Goal: Task Accomplishment & Management: Use online tool/utility

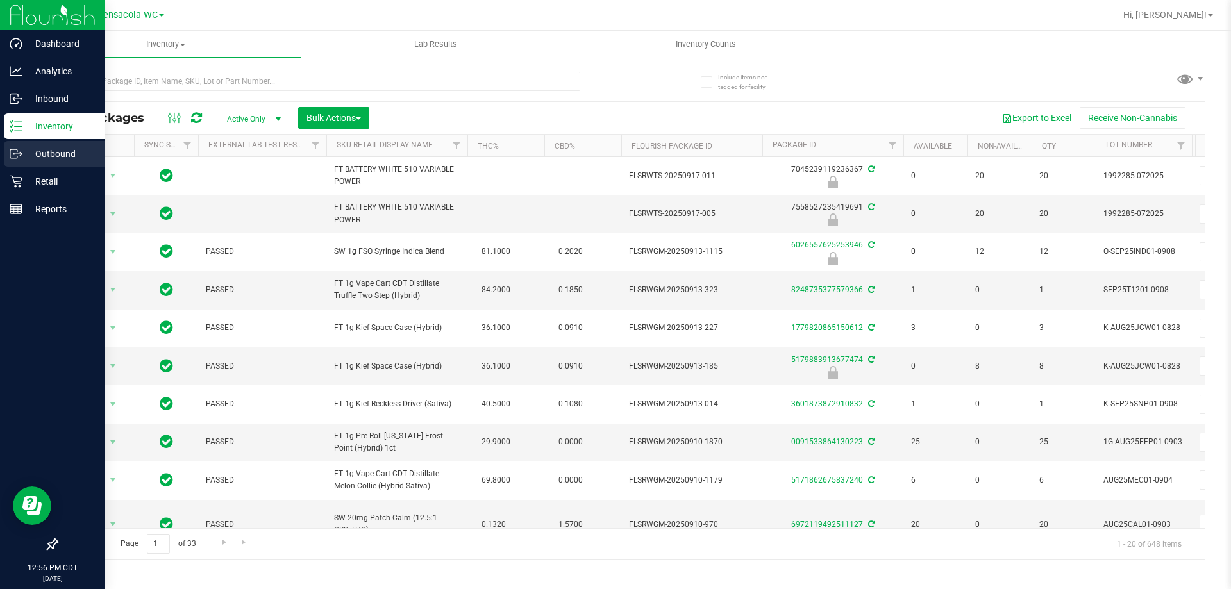
click at [44, 160] on p "Outbound" at bounding box center [60, 153] width 77 height 15
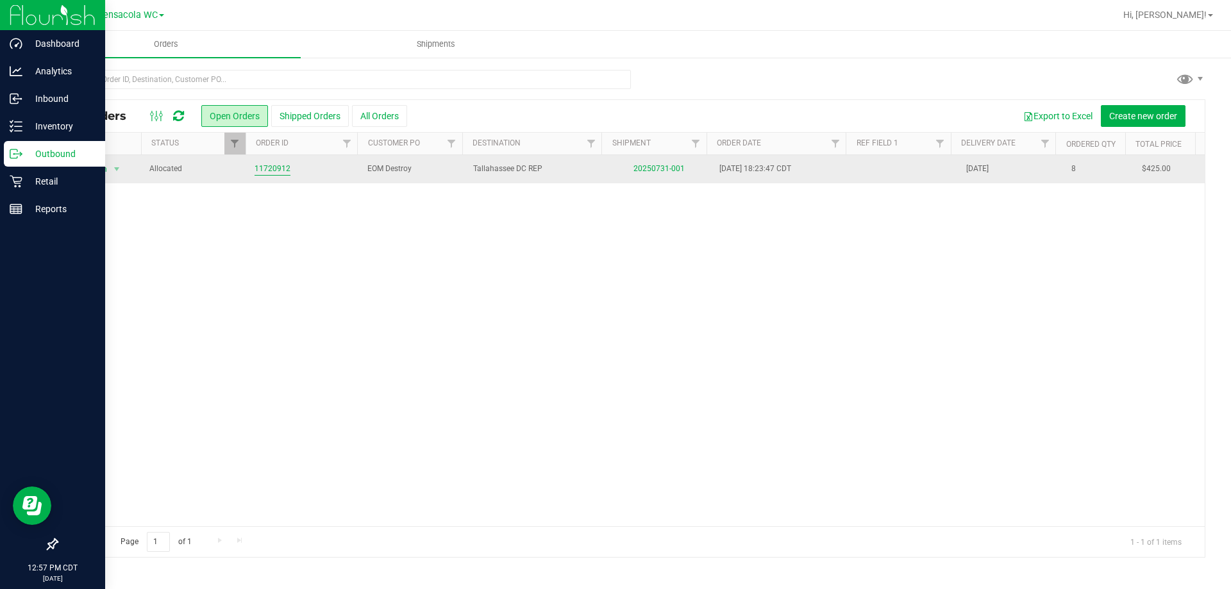
click at [260, 165] on link "11720912" at bounding box center [273, 169] width 36 height 12
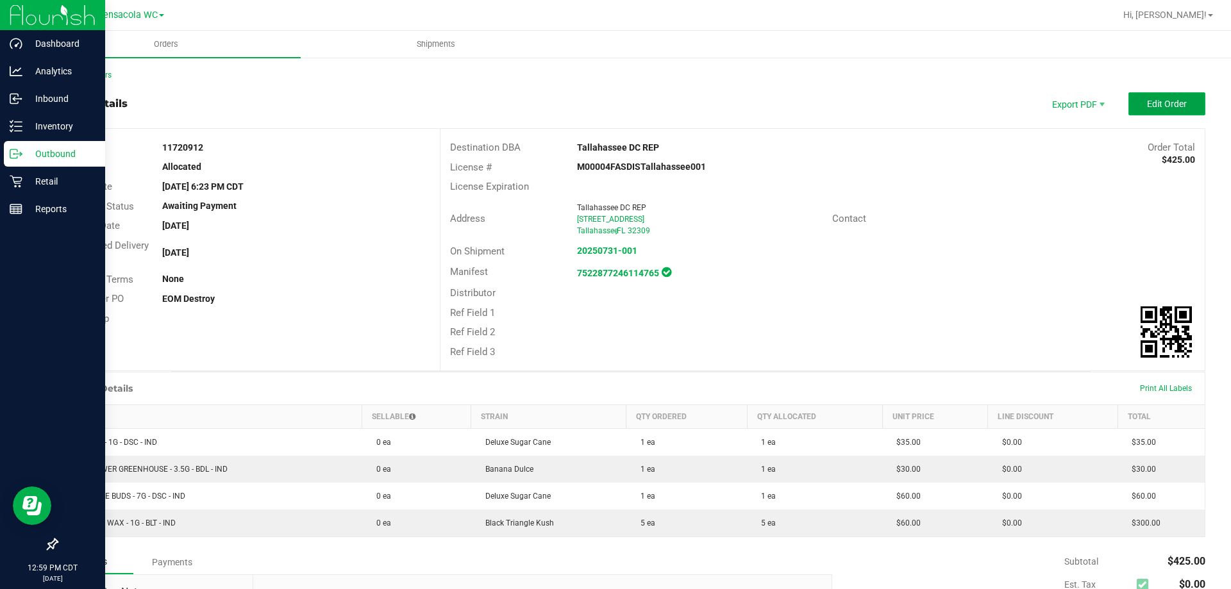
click at [1155, 112] on button "Edit Order" at bounding box center [1166, 103] width 77 height 23
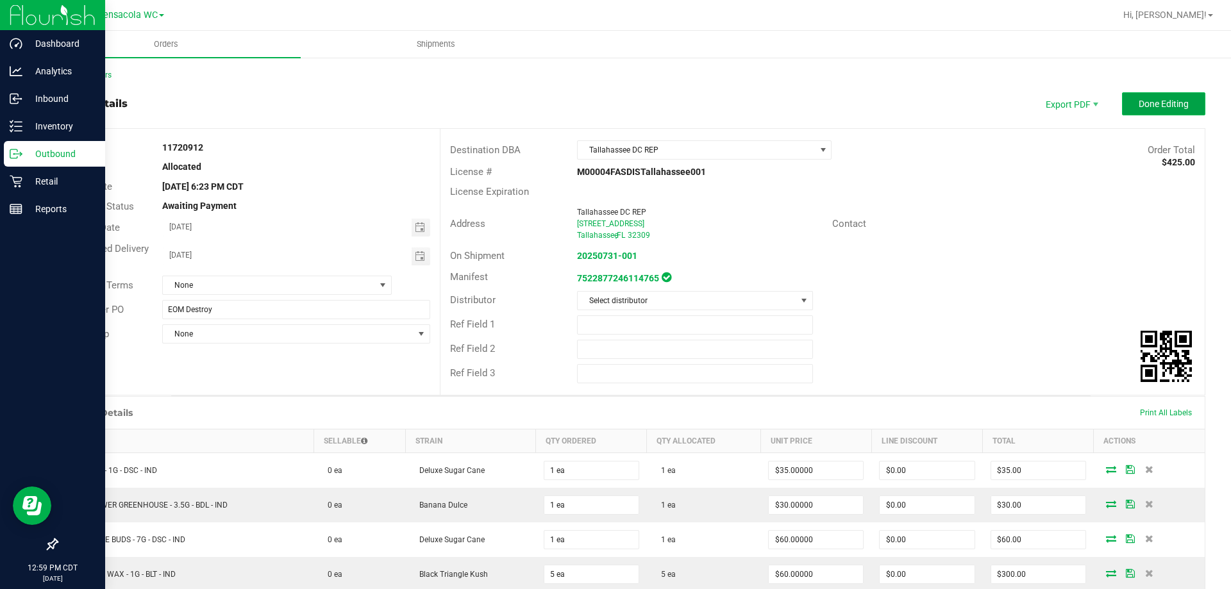
click at [1130, 112] on button "Done Editing" at bounding box center [1163, 103] width 83 height 23
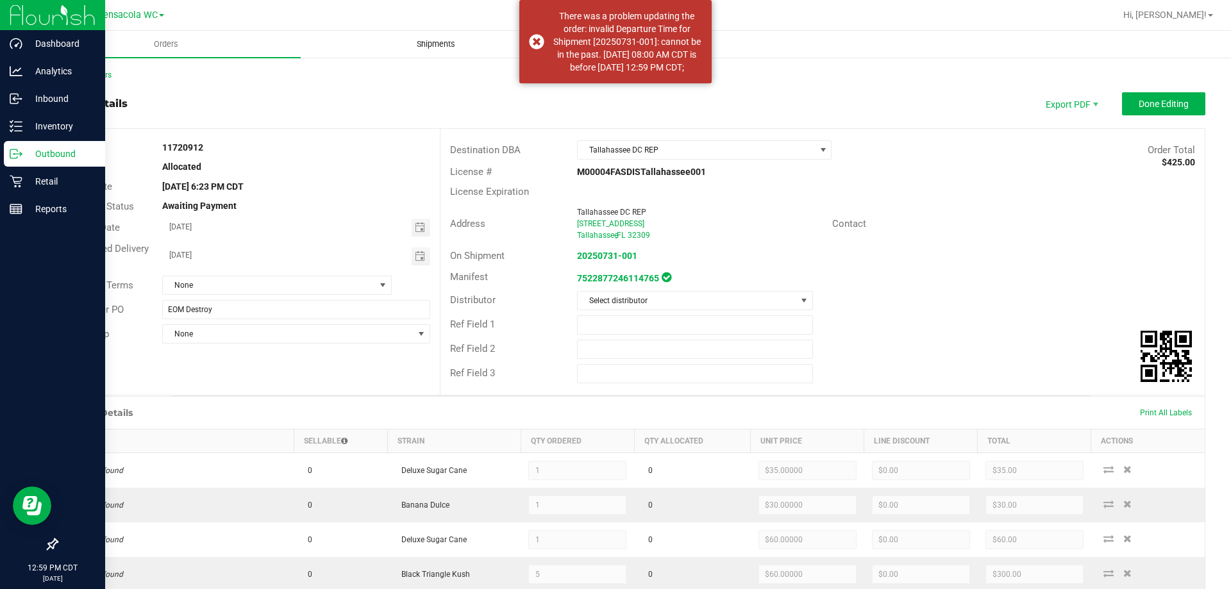
click at [431, 46] on span "Shipments" at bounding box center [435, 44] width 73 height 12
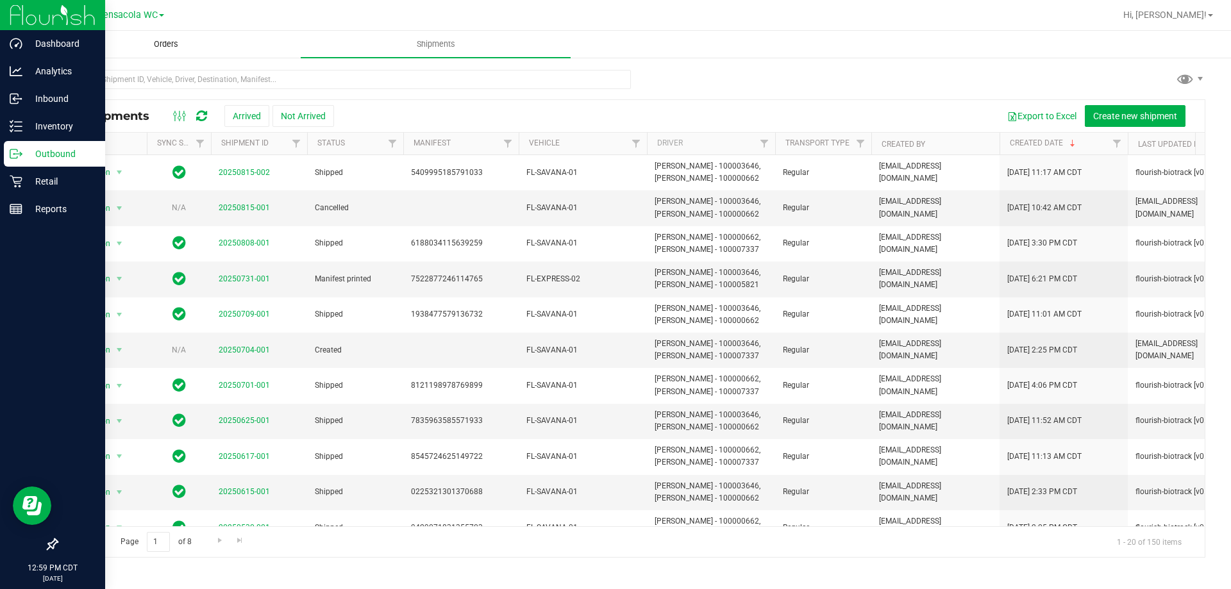
click at [180, 48] on span "Orders" at bounding box center [166, 44] width 59 height 12
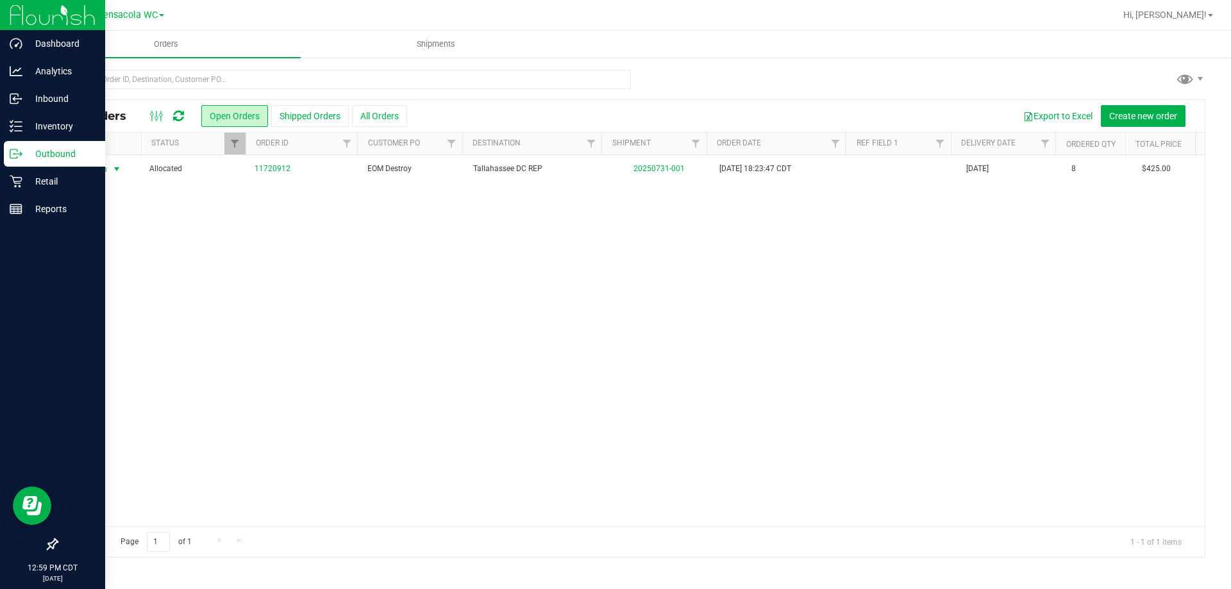
click at [106, 168] on span "Action" at bounding box center [91, 169] width 35 height 18
click at [504, 336] on div "Action Action Cancel order Clone order Edit order Mark as fully paid Order audi…" at bounding box center [631, 340] width 1148 height 371
click at [433, 44] on span "Shipments" at bounding box center [435, 44] width 73 height 12
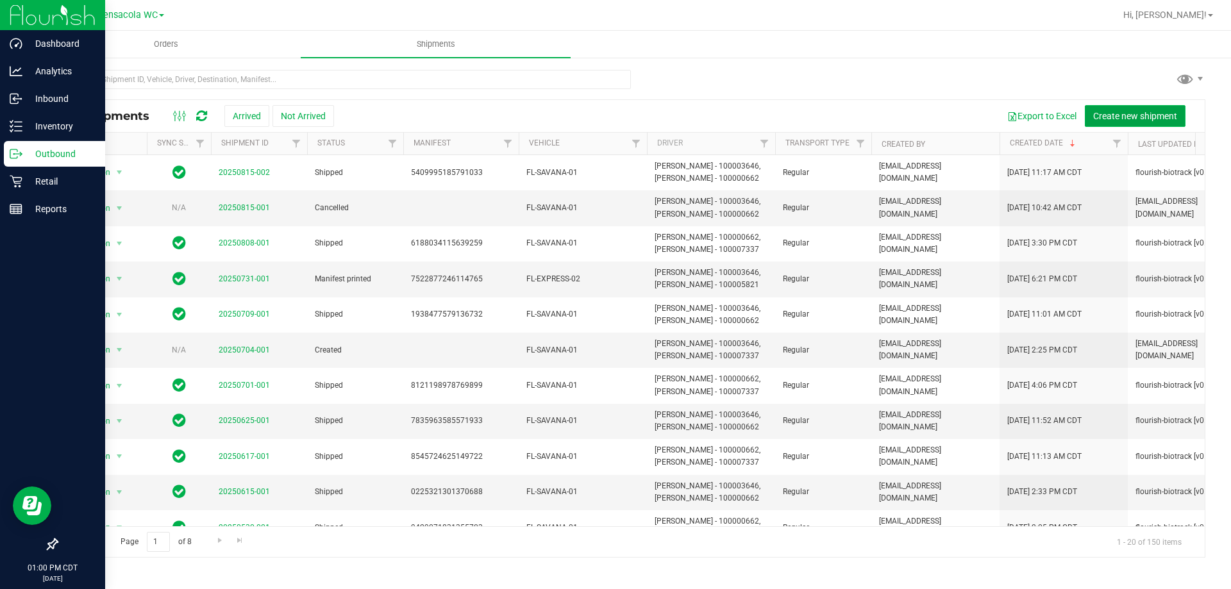
click at [1150, 115] on span "Create new shipment" at bounding box center [1135, 116] width 84 height 10
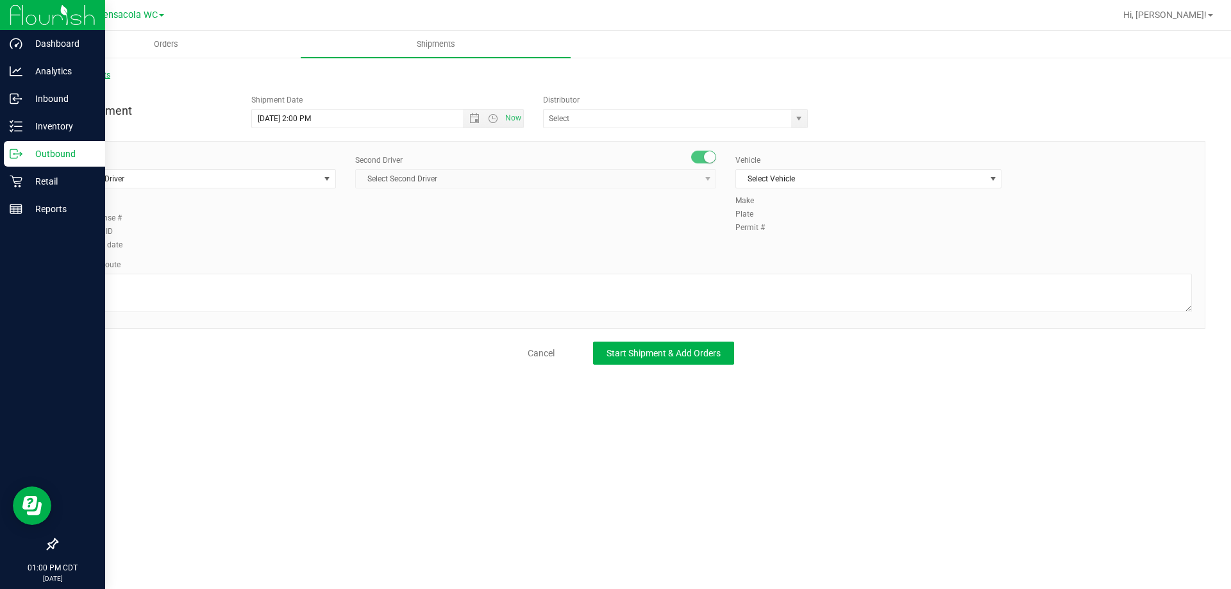
click at [103, 75] on link "All Shipments" at bounding box center [83, 75] width 54 height 9
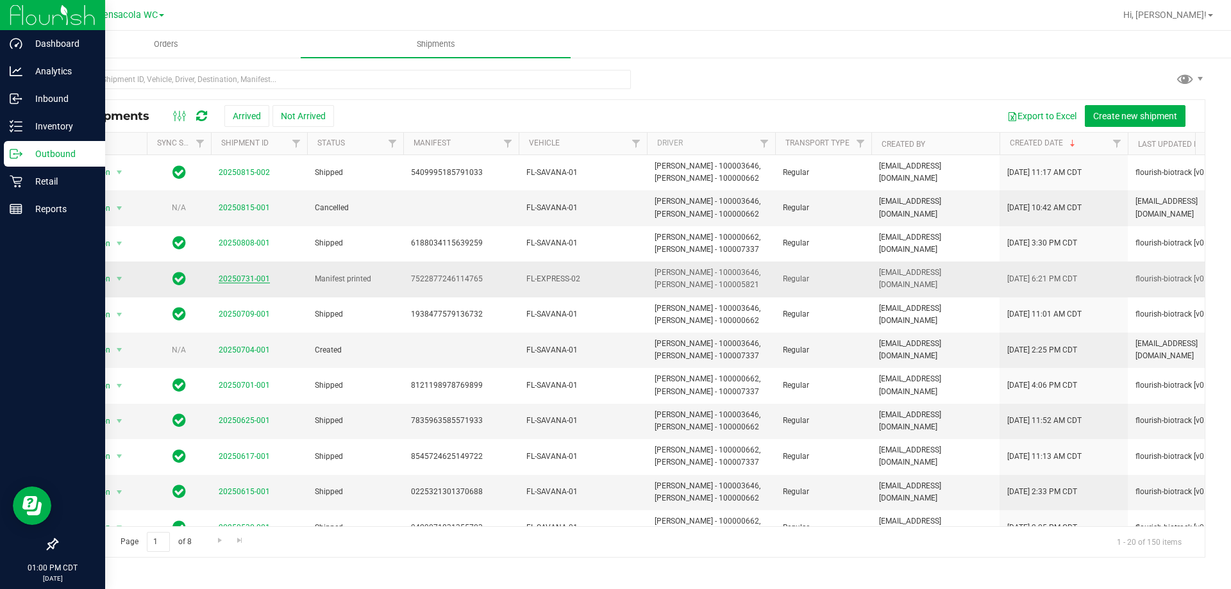
click at [246, 276] on link "20250731-001" at bounding box center [244, 278] width 51 height 9
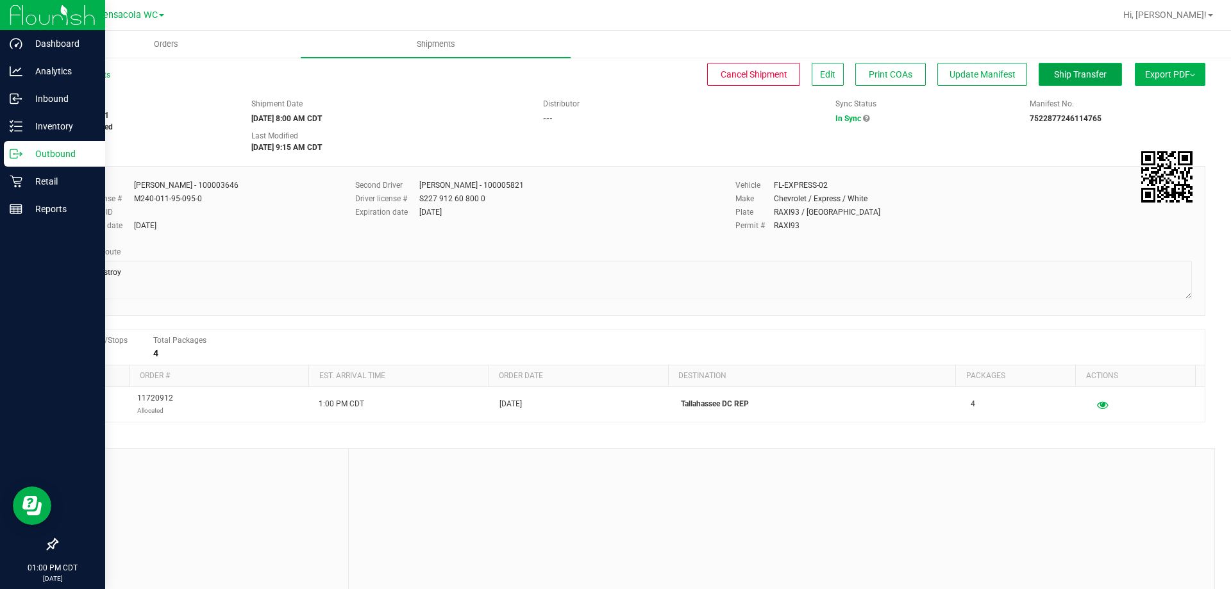
click at [1076, 81] on button "Ship Transfer" at bounding box center [1080, 74] width 83 height 23
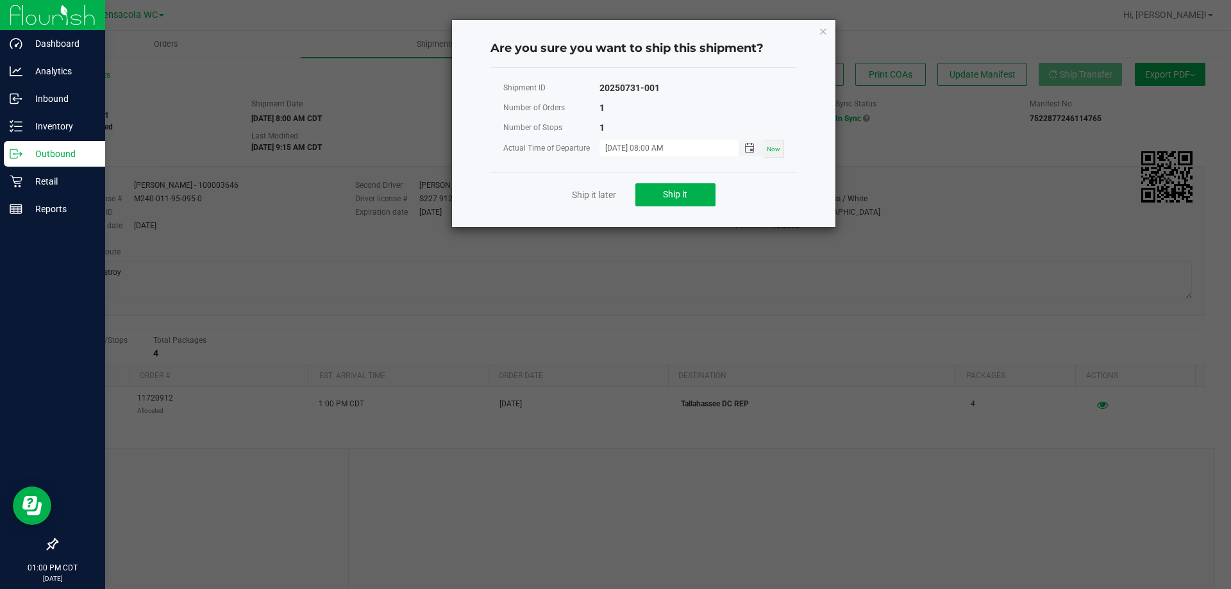
click at [744, 149] on span "Toggle popup" at bounding box center [750, 148] width 22 height 10
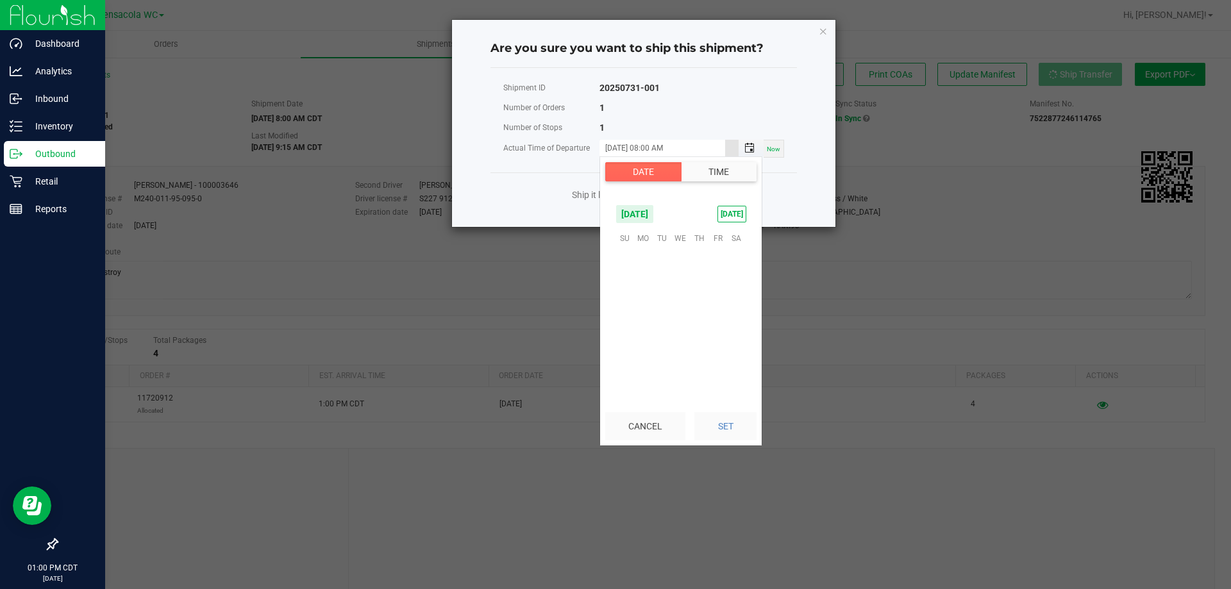
scroll to position [139, 0]
click at [648, 317] on span "22" at bounding box center [643, 316] width 19 height 20
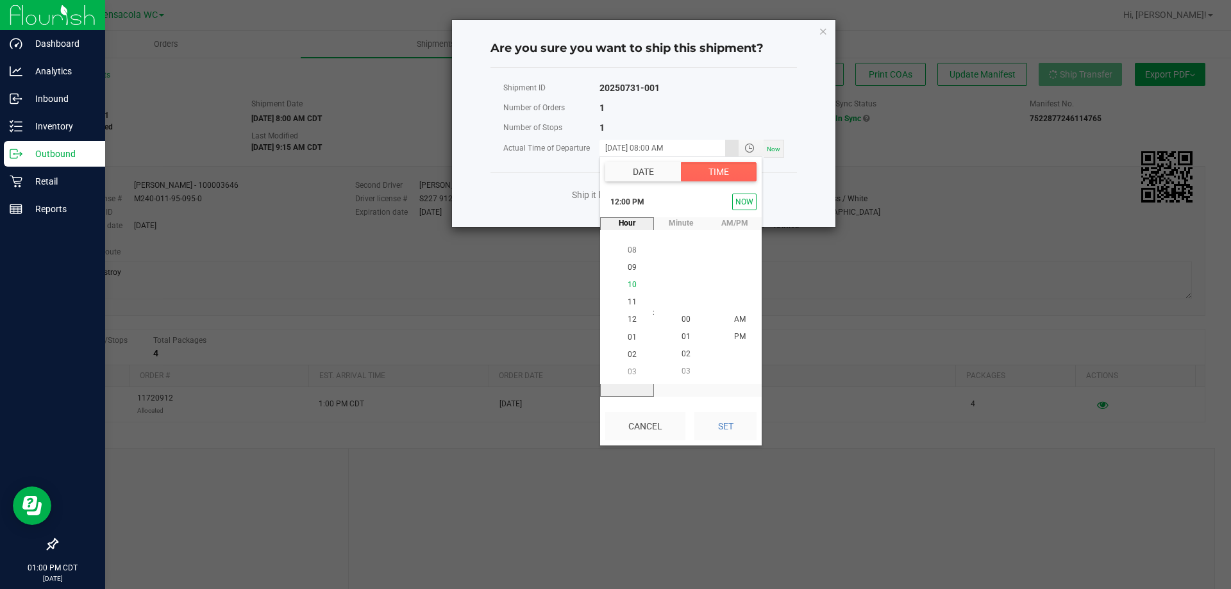
scroll to position [17, 0]
click at [628, 337] on span "01" at bounding box center [632, 336] width 9 height 9
click at [685, 317] on span "00" at bounding box center [686, 319] width 9 height 9
click at [741, 315] on li "PM" at bounding box center [739, 319] width 31 height 17
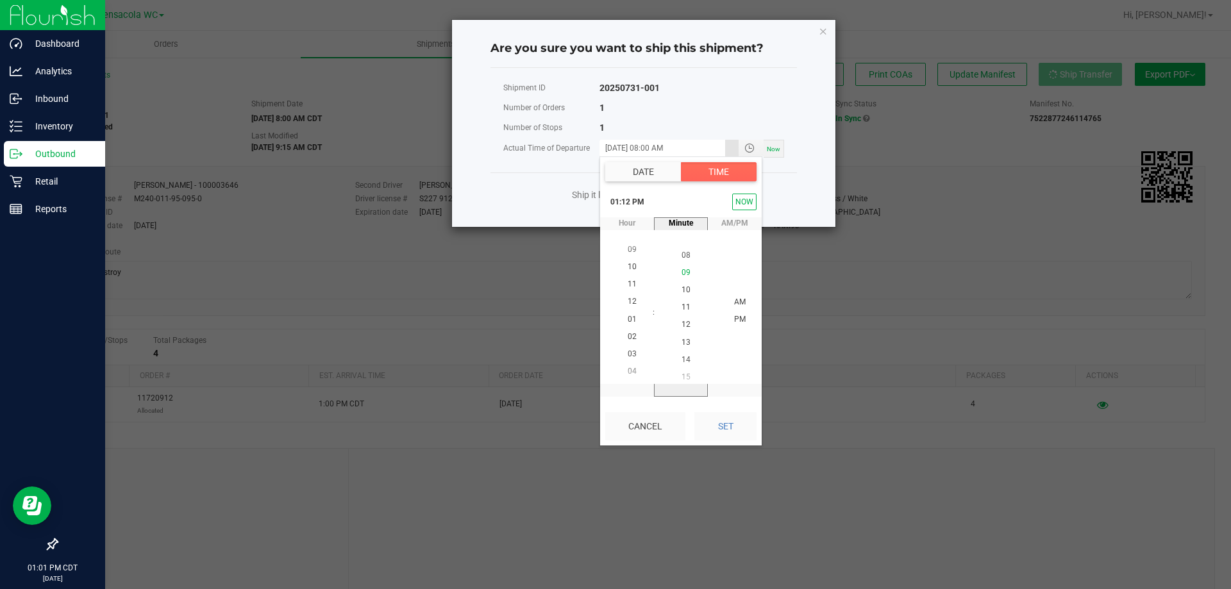
scroll to position [209, 0]
click at [689, 369] on li "15" at bounding box center [686, 371] width 31 height 17
click at [682, 321] on span "15" at bounding box center [686, 319] width 9 height 9
click at [738, 313] on li "PM" at bounding box center [739, 319] width 31 height 17
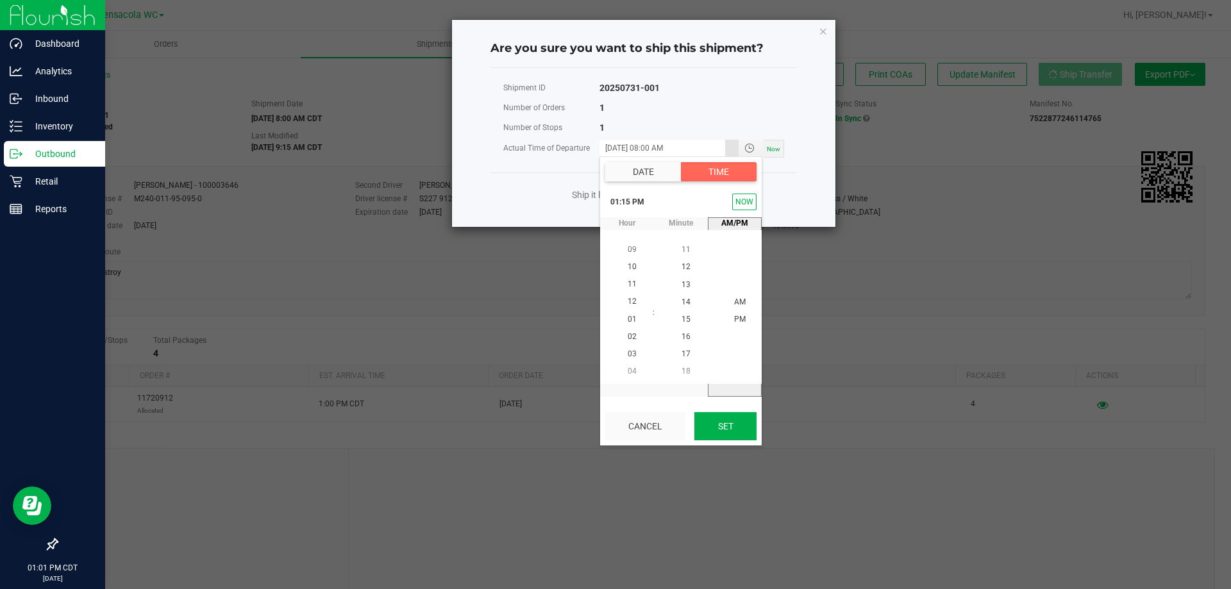
click at [745, 435] on button "Set" at bounding box center [725, 426] width 62 height 28
type input "09/22/2025 01:15 PM"
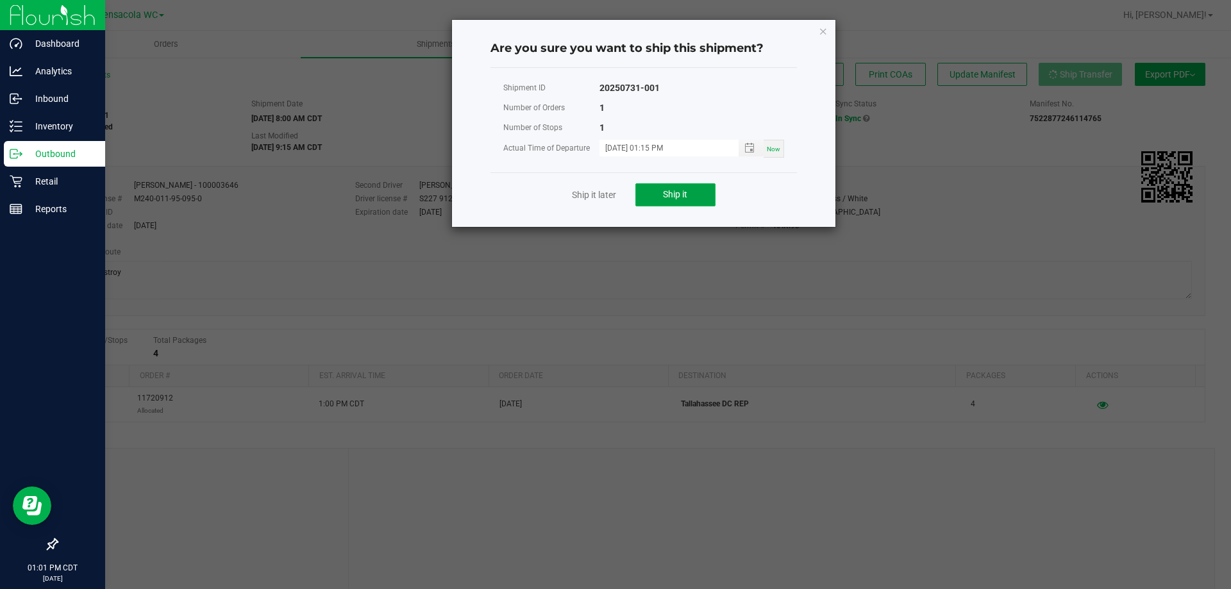
click at [689, 192] on button "Ship it" at bounding box center [675, 194] width 80 height 23
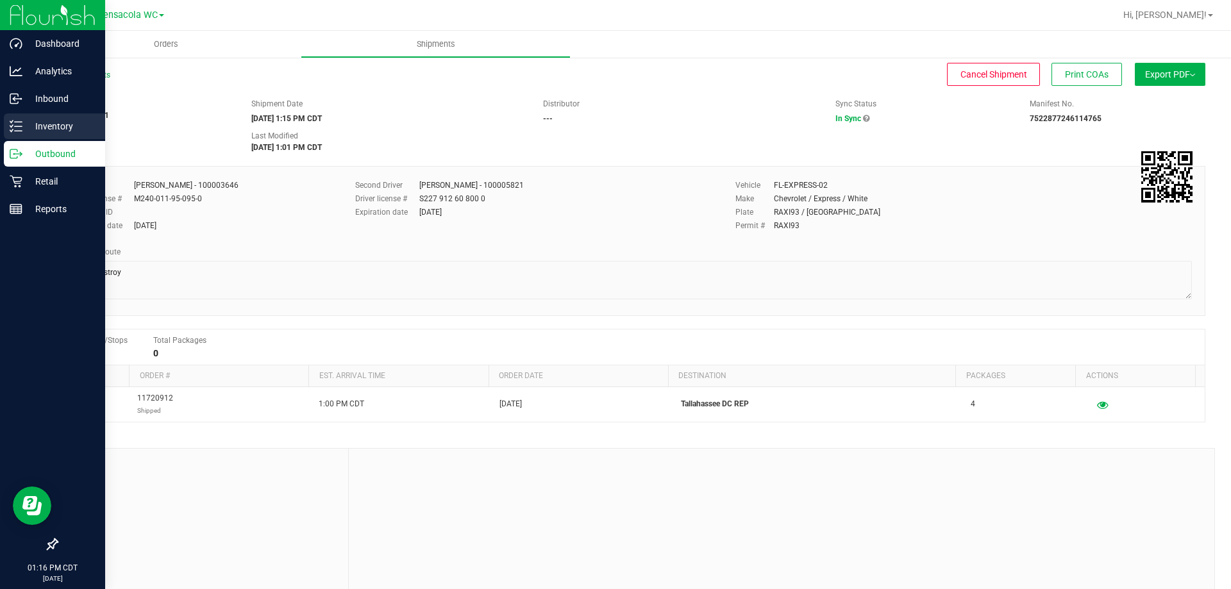
click at [20, 138] on div "Inventory" at bounding box center [54, 126] width 101 height 26
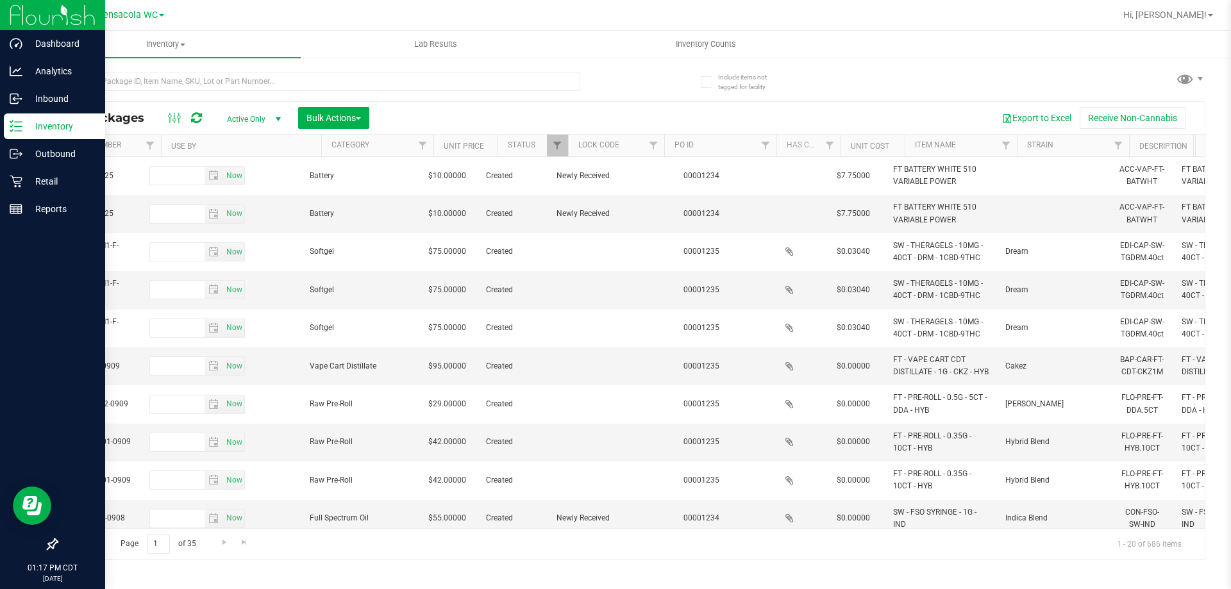
scroll to position [0, 1050]
click at [744, 147] on span "Filter" at bounding box center [746, 145] width 10 height 10
type input "1235"
click at [787, 201] on button "Filter" at bounding box center [775, 208] width 62 height 28
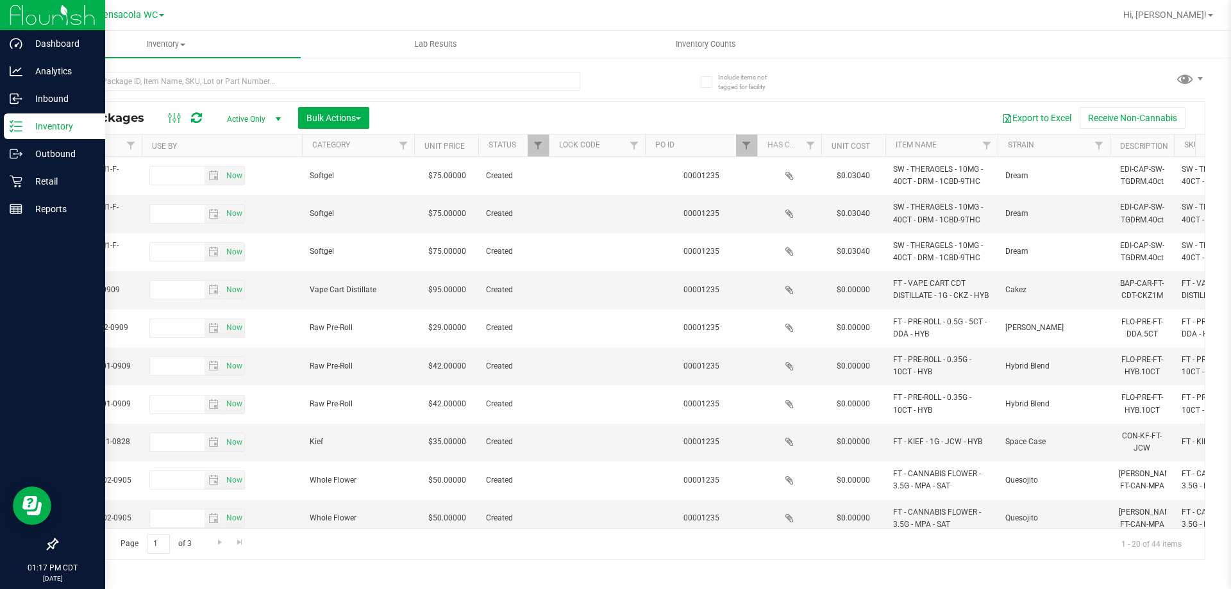
click at [748, 526] on div "All Packages Active Only Active Only Lab Samples Locked All External Internal B…" at bounding box center [630, 330] width 1149 height 458
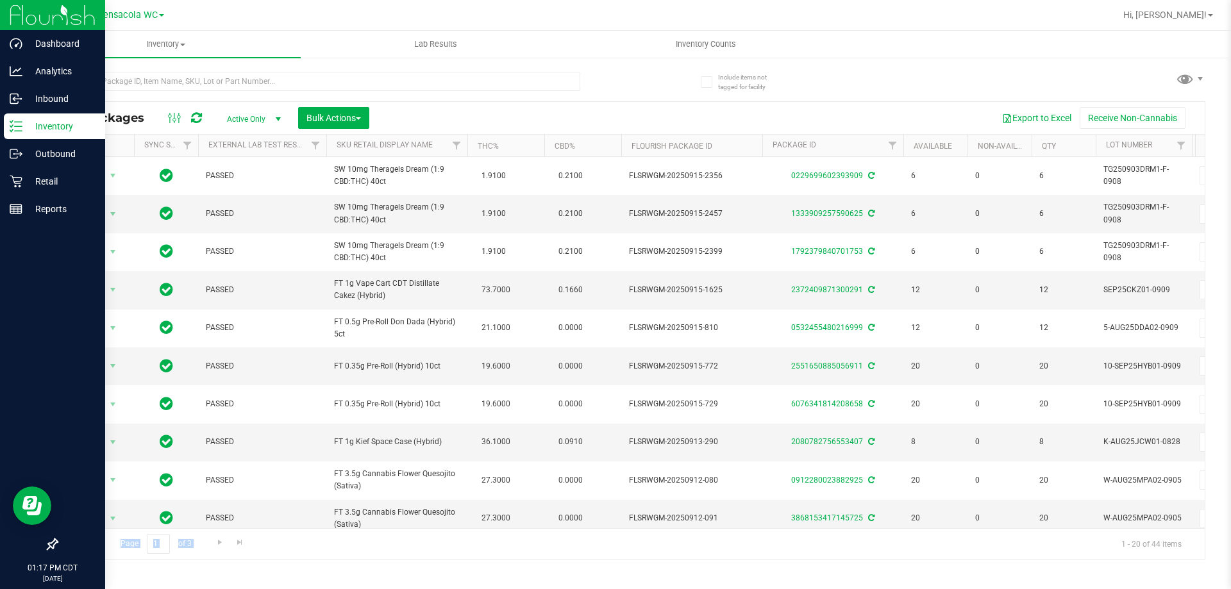
click at [294, 551] on div "Page 1 of 3 1 - 20 of 44 items" at bounding box center [631, 543] width 1148 height 31
click at [310, 119] on span "Bulk Actions" at bounding box center [333, 118] width 54 height 10
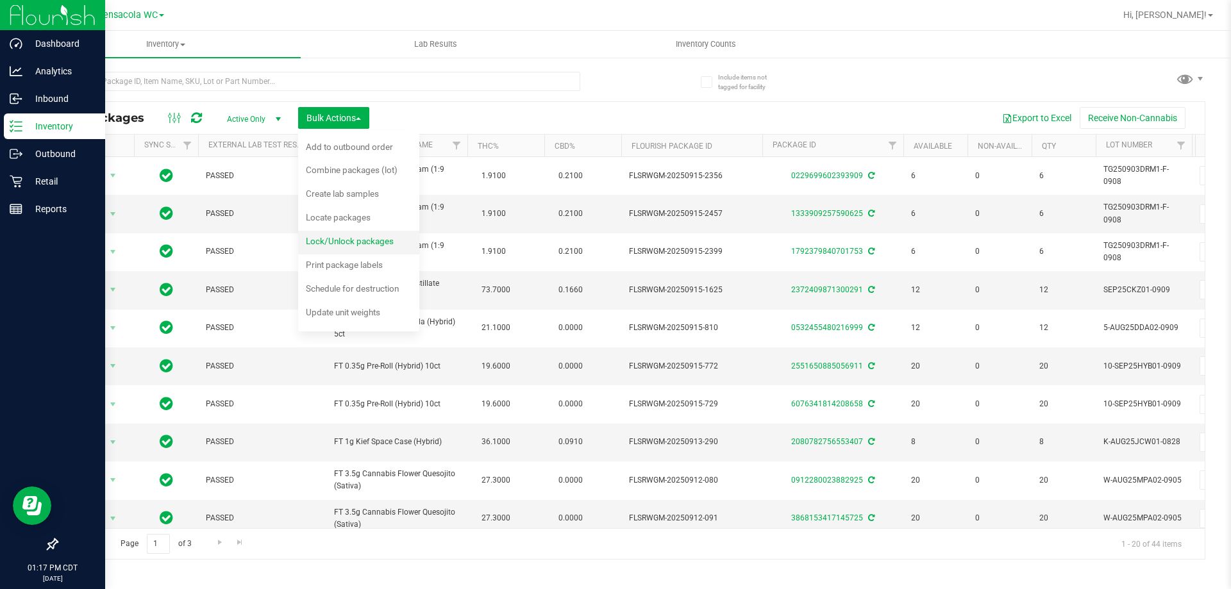
click at [351, 246] on span "Lock/Unlock packages" at bounding box center [350, 241] width 88 height 10
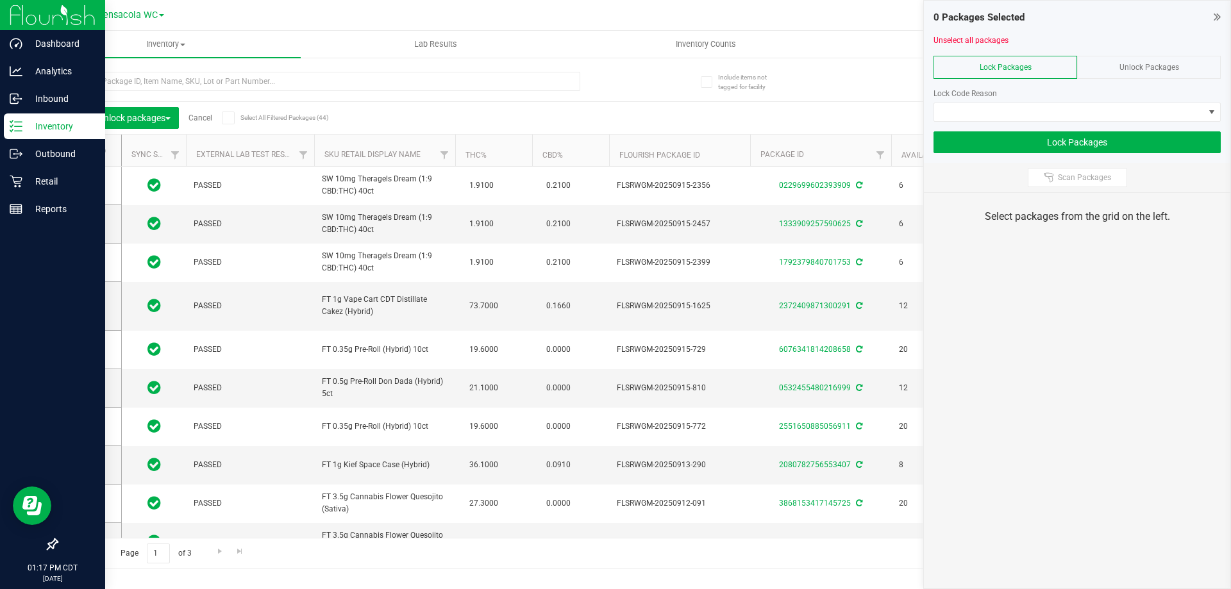
click at [87, 151] on icon at bounding box center [83, 151] width 8 height 0
click at [0, 0] on input "checkbox" at bounding box center [0, 0] width 0 height 0
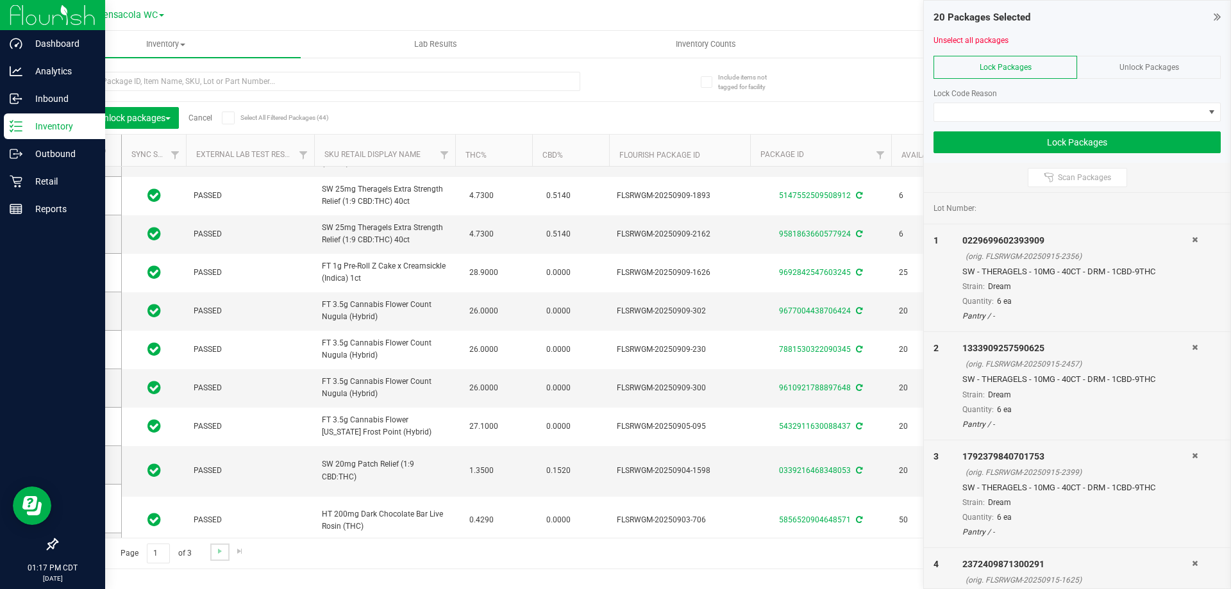
click at [214, 559] on link "Go to the next page" at bounding box center [219, 552] width 19 height 17
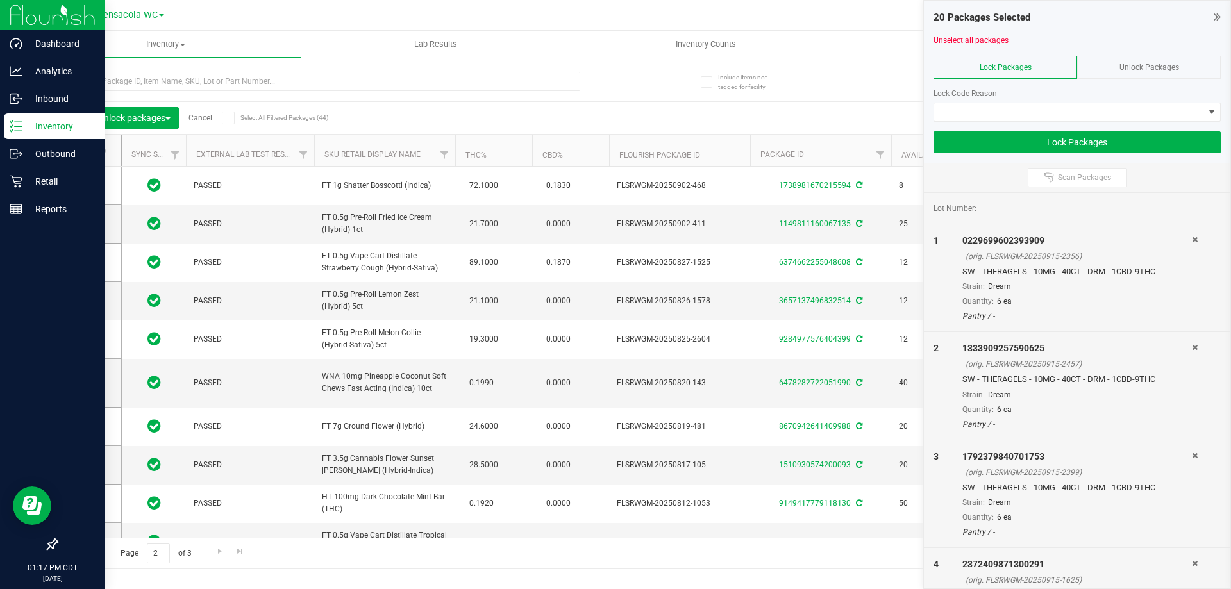
drag, startPoint x: 78, startPoint y: 155, endPoint x: 105, endPoint y: 94, distance: 67.2
click at [87, 152] on span at bounding box center [84, 150] width 13 height 13
click at [87, 151] on icon at bounding box center [83, 151] width 8 height 0
click at [0, 0] on input "checkbox" at bounding box center [0, 0] width 0 height 0
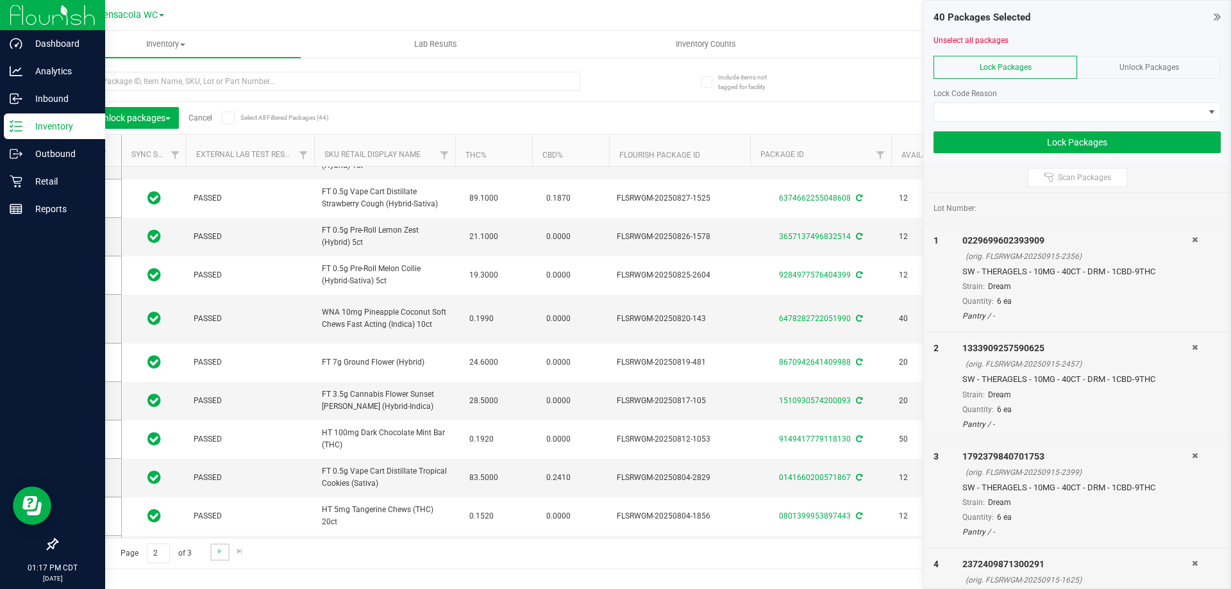
click at [217, 560] on link "Go to the next page" at bounding box center [219, 552] width 19 height 17
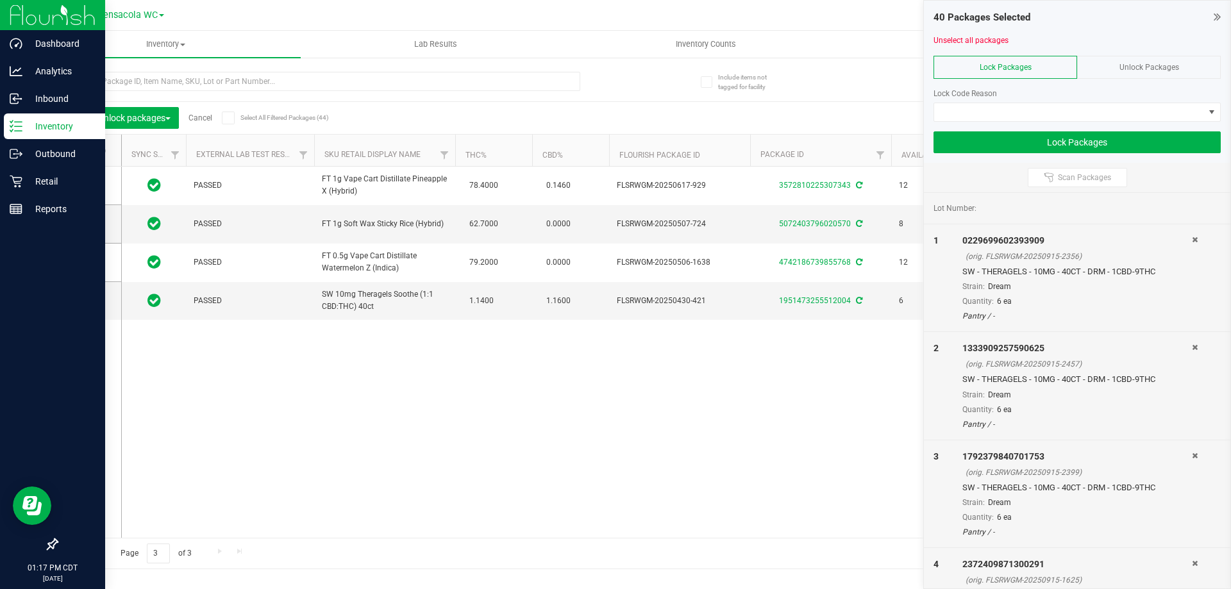
click at [83, 151] on icon at bounding box center [83, 151] width 8 height 0
click at [0, 0] on input "checkbox" at bounding box center [0, 0] width 0 height 0
click at [501, 88] on input "text" at bounding box center [318, 81] width 524 height 19
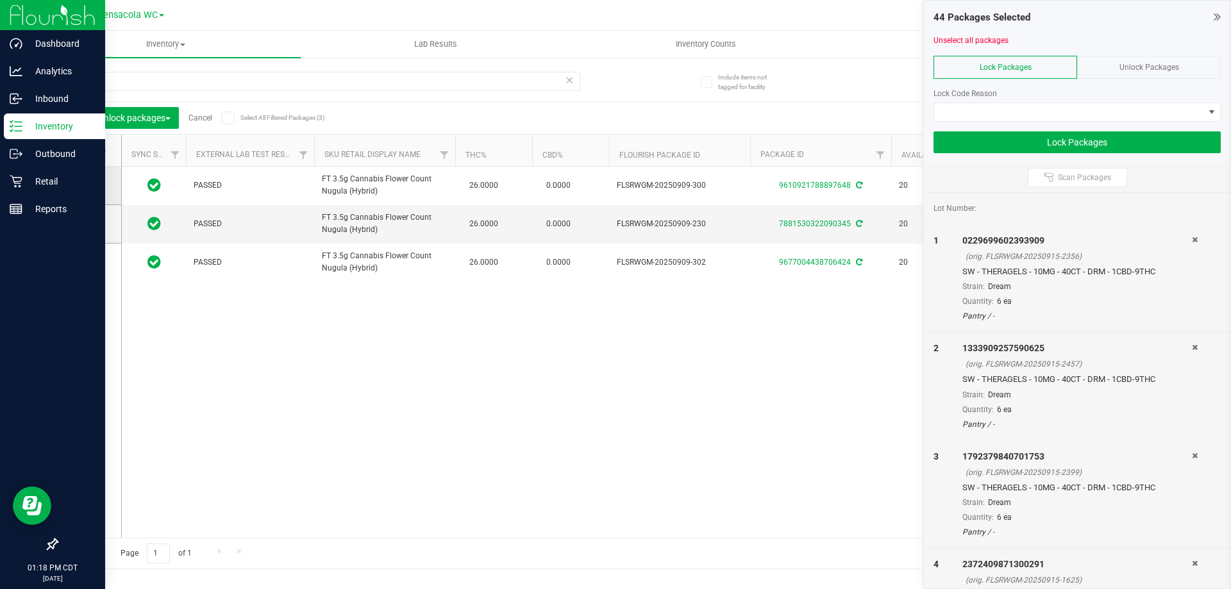
click at [88, 185] on icon at bounding box center [85, 185] width 8 height 0
click at [0, 0] on input "checkbox" at bounding box center [0, 0] width 0 height 0
click at [91, 222] on span at bounding box center [86, 223] width 13 height 13
click at [0, 0] on input "checkbox" at bounding box center [0, 0] width 0 height 0
click at [88, 262] on icon at bounding box center [85, 262] width 8 height 0
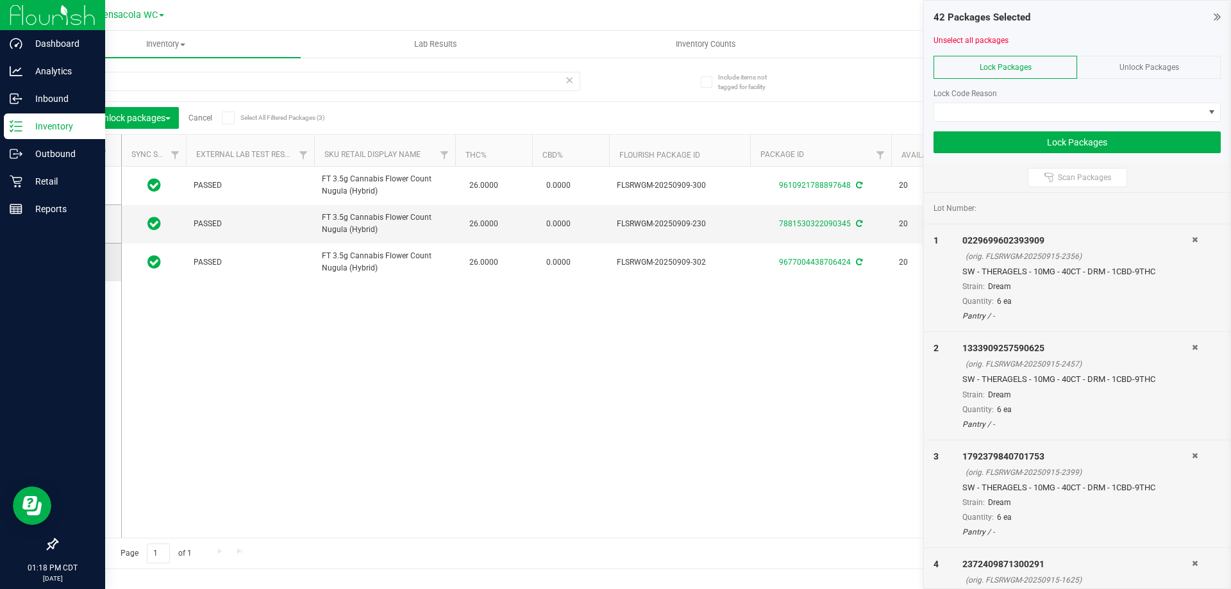
click at [0, 0] on input "checkbox" at bounding box center [0, 0] width 0 height 0
drag, startPoint x: 116, startPoint y: 88, endPoint x: 61, endPoint y: 83, distance: 55.4
click at [61, 83] on input "count" at bounding box center [318, 81] width 524 height 19
click at [88, 181] on span at bounding box center [86, 185] width 13 height 13
click at [82, 190] on span at bounding box center [86, 185] width 13 height 13
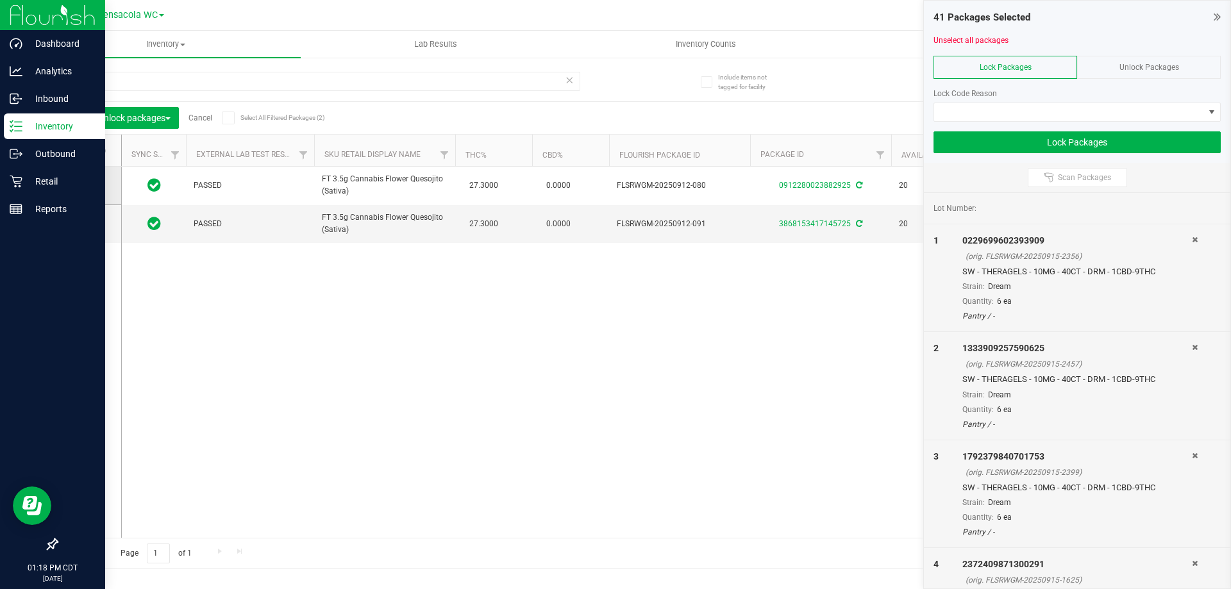
click at [0, 0] on input "checkbox" at bounding box center [0, 0] width 0 height 0
click at [87, 229] on span at bounding box center [86, 223] width 13 height 13
click at [0, 0] on input "checkbox" at bounding box center [0, 0] width 0 height 0
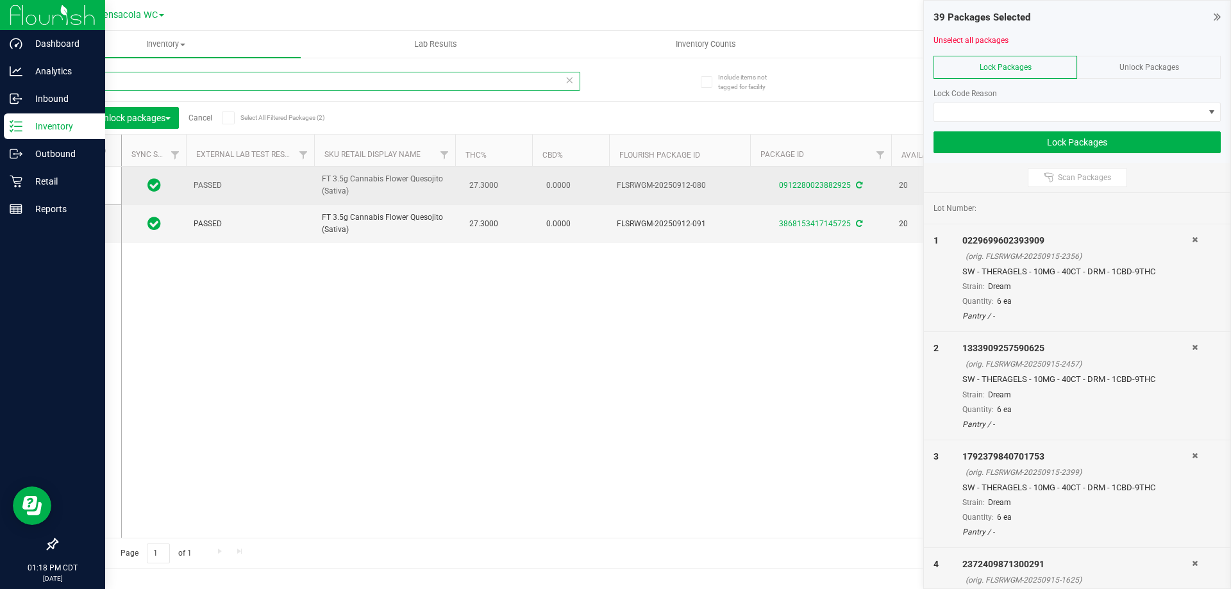
drag, startPoint x: 133, startPoint y: 77, endPoint x: 216, endPoint y: 182, distance: 133.8
click at [41, 65] on div "Include items not tagged for facility queso Lock/Unlock packages Cancel Select …" at bounding box center [631, 251] width 1200 height 391
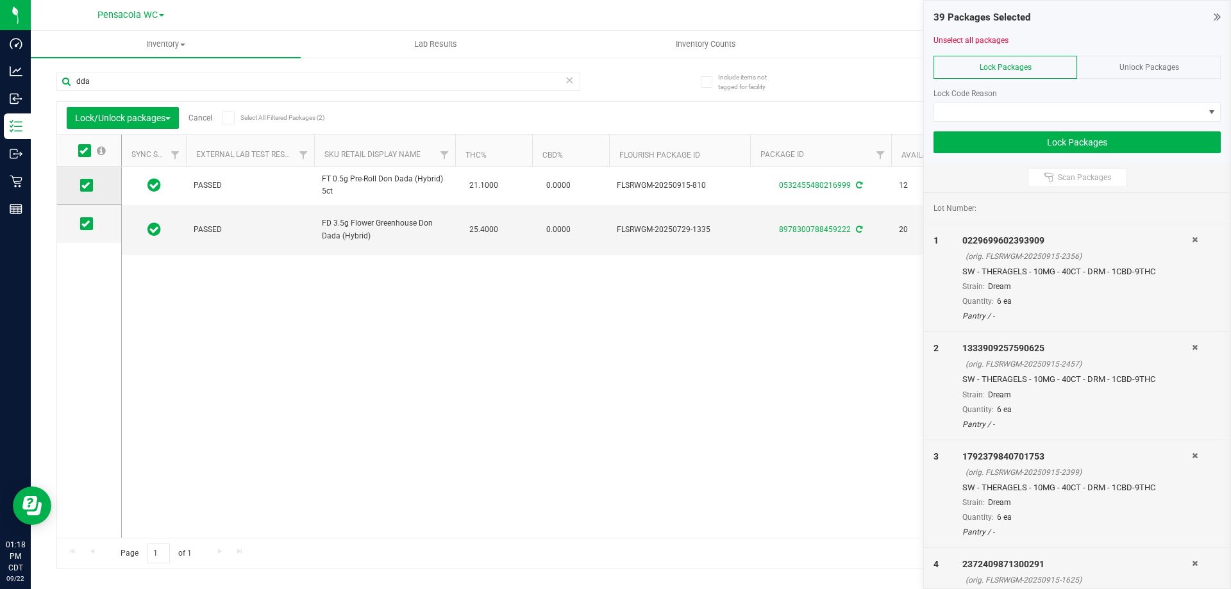
drag, startPoint x: 85, startPoint y: 224, endPoint x: 73, endPoint y: 203, distance: 24.4
click at [83, 224] on icon at bounding box center [85, 224] width 8 height 0
click at [0, 0] on input "checkbox" at bounding box center [0, 0] width 0 height 0
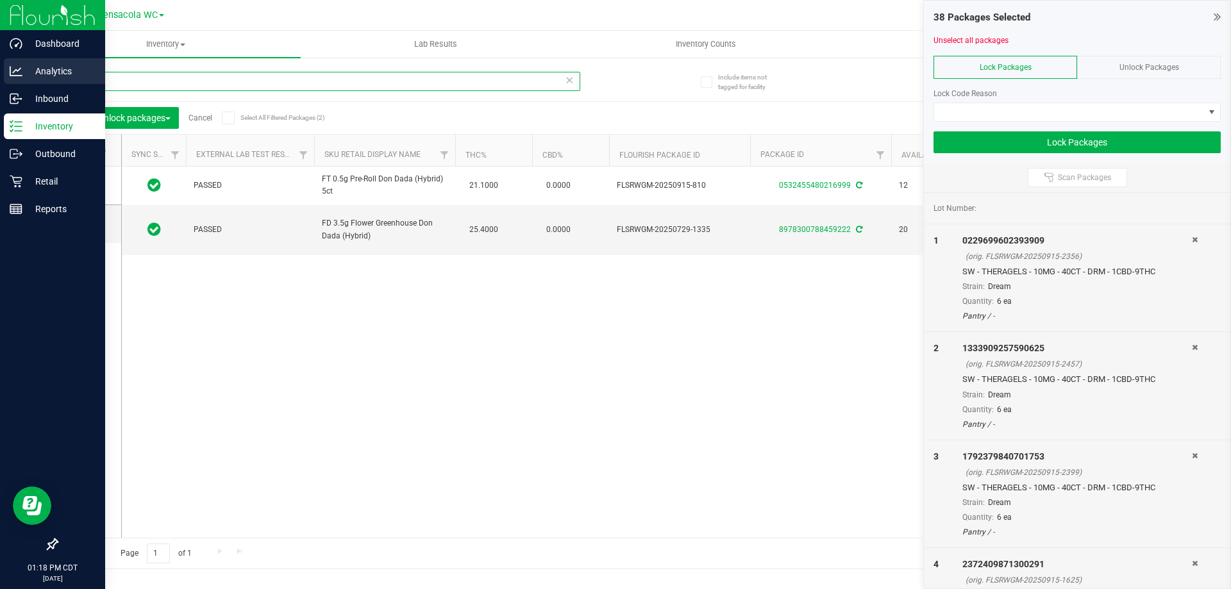
drag, startPoint x: 92, startPoint y: 82, endPoint x: 15, endPoint y: 76, distance: 76.5
click at [15, 77] on div "Dashboard Analytics Inbound Inventory Outbound Retail Reports 01:18 PM CDT 09/2…" at bounding box center [615, 294] width 1231 height 589
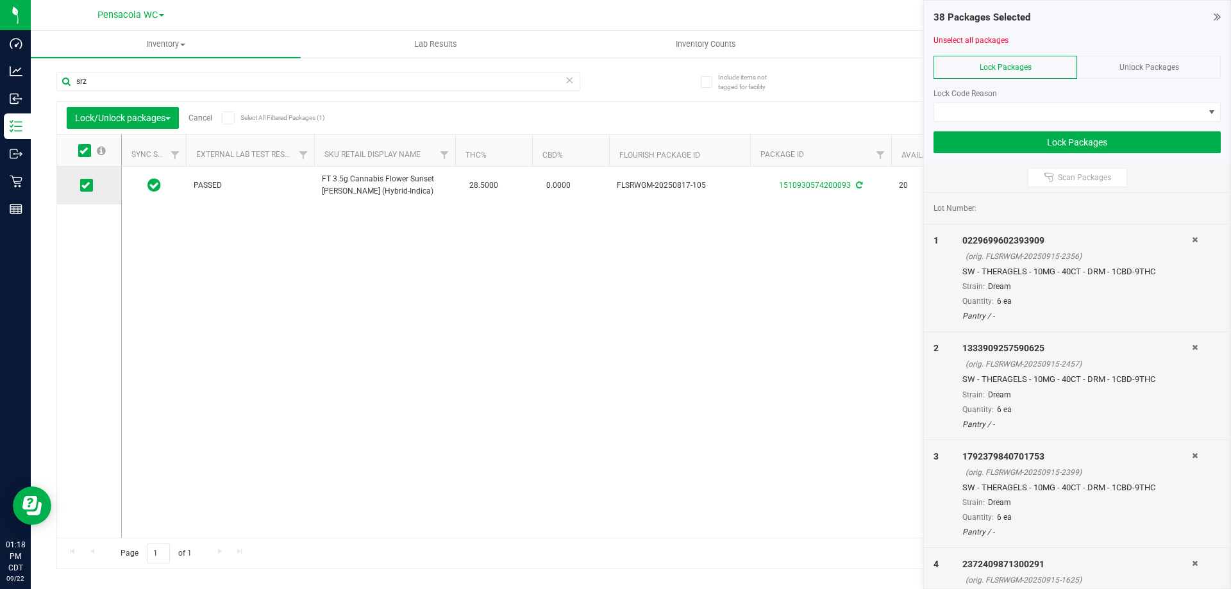
click at [88, 185] on icon at bounding box center [85, 185] width 8 height 0
click at [0, 0] on input "checkbox" at bounding box center [0, 0] width 0 height 0
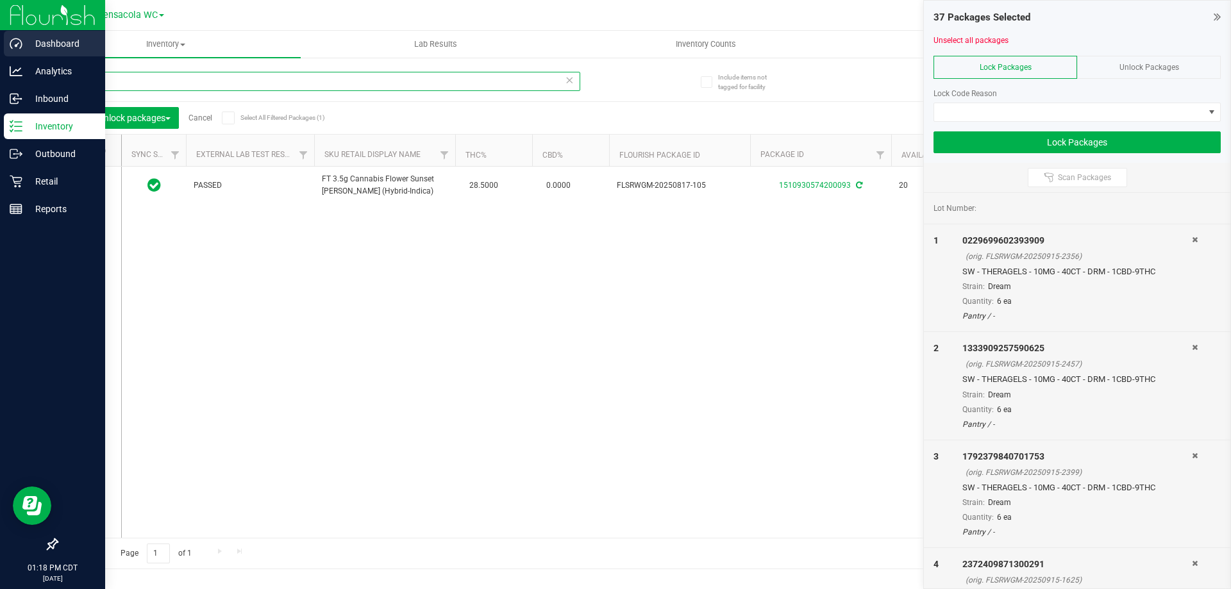
drag, startPoint x: 107, startPoint y: 82, endPoint x: 33, endPoint y: 58, distance: 77.6
click at [30, 51] on div "Dashboard Analytics Inbound Inventory Outbound Retail Reports 01:18 PM CDT 09/2…" at bounding box center [615, 294] width 1231 height 589
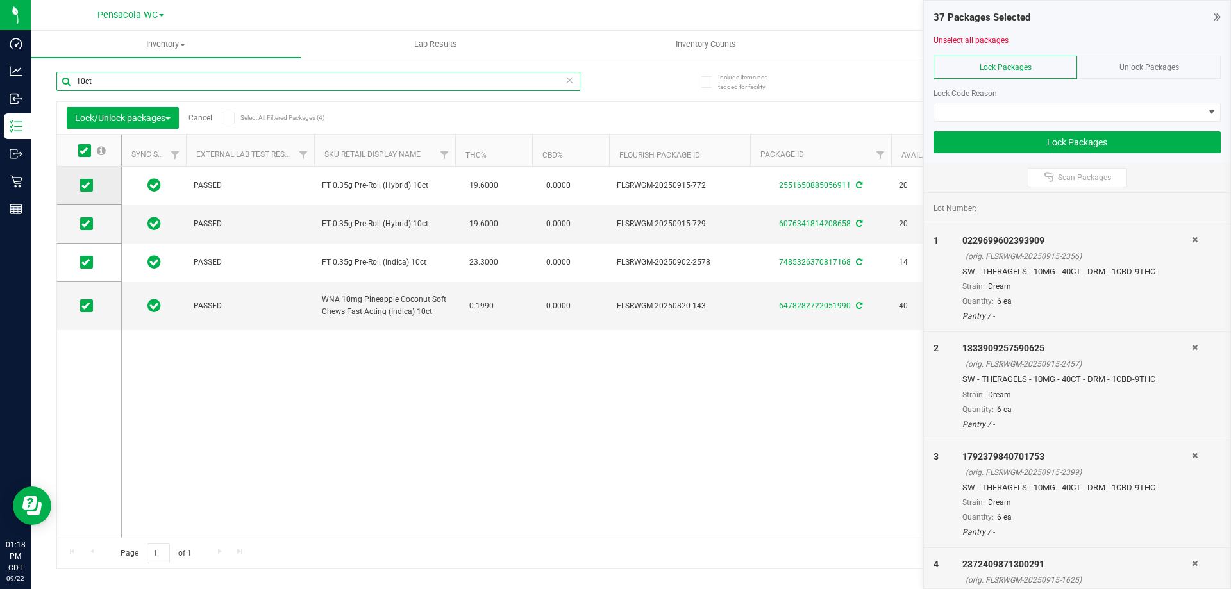
type input "10ct"
click at [88, 178] on td at bounding box center [89, 186] width 64 height 38
click at [77, 184] on td at bounding box center [89, 186] width 64 height 38
click at [87, 192] on span at bounding box center [86, 185] width 13 height 13
click at [0, 0] on input "checkbox" at bounding box center [0, 0] width 0 height 0
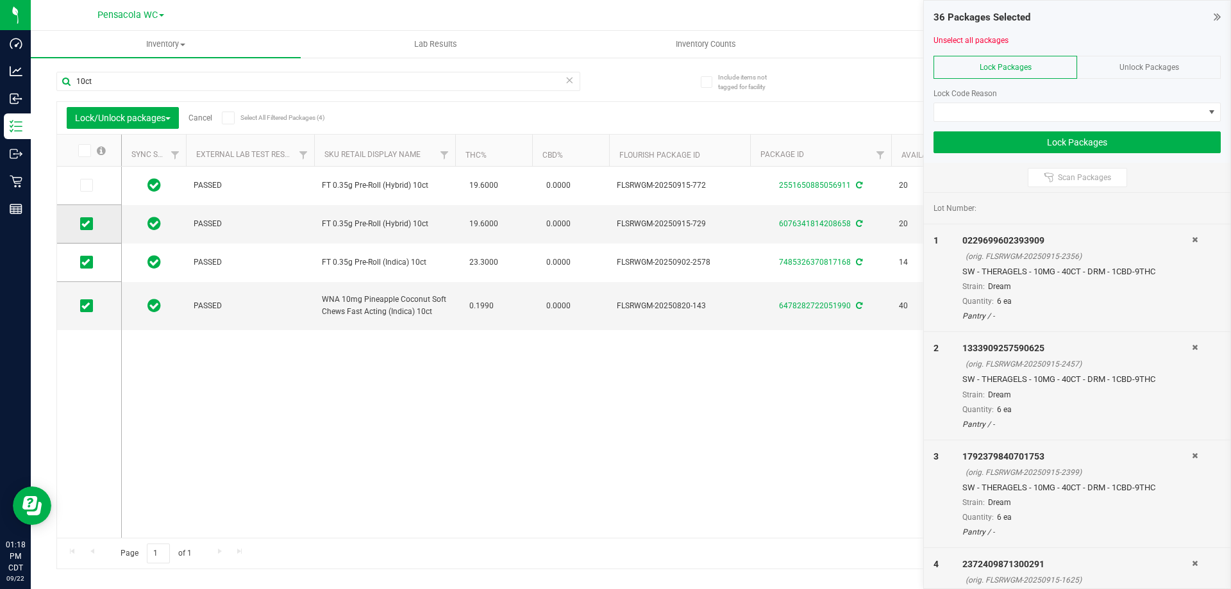
click at [94, 224] on label at bounding box center [89, 223] width 19 height 13
click at [0, 0] on input "checkbox" at bounding box center [0, 0] width 0 height 0
click at [93, 258] on label at bounding box center [89, 262] width 19 height 13
click at [0, 0] on input "checkbox" at bounding box center [0, 0] width 0 height 0
drag, startPoint x: 130, startPoint y: 80, endPoint x: 65, endPoint y: 56, distance: 69.2
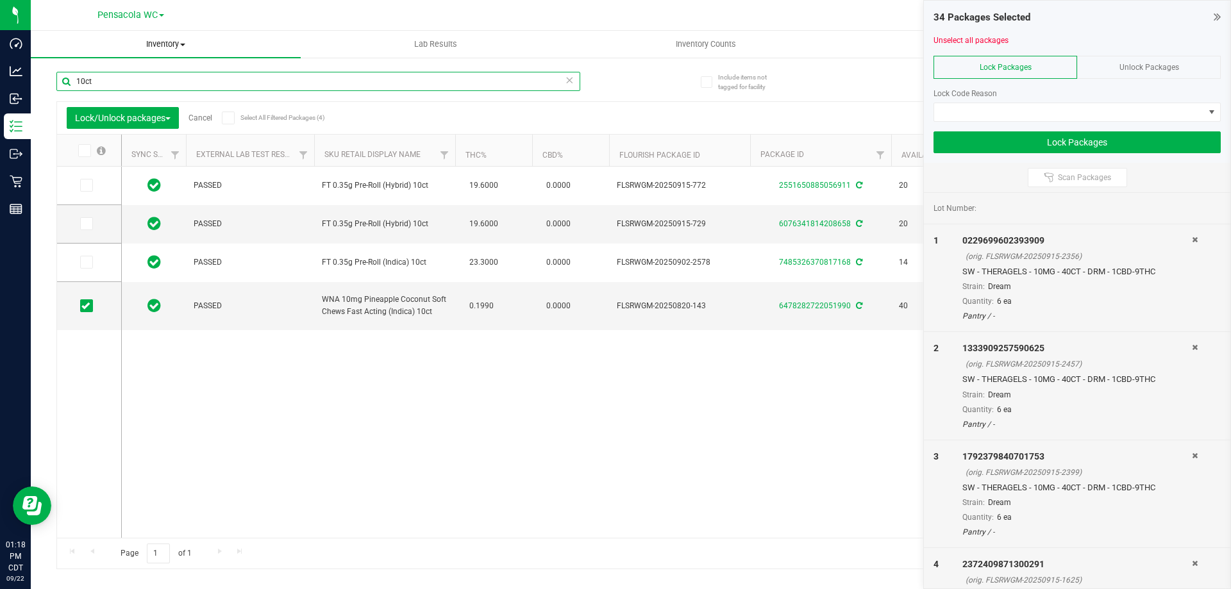
click at [68, 63] on div "10ct" at bounding box center [343, 80] width 574 height 41
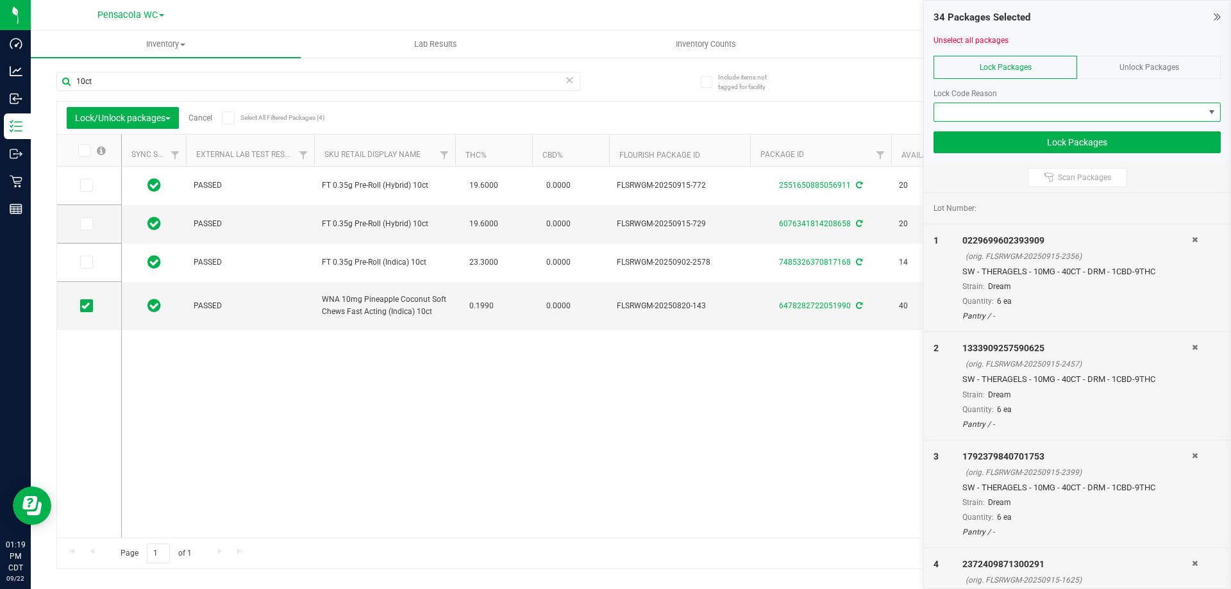
click at [1079, 116] on span at bounding box center [1069, 112] width 270 height 18
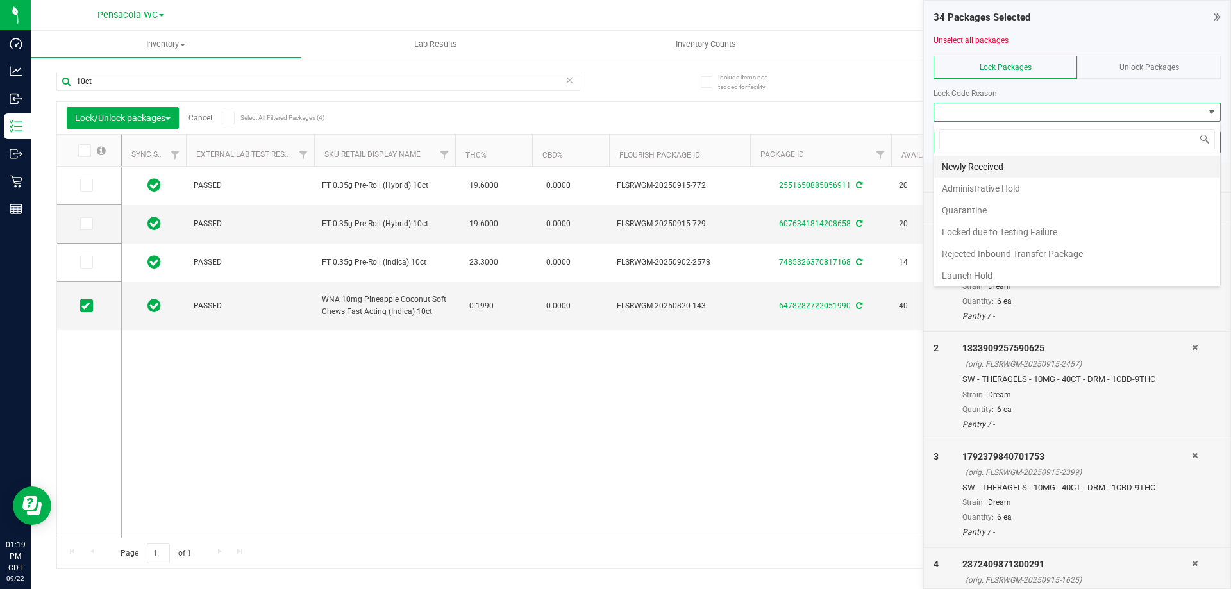
scroll to position [19, 287]
drag, startPoint x: 1046, startPoint y: 213, endPoint x: 1037, endPoint y: 256, distance: 44.4
click at [1037, 256] on ul "Newly Received Administrative Hold Quarantine Locked due to Testing Failure Rej…" at bounding box center [1077, 221] width 286 height 131
click at [980, 171] on li "Newly Received" at bounding box center [1077, 167] width 286 height 22
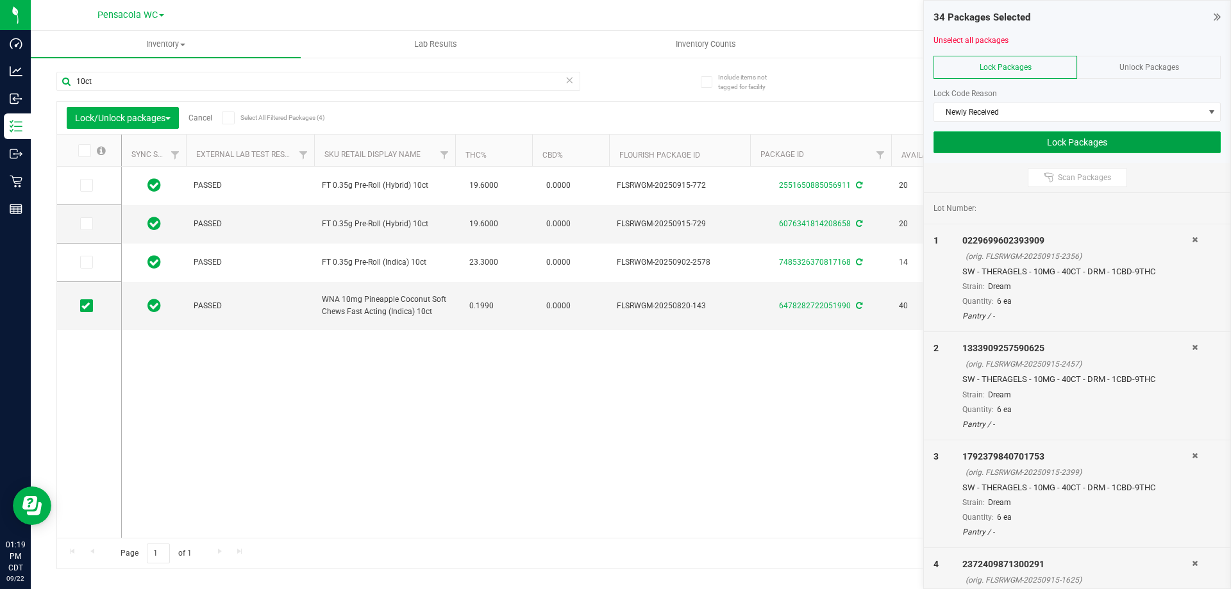
click at [1026, 146] on button "Lock Packages" at bounding box center [1076, 142] width 287 height 22
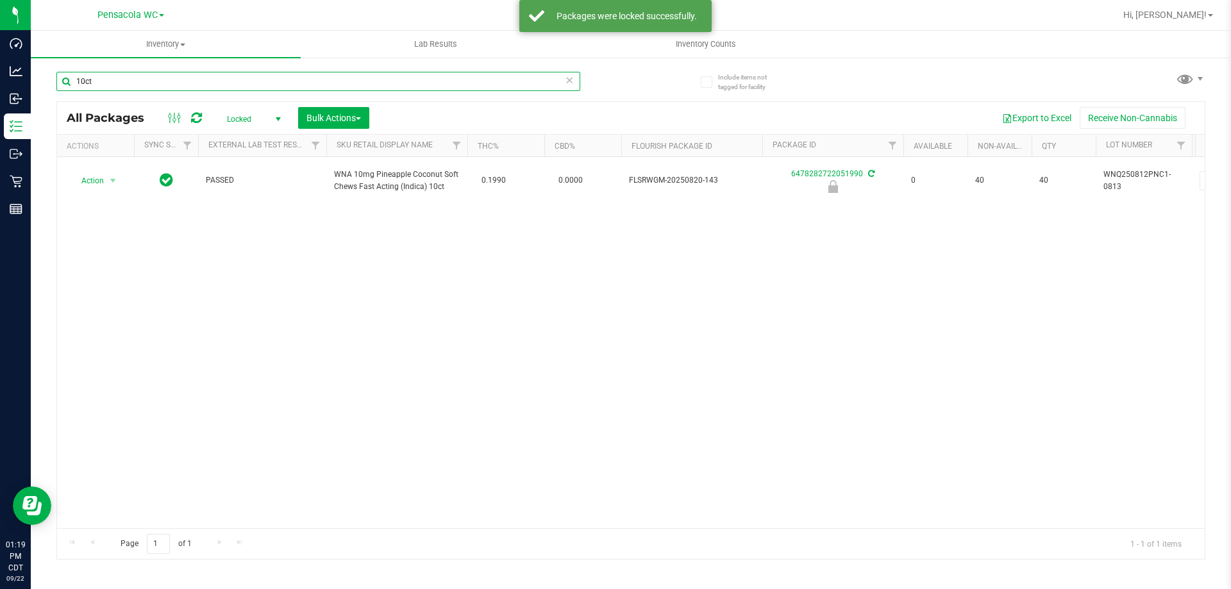
drag, startPoint x: 212, startPoint y: 79, endPoint x: 64, endPoint y: 80, distance: 147.5
click at [62, 79] on input "10ct" at bounding box center [318, 81] width 524 height 19
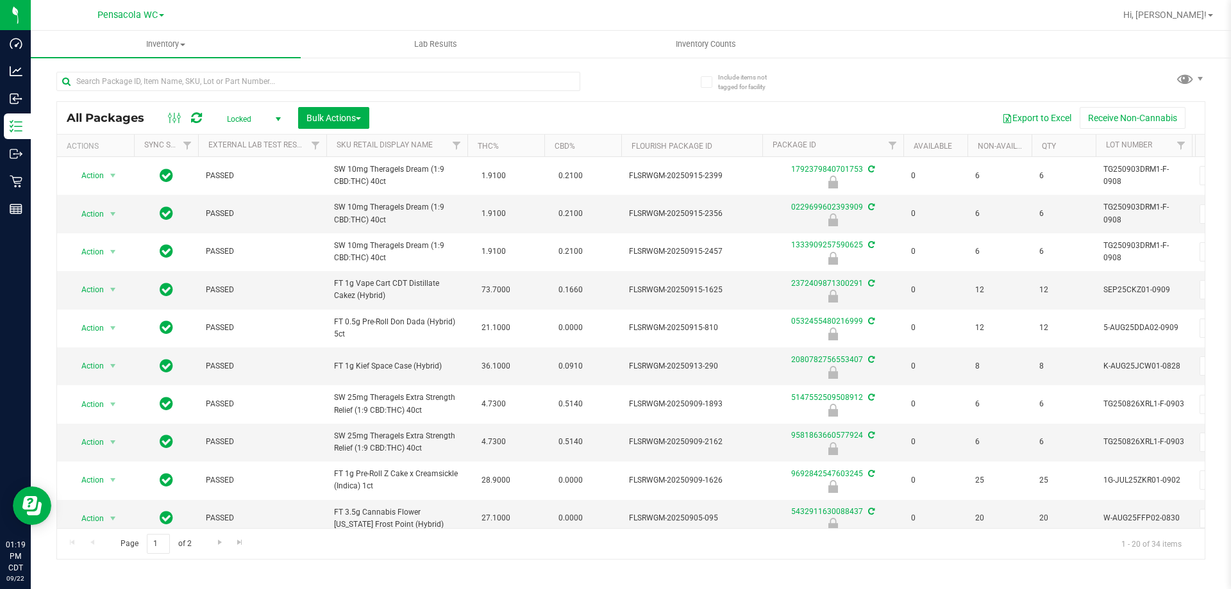
click at [269, 119] on span "Locked" at bounding box center [251, 119] width 71 height 18
click at [258, 146] on li "Active Only" at bounding box center [250, 139] width 69 height 19
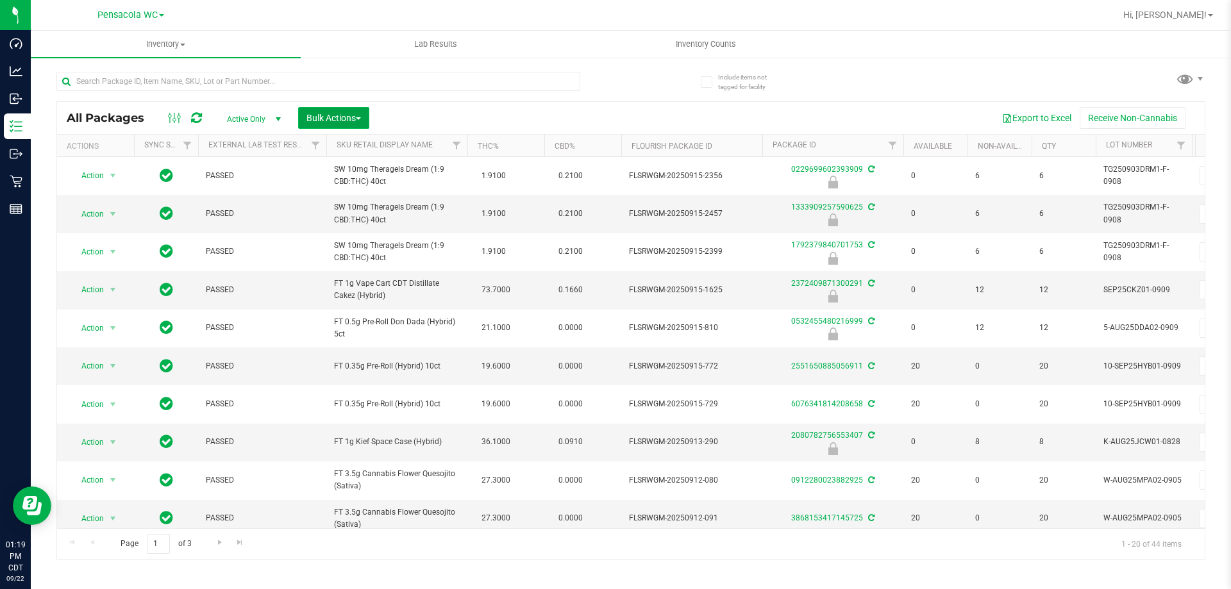
click at [365, 121] on button "Bulk Actions" at bounding box center [333, 118] width 71 height 22
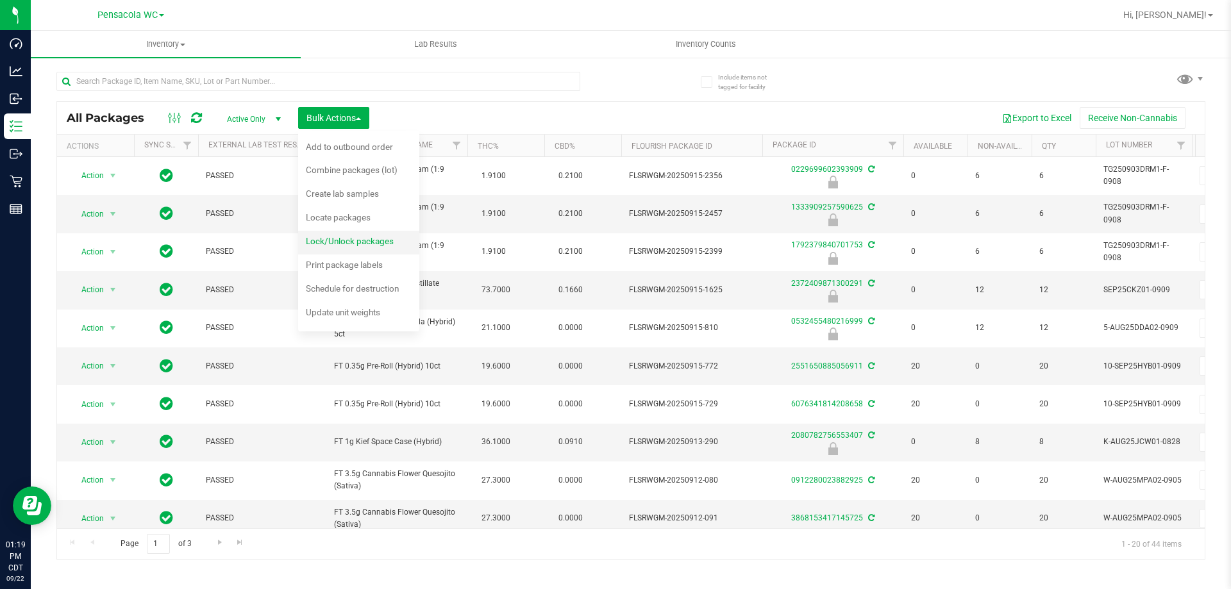
click at [334, 245] on span "Lock/Unlock packages" at bounding box center [350, 241] width 88 height 10
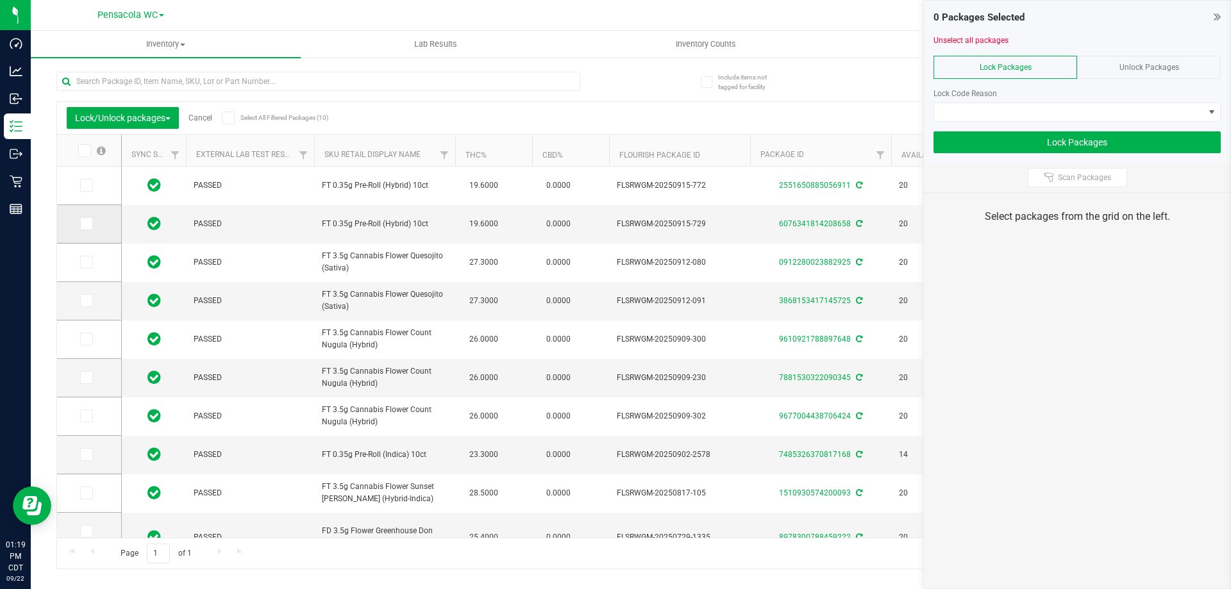
drag, startPoint x: 84, startPoint y: 147, endPoint x: 119, endPoint y: 237, distance: 95.8
click at [84, 151] on icon at bounding box center [83, 151] width 8 height 0
click at [0, 0] on input "checkbox" at bounding box center [0, 0] width 0 height 0
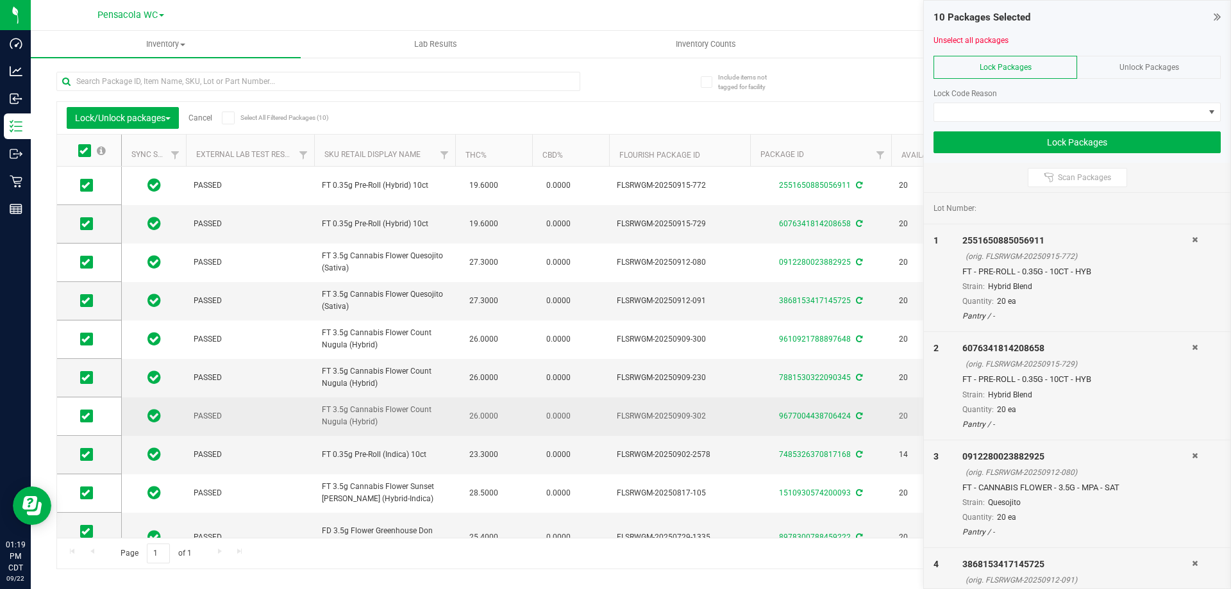
scroll to position [13, 0]
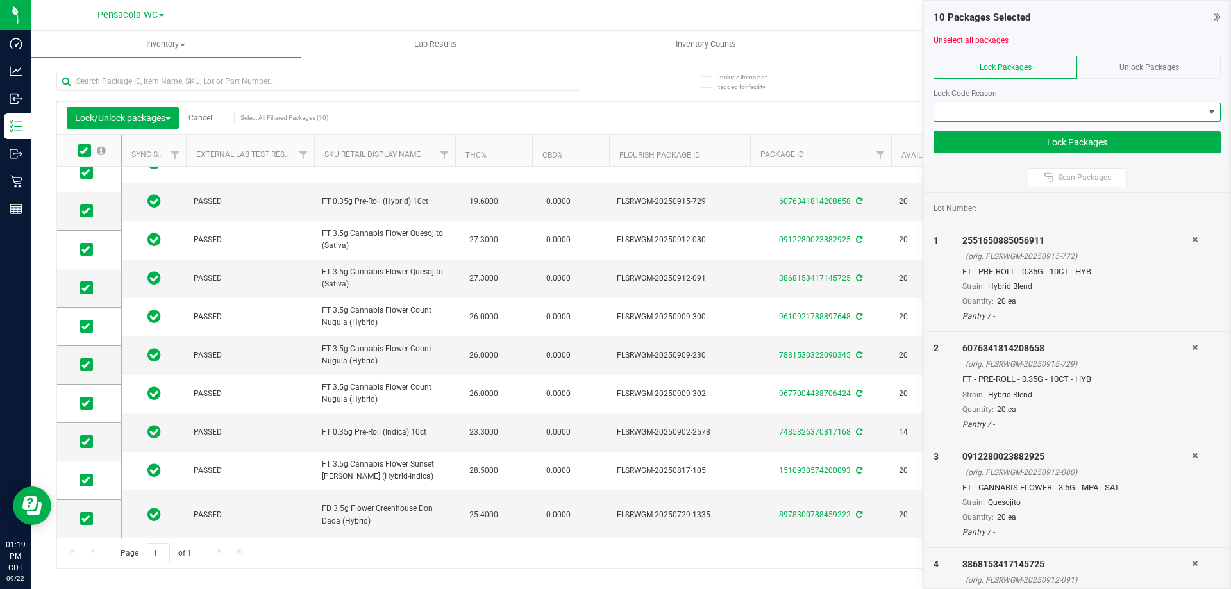
click at [1002, 103] on span at bounding box center [1076, 112] width 287 height 19
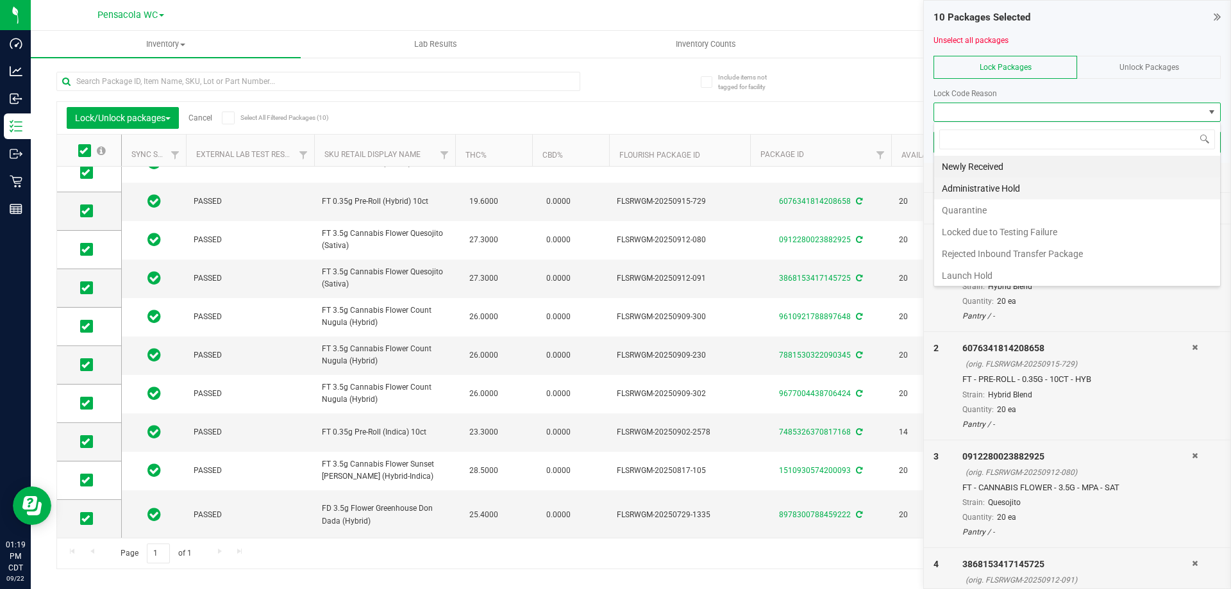
scroll to position [19, 287]
click at [994, 271] on li "Launch Hold" at bounding box center [1077, 276] width 286 height 22
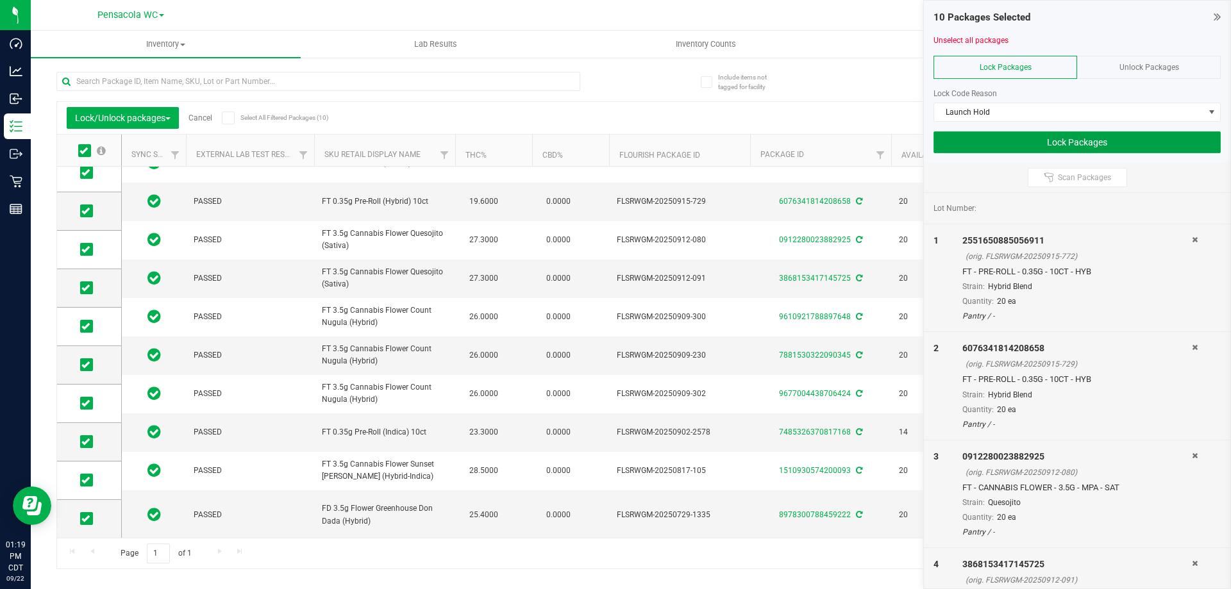
click at [980, 145] on button "Lock Packages" at bounding box center [1076, 142] width 287 height 22
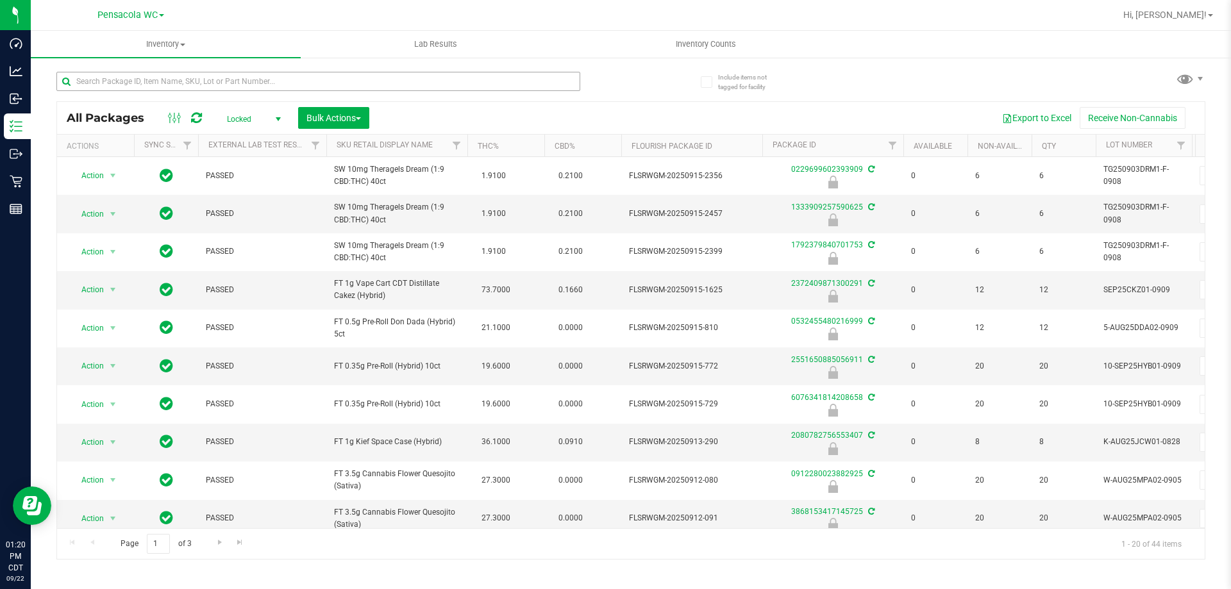
drag, startPoint x: 266, startPoint y: 92, endPoint x: 253, endPoint y: 82, distance: 16.0
click at [258, 86] on div at bounding box center [318, 86] width 524 height 29
click at [253, 81] on input "text" at bounding box center [318, 81] width 524 height 19
click at [276, 115] on span "select" at bounding box center [278, 119] width 10 height 10
click at [251, 134] on li "Active Only" at bounding box center [250, 139] width 69 height 19
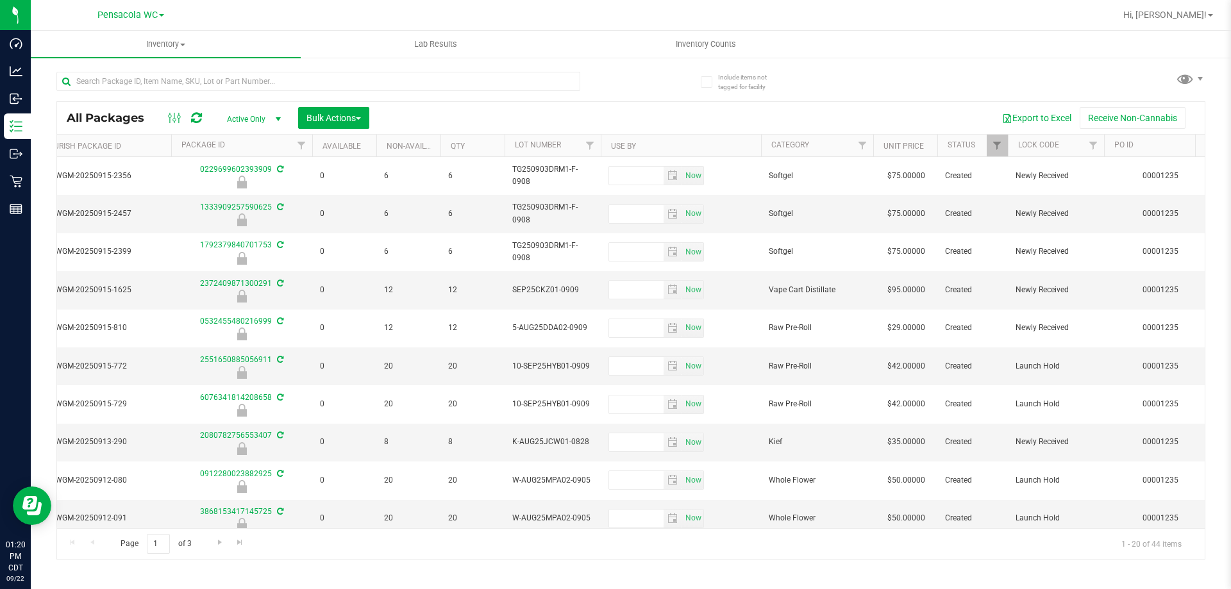
scroll to position [0, 642]
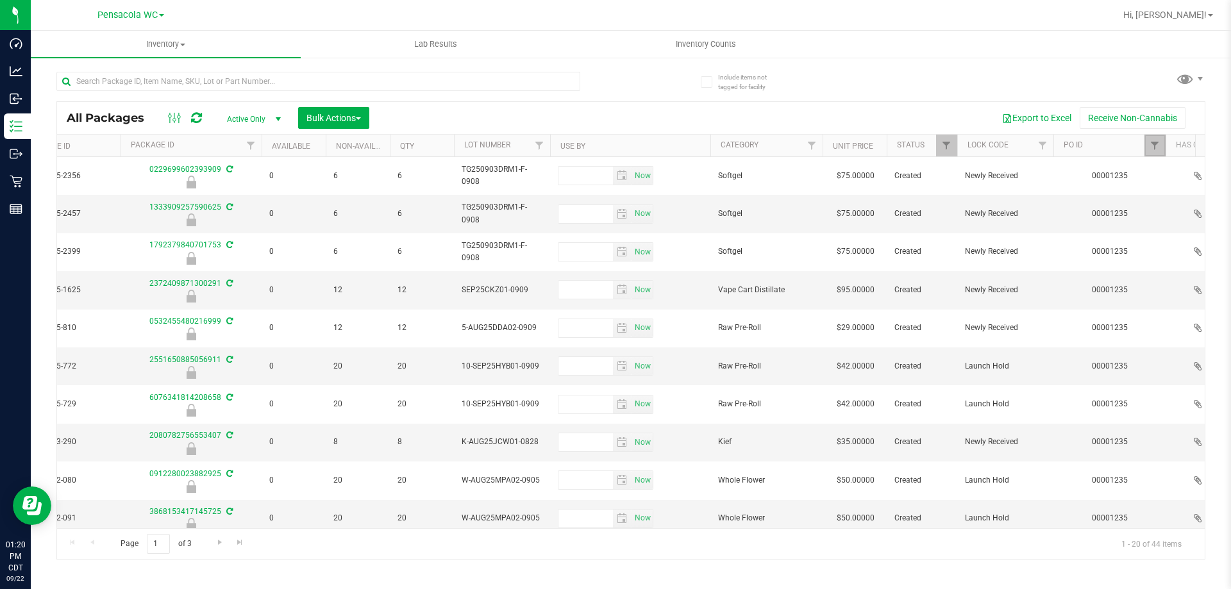
click at [1160, 148] on link "Filter" at bounding box center [1154, 146] width 21 height 22
click at [1121, 175] on input "1235" at bounding box center [1157, 173] width 132 height 19
type input "1236"
click at [1139, 204] on button "Filter" at bounding box center [1122, 208] width 62 height 28
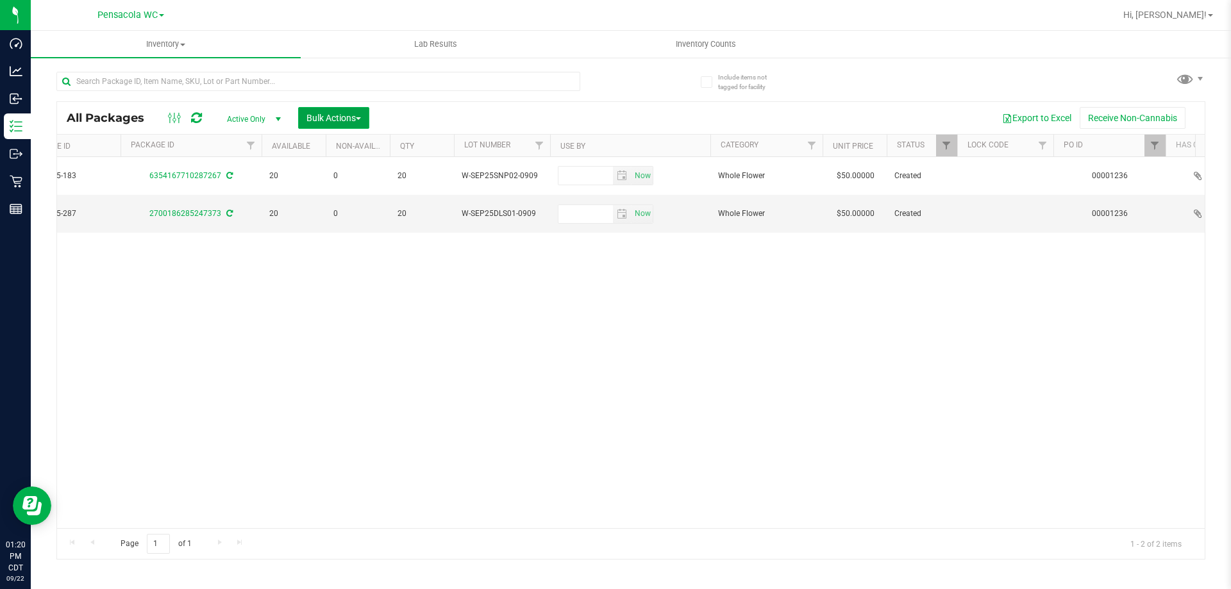
click at [313, 120] on span "Bulk Actions" at bounding box center [333, 118] width 54 height 10
click at [319, 244] on span "Lock/Unlock packages" at bounding box center [350, 241] width 88 height 10
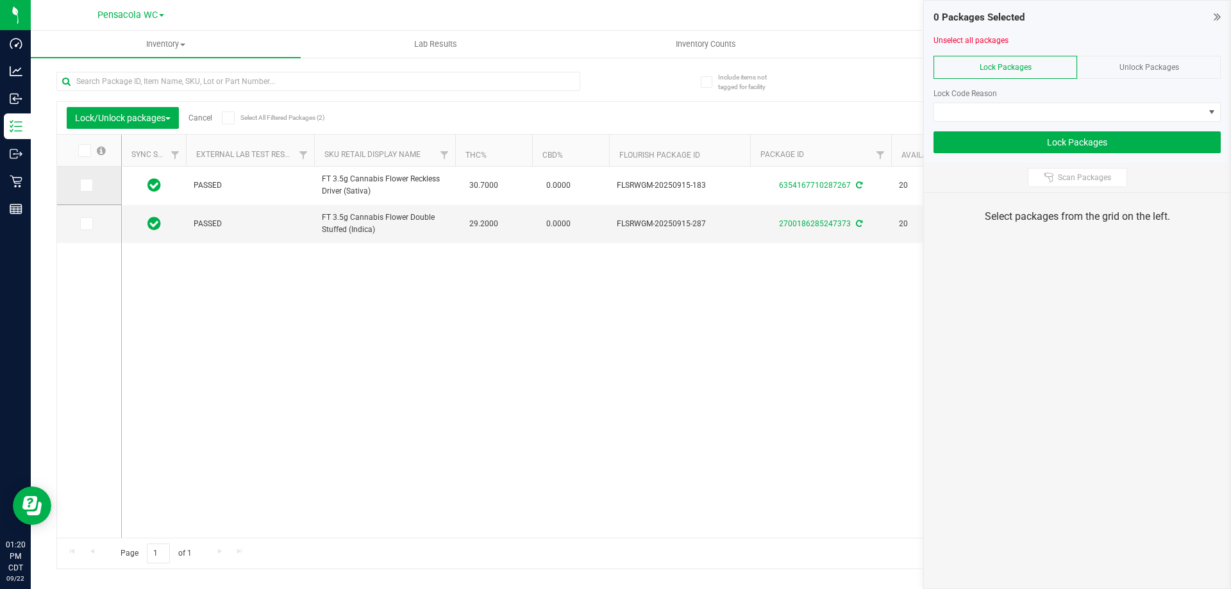
click at [84, 185] on icon at bounding box center [85, 185] width 8 height 0
click at [0, 0] on input "checkbox" at bounding box center [0, 0] width 0 height 0
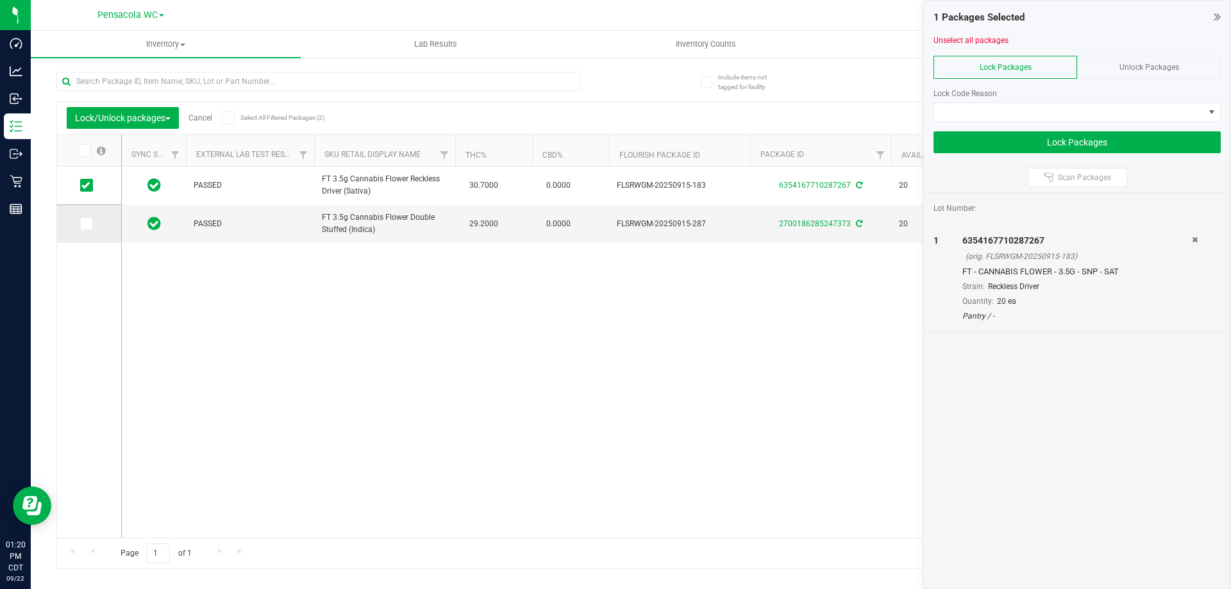
click at [85, 217] on td at bounding box center [89, 224] width 64 height 38
drag, startPoint x: 74, startPoint y: 217, endPoint x: 80, endPoint y: 222, distance: 8.2
click at [75, 219] on td at bounding box center [89, 224] width 64 height 38
click at [92, 231] on td at bounding box center [89, 224] width 64 height 38
click at [93, 231] on td at bounding box center [89, 224] width 64 height 38
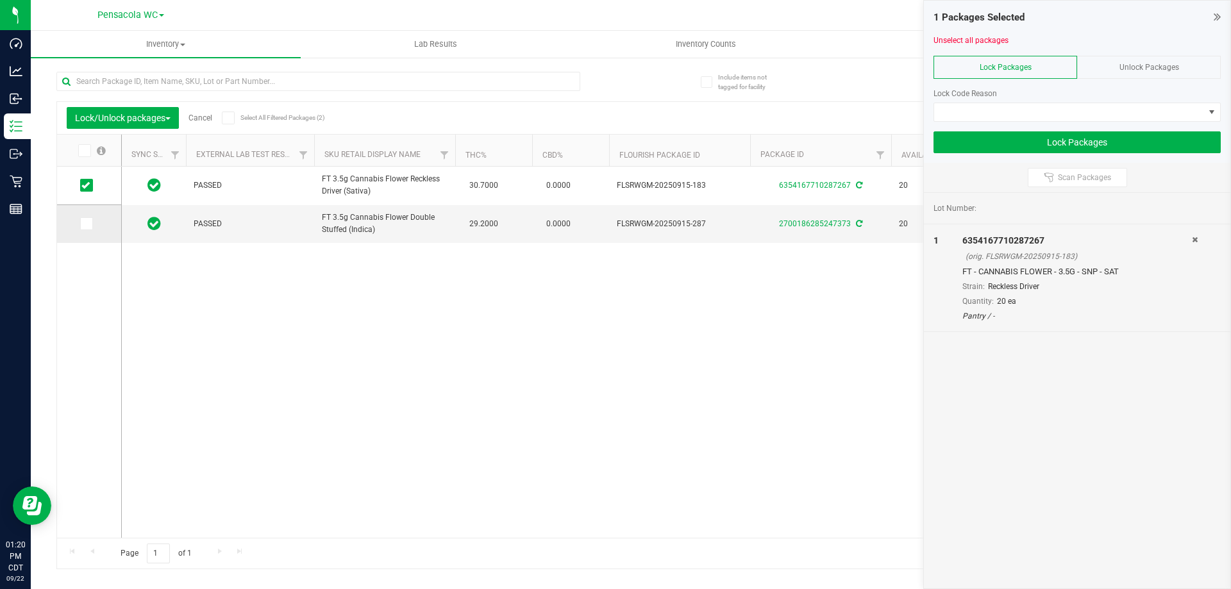
click at [85, 224] on icon at bounding box center [85, 224] width 8 height 0
click at [0, 0] on input "checkbox" at bounding box center [0, 0] width 0 height 0
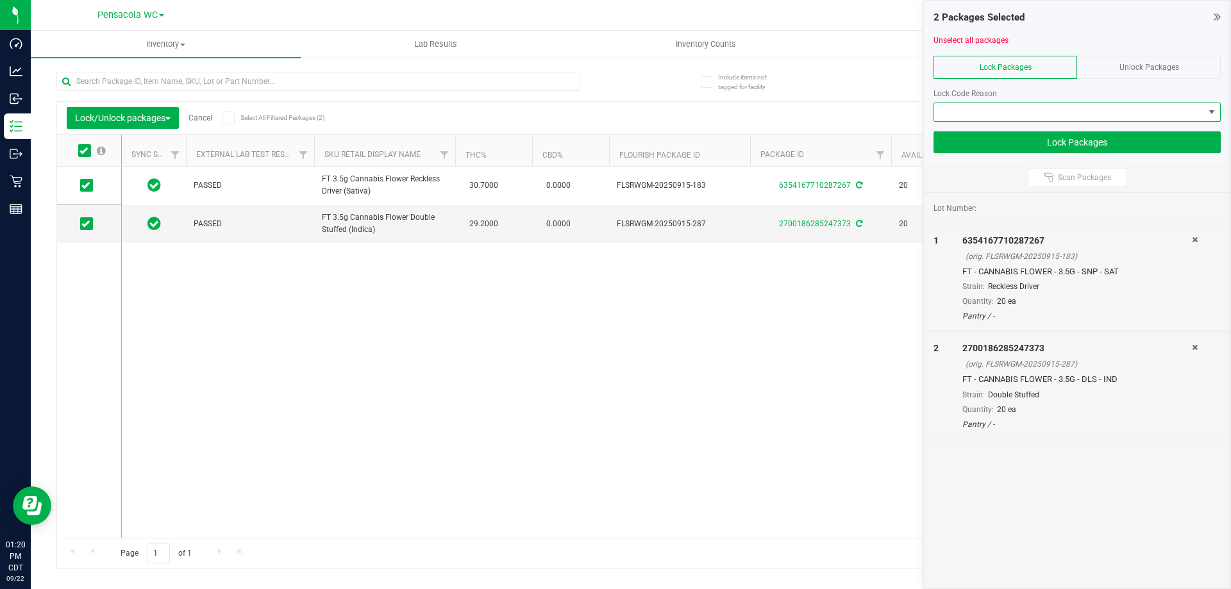
click at [1018, 117] on span at bounding box center [1069, 112] width 270 height 18
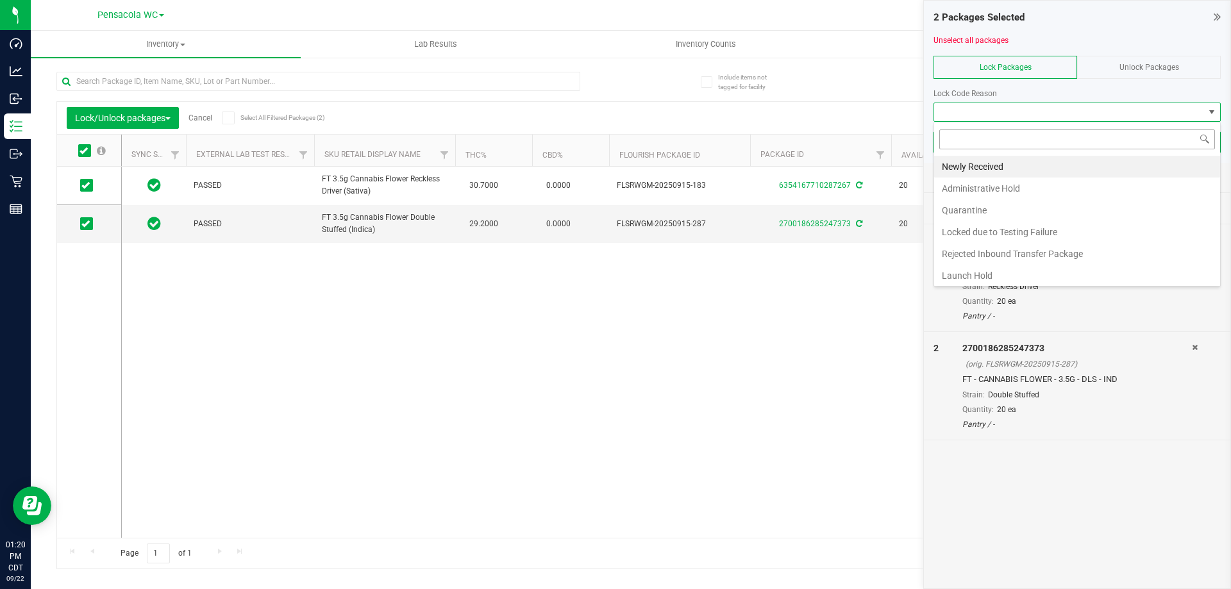
scroll to position [19, 287]
click at [984, 210] on li "Quarantine" at bounding box center [1077, 210] width 286 height 22
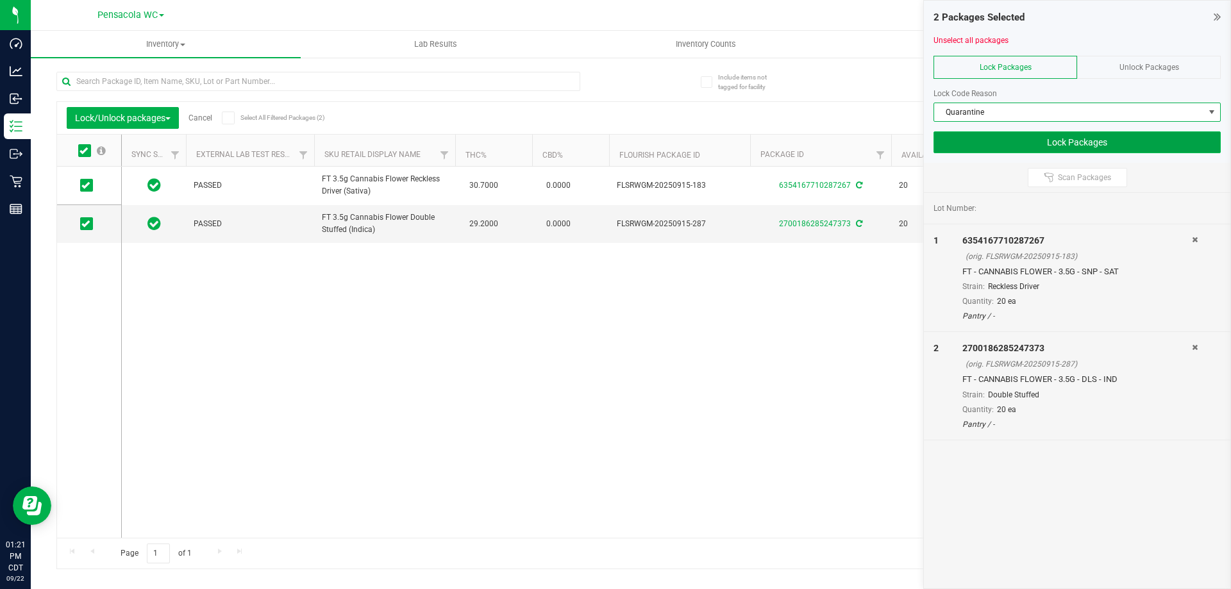
click at [1025, 153] on button "Lock Packages" at bounding box center [1076, 142] width 287 height 22
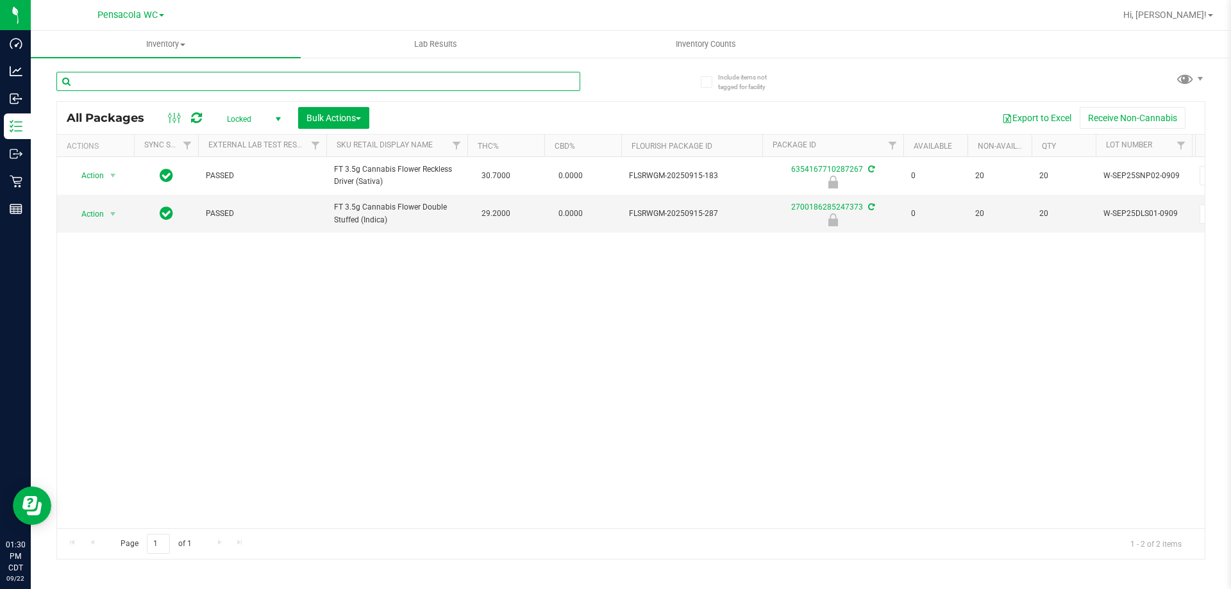
click at [555, 78] on input "text" at bounding box center [318, 81] width 524 height 19
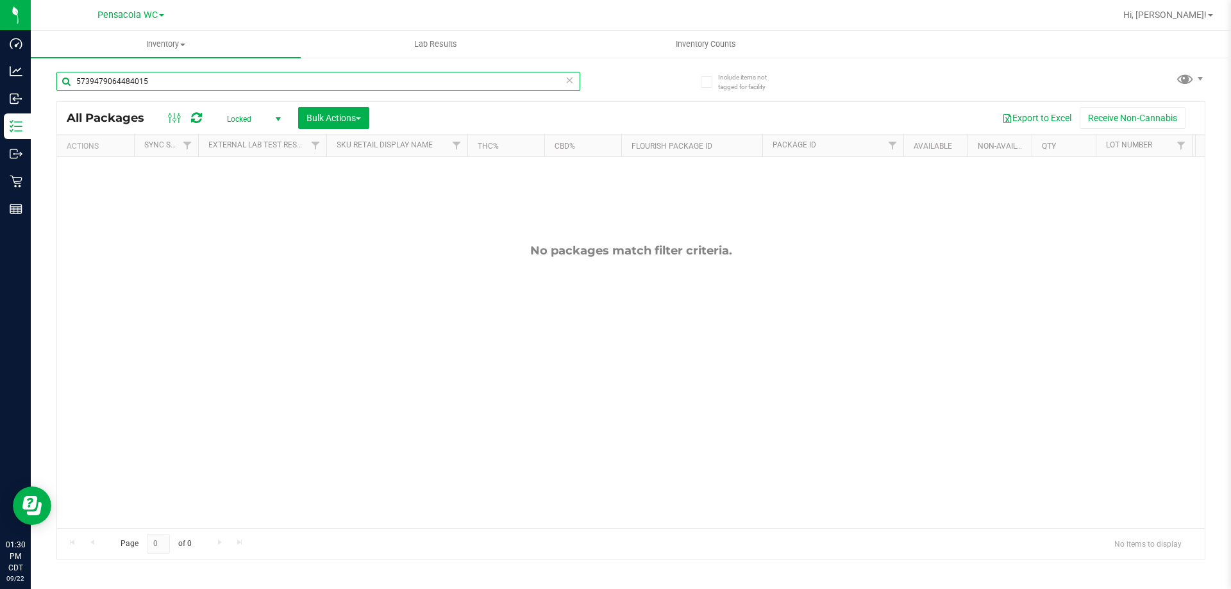
type input "5739479064484015"
click at [569, 81] on icon at bounding box center [569, 79] width 9 height 15
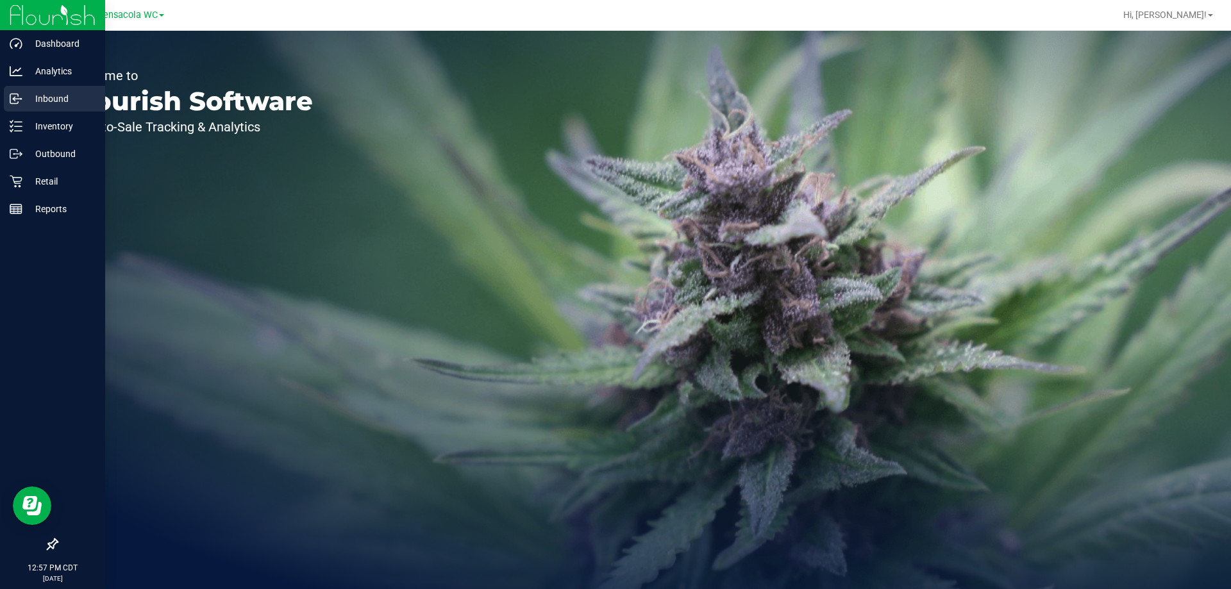
click at [29, 106] on div "Inbound" at bounding box center [54, 99] width 101 height 26
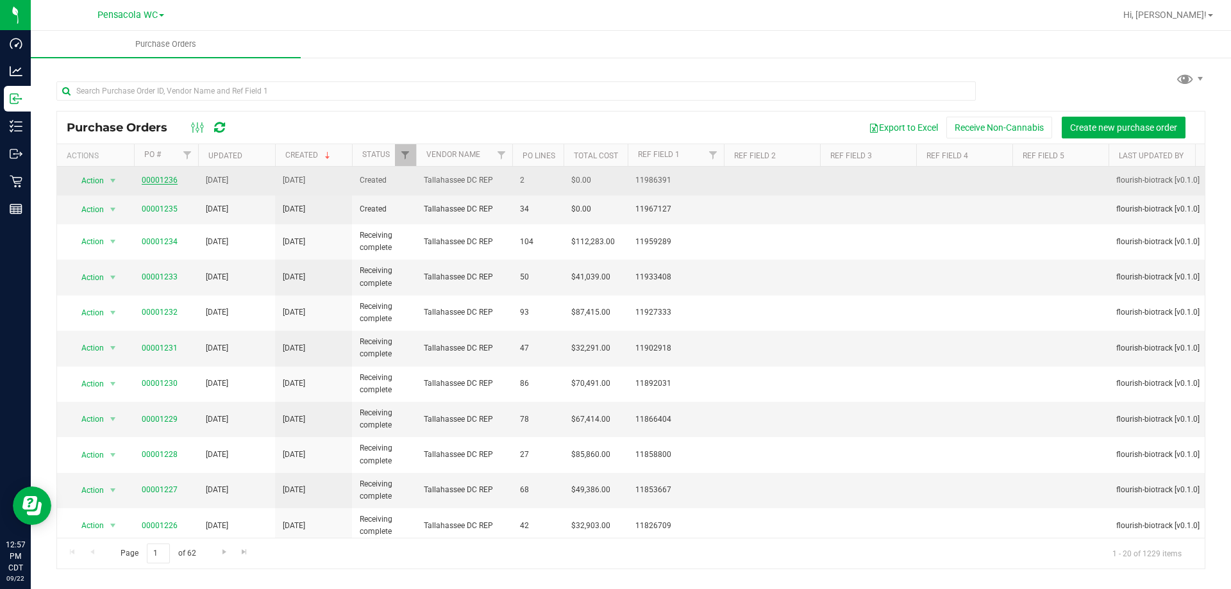
click at [168, 181] on link "00001236" at bounding box center [160, 180] width 36 height 9
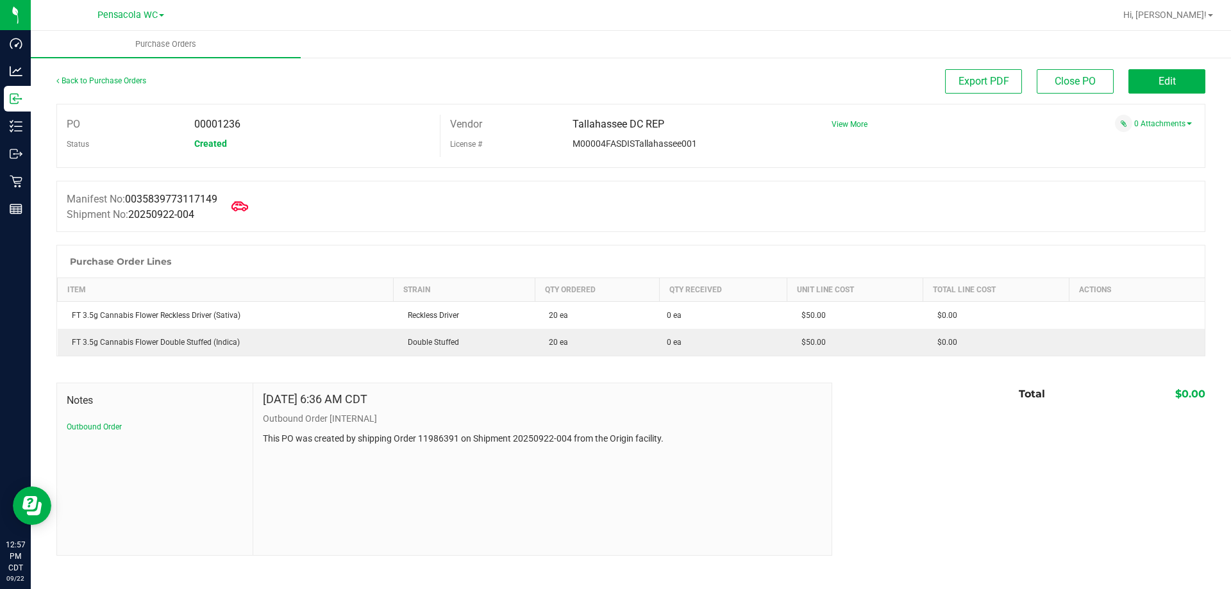
click at [248, 202] on icon at bounding box center [239, 206] width 17 height 17
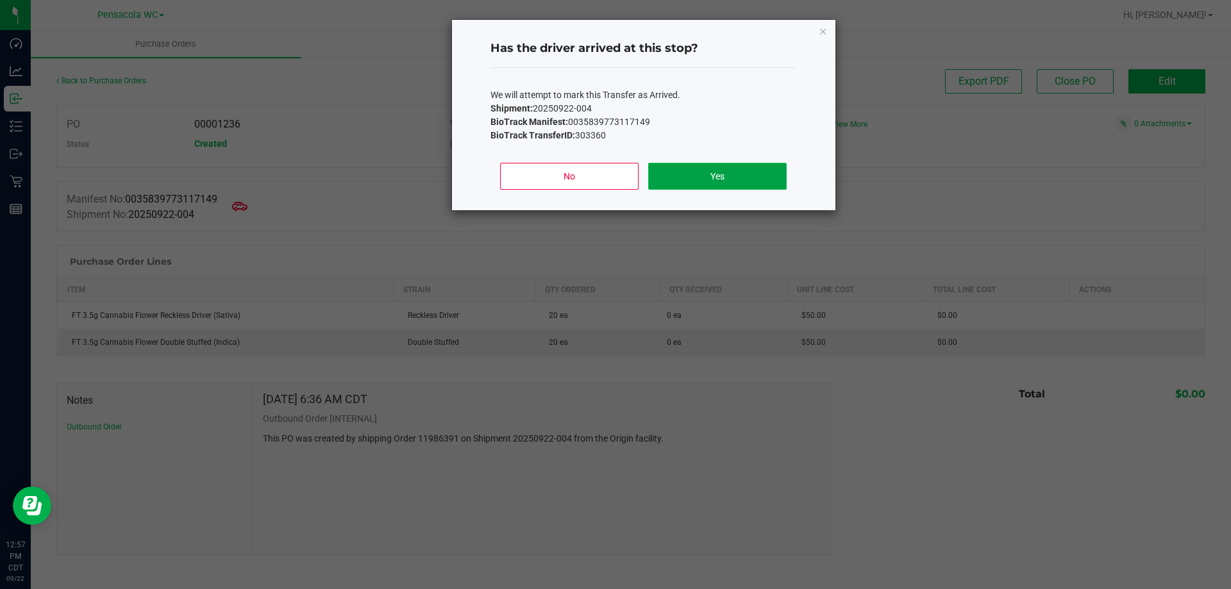
click at [679, 177] on button "Yes" at bounding box center [717, 176] width 138 height 27
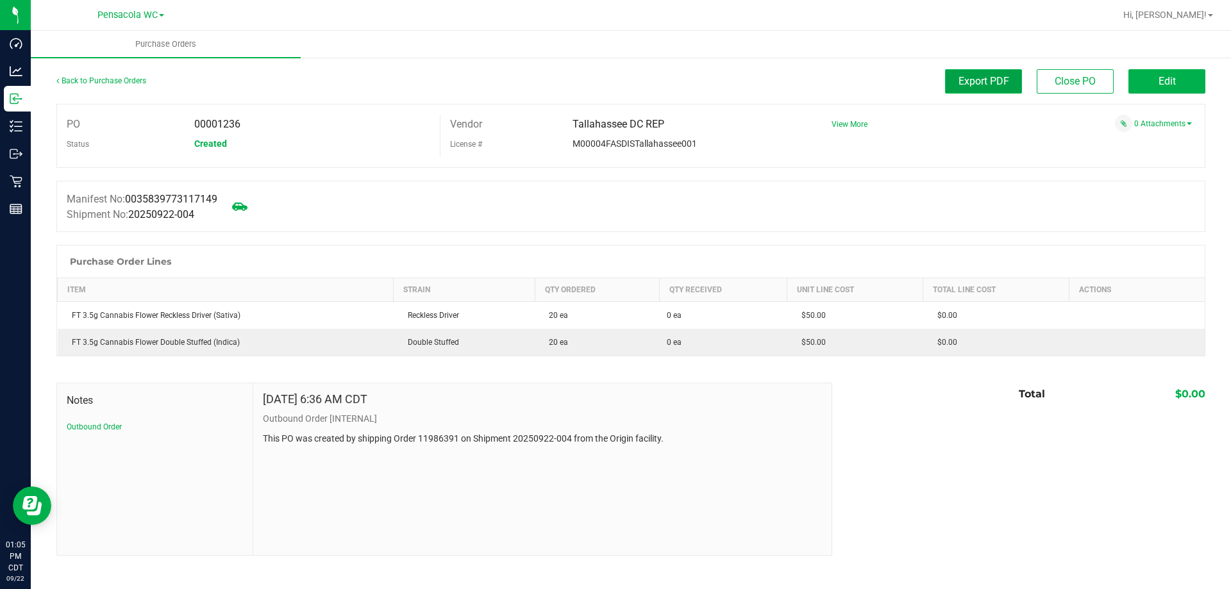
click at [964, 85] on span "Export PDF" at bounding box center [983, 81] width 51 height 12
click at [106, 84] on link "Back to Purchase Orders" at bounding box center [101, 80] width 90 height 9
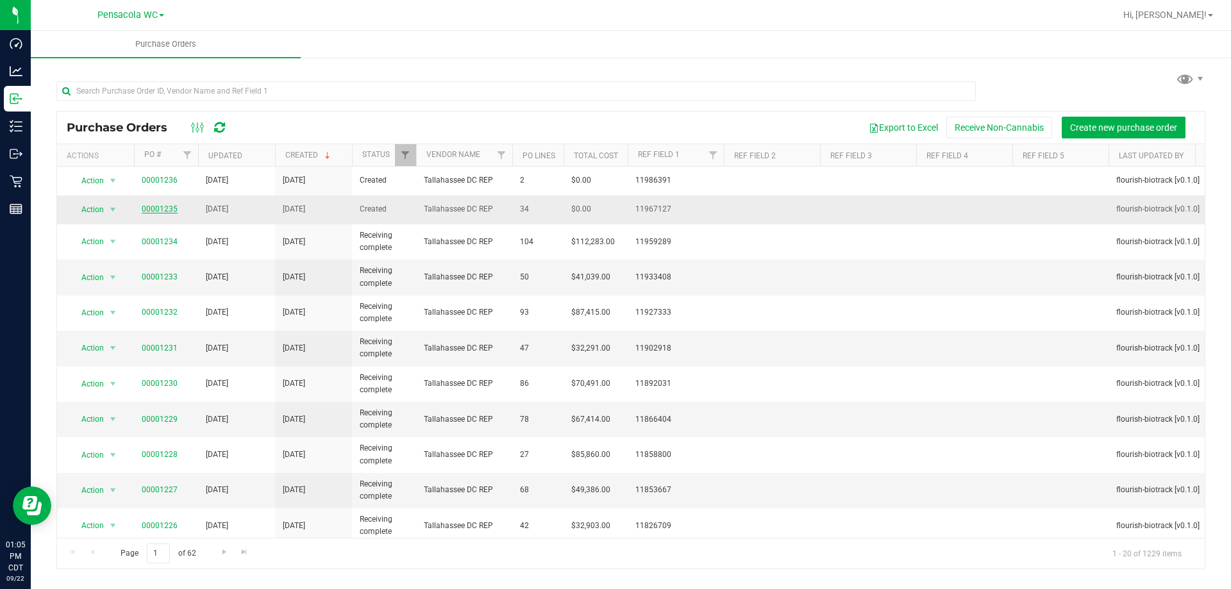
click at [156, 208] on link "00001235" at bounding box center [160, 209] width 36 height 9
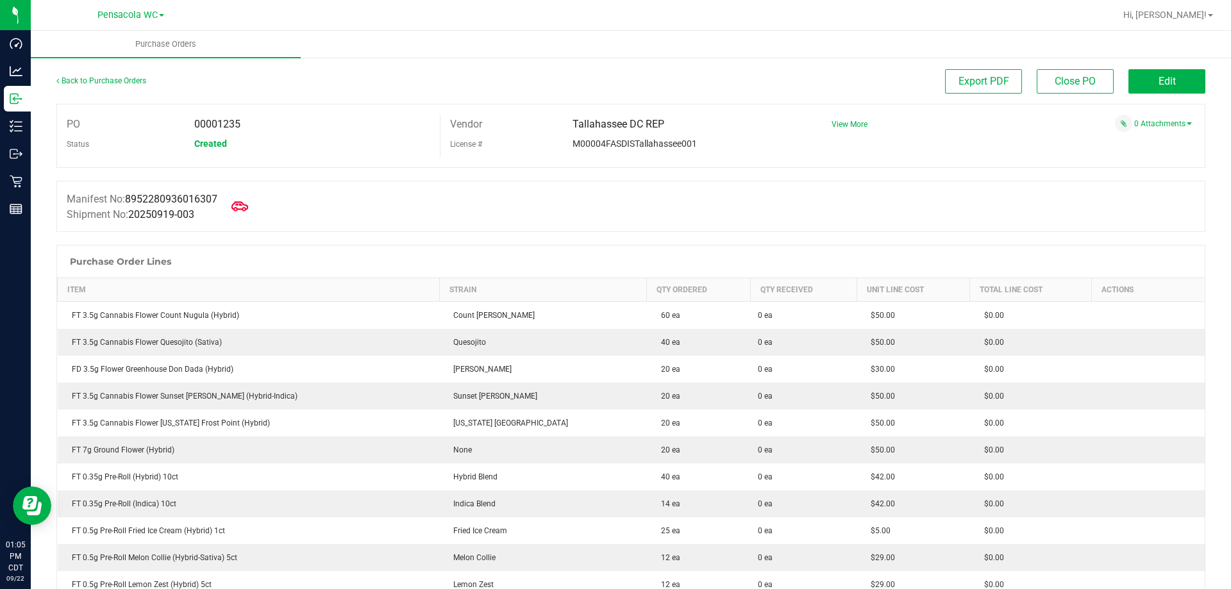
click at [244, 206] on icon at bounding box center [239, 206] width 17 height 17
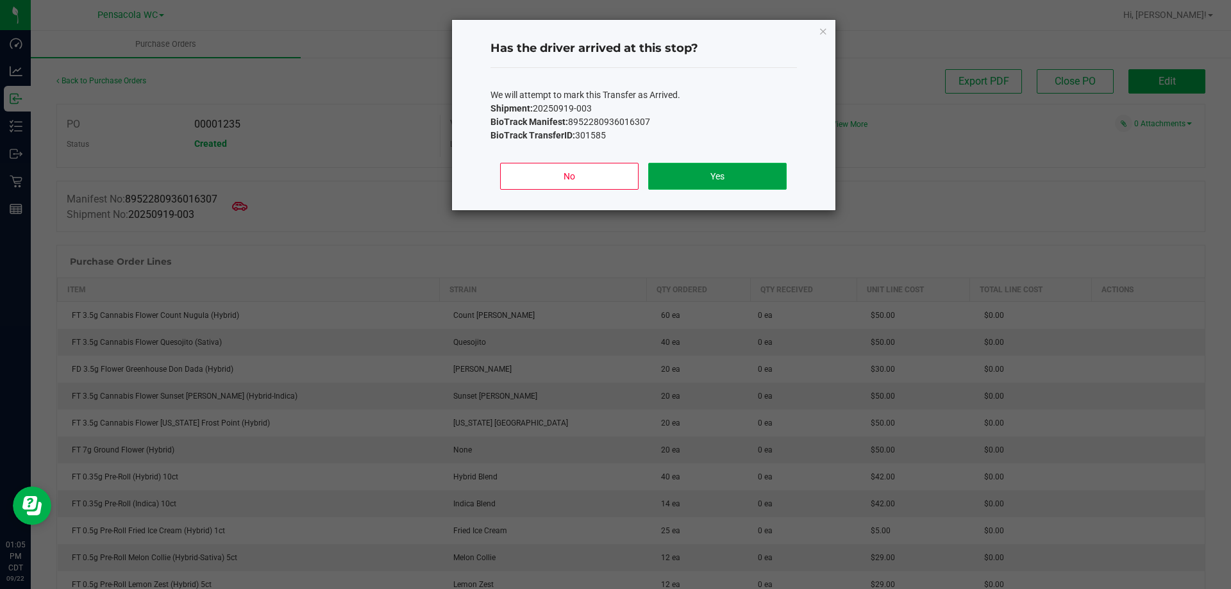
click at [671, 181] on button "Yes" at bounding box center [717, 176] width 138 height 27
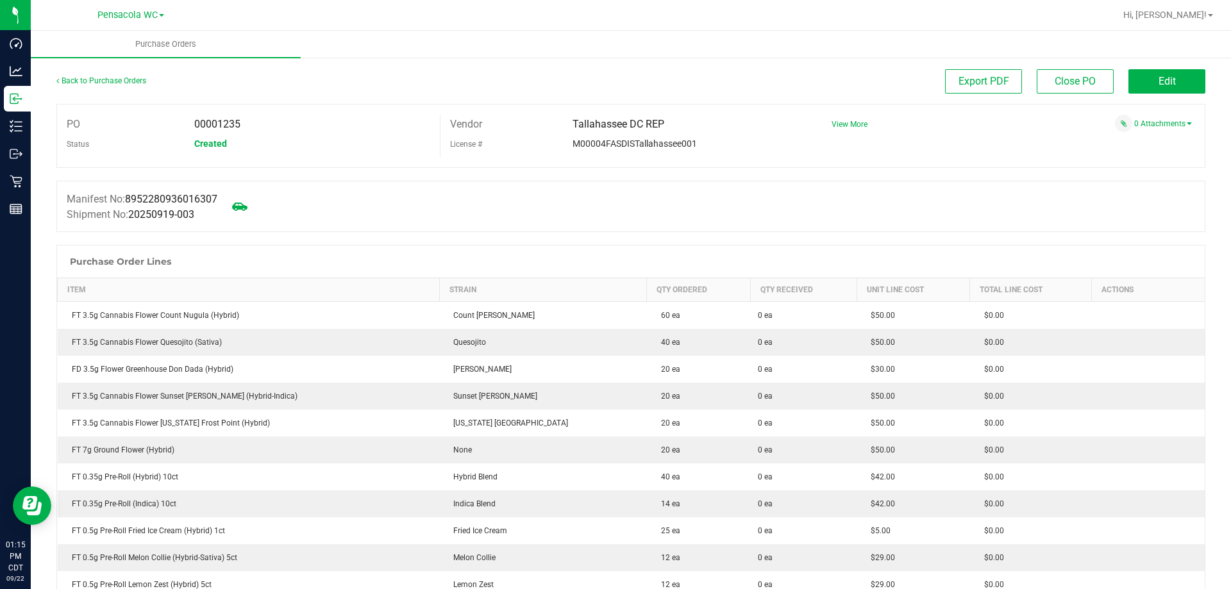
click at [1158, 83] on span "Edit" at bounding box center [1166, 81] width 17 height 12
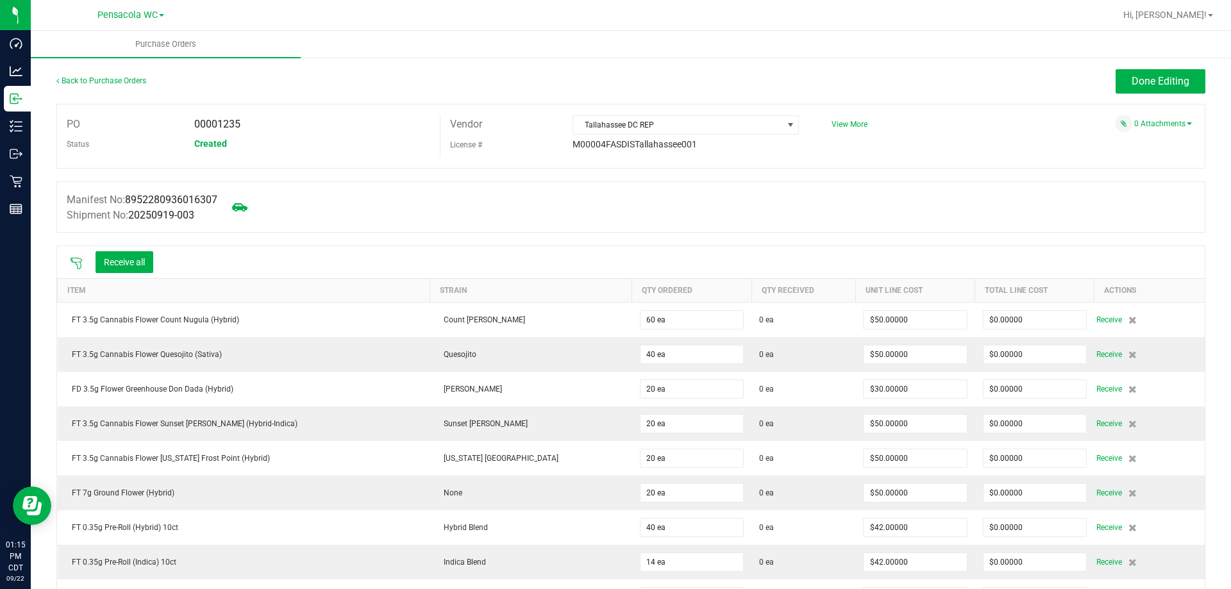
drag, startPoint x: 103, startPoint y: 213, endPoint x: 113, endPoint y: 230, distance: 18.7
click at [108, 219] on label "Shipment No: 20250919-003" at bounding box center [131, 215] width 128 height 15
click at [129, 271] on button "Receive all" at bounding box center [125, 262] width 58 height 22
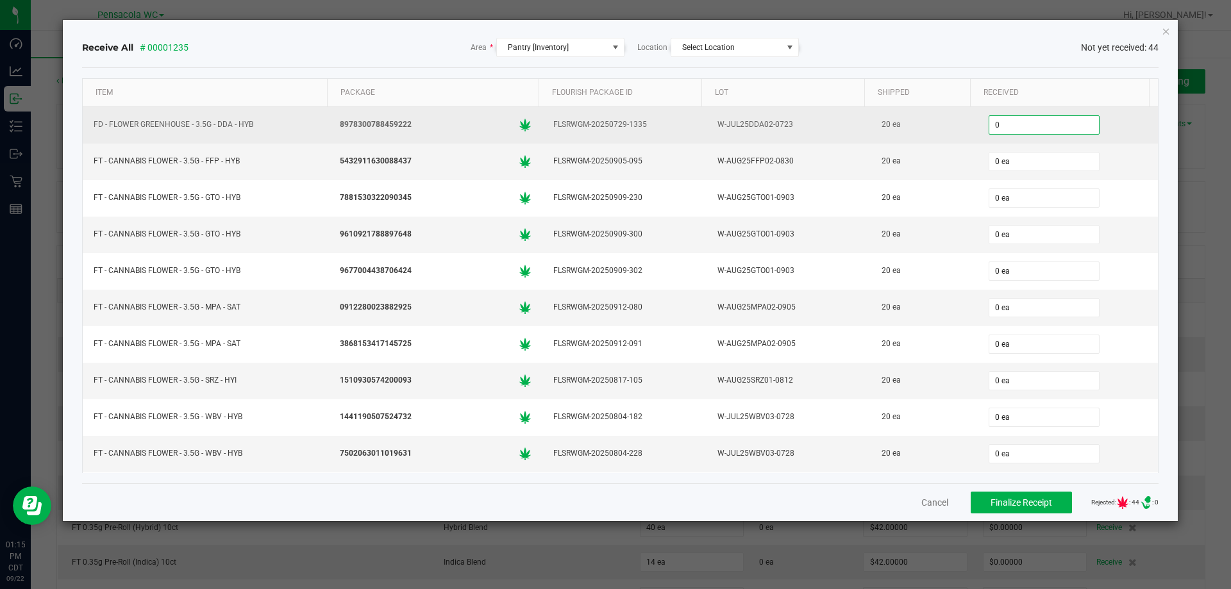
click at [1053, 118] on input "0" at bounding box center [1044, 125] width 110 height 18
type input "0"
click at [994, 122] on input "0" at bounding box center [1044, 125] width 110 height 18
click at [993, 121] on input "0" at bounding box center [1044, 125] width 110 height 18
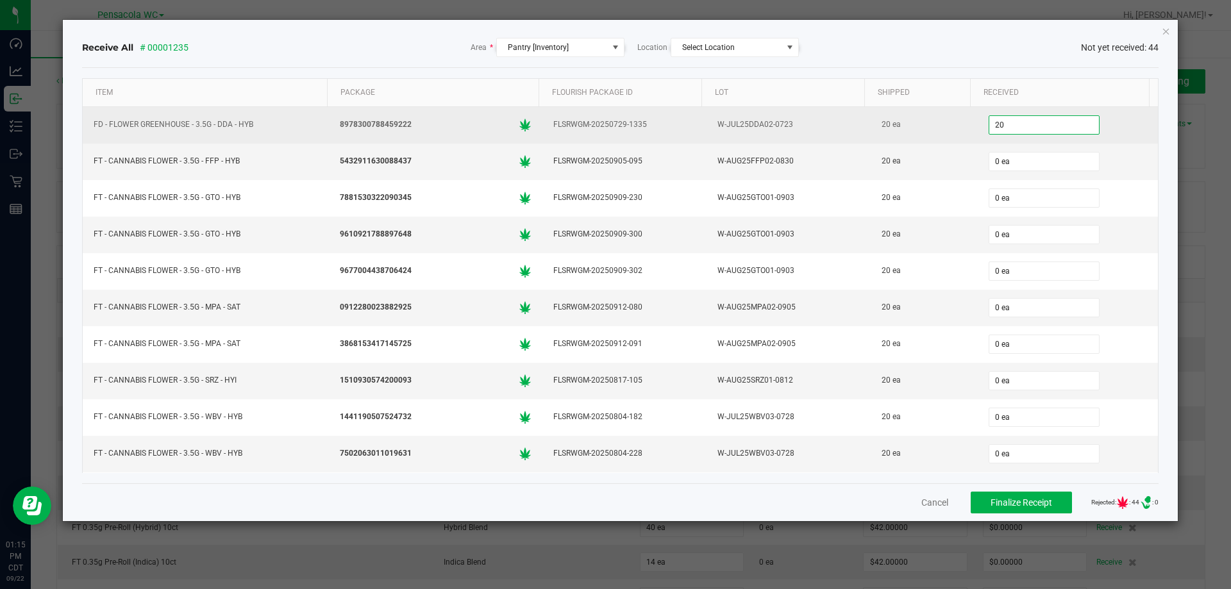
type input "20"
type input "0"
type input "20 ea"
type input "20"
type input "0"
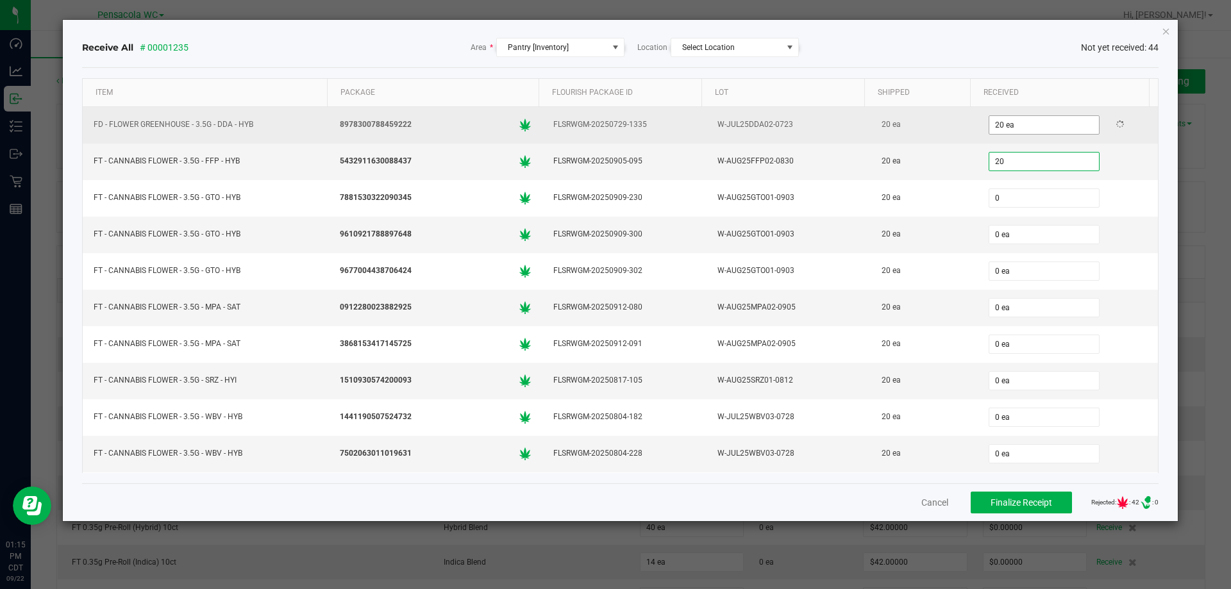
type input "20 ea"
type input "20"
type input "0"
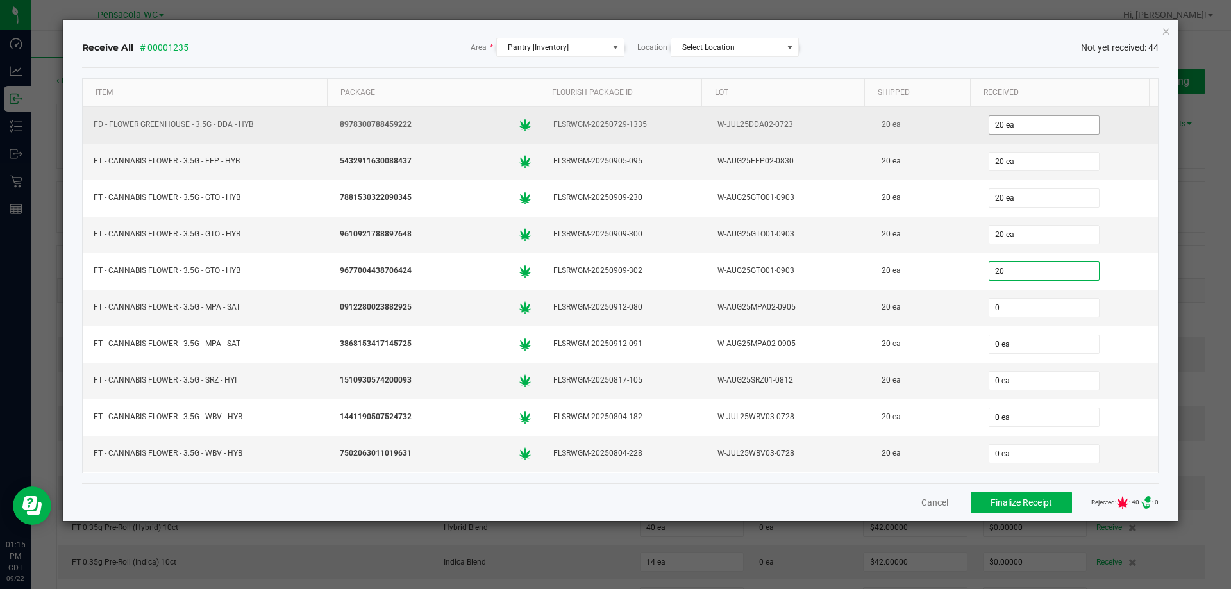
type input "20 ea"
type input "20"
type input "0"
type input "20 ea"
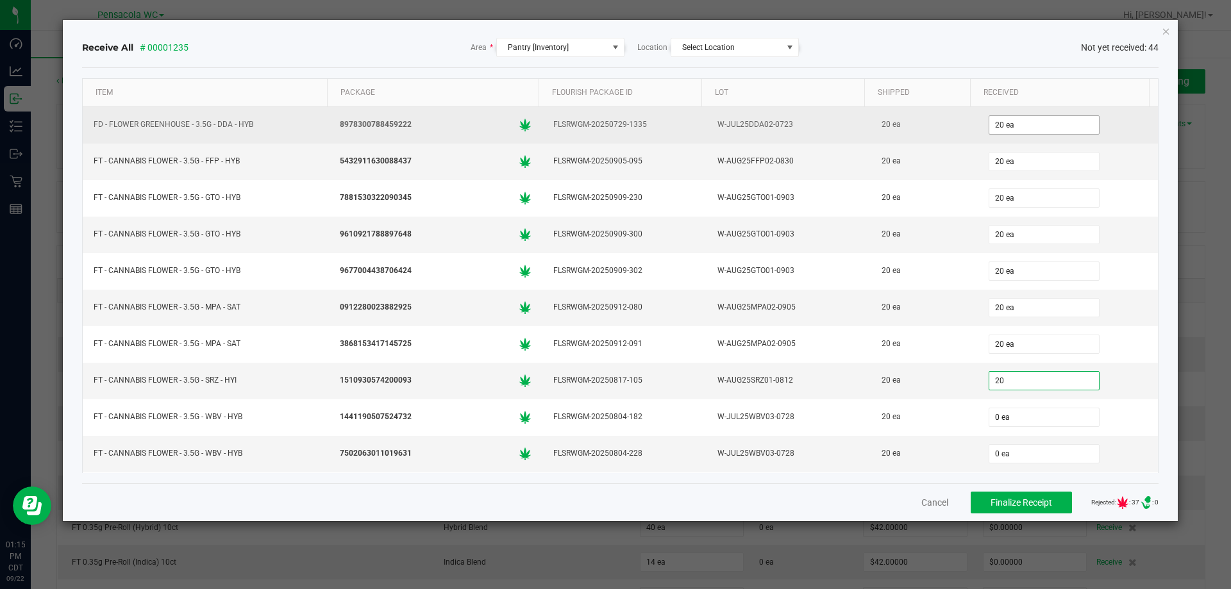
type input "20"
type input "0"
type input "20 ea"
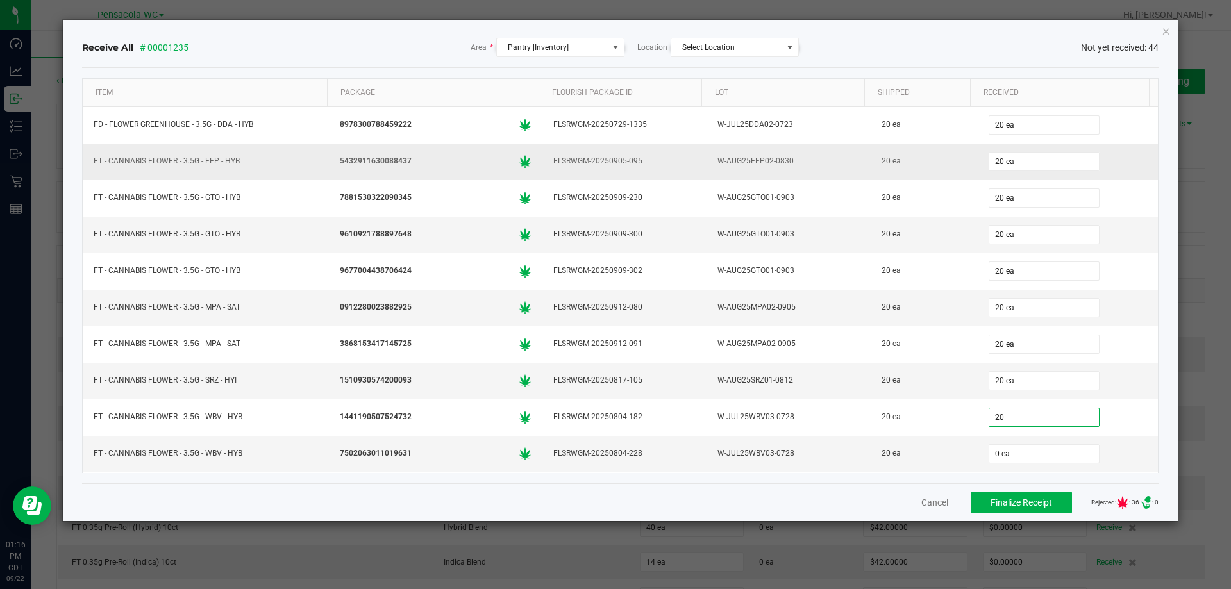
type input "20 ea"
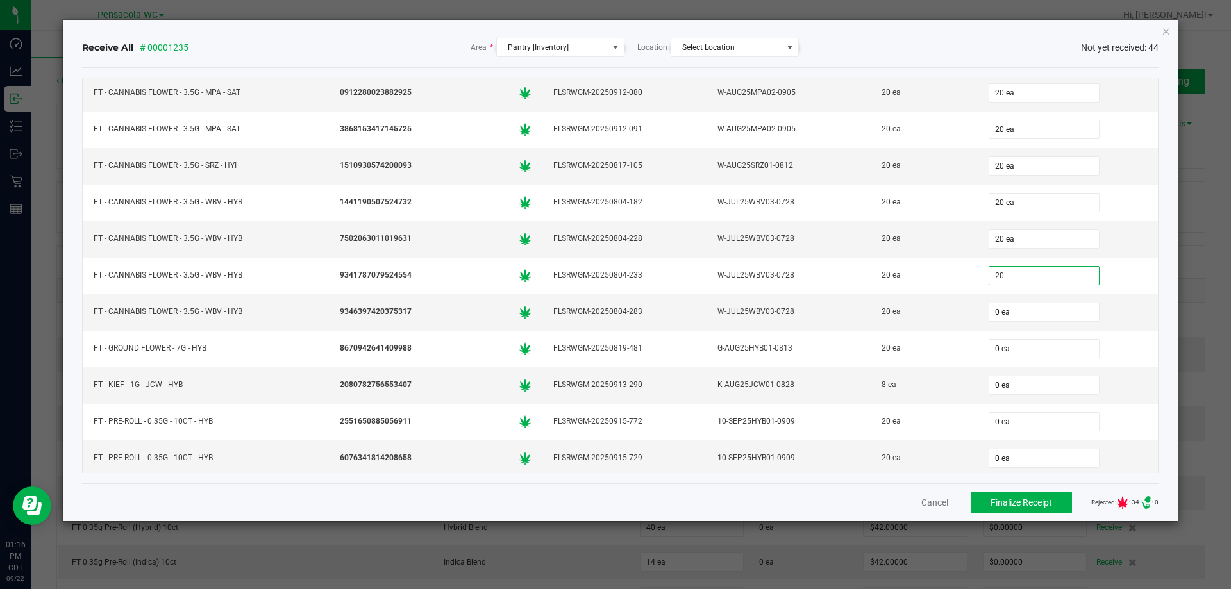
type input "20 ea"
type input "20"
type input "0"
type input "20 ea"
type input "20"
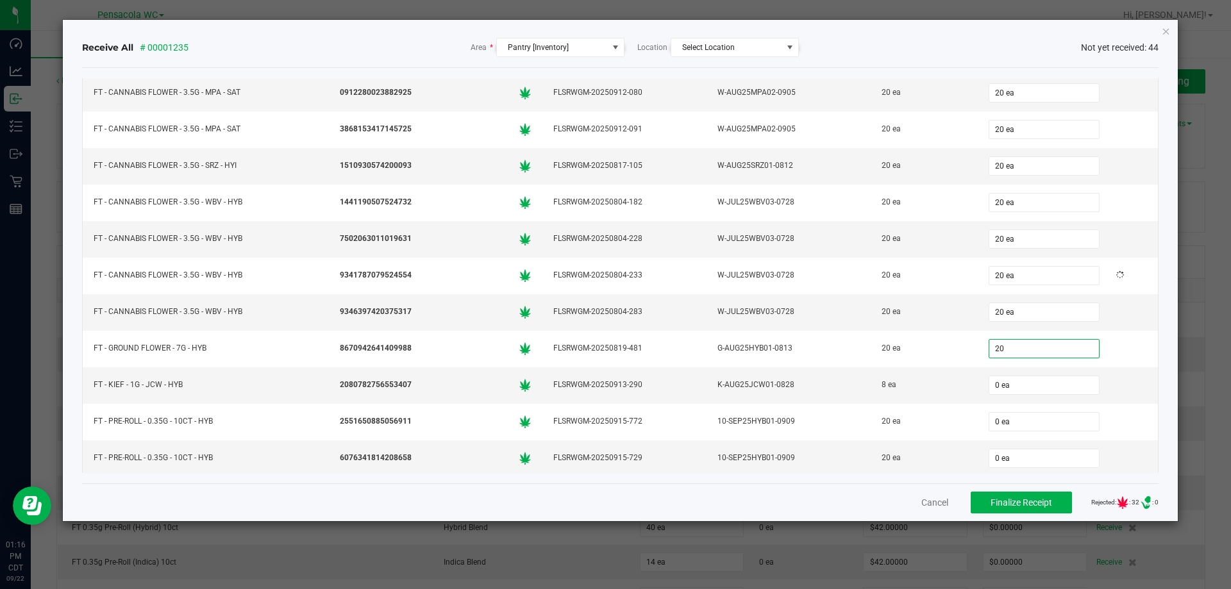
type input "0"
type input "20 ea"
type input "8 ea"
type input "20 ea"
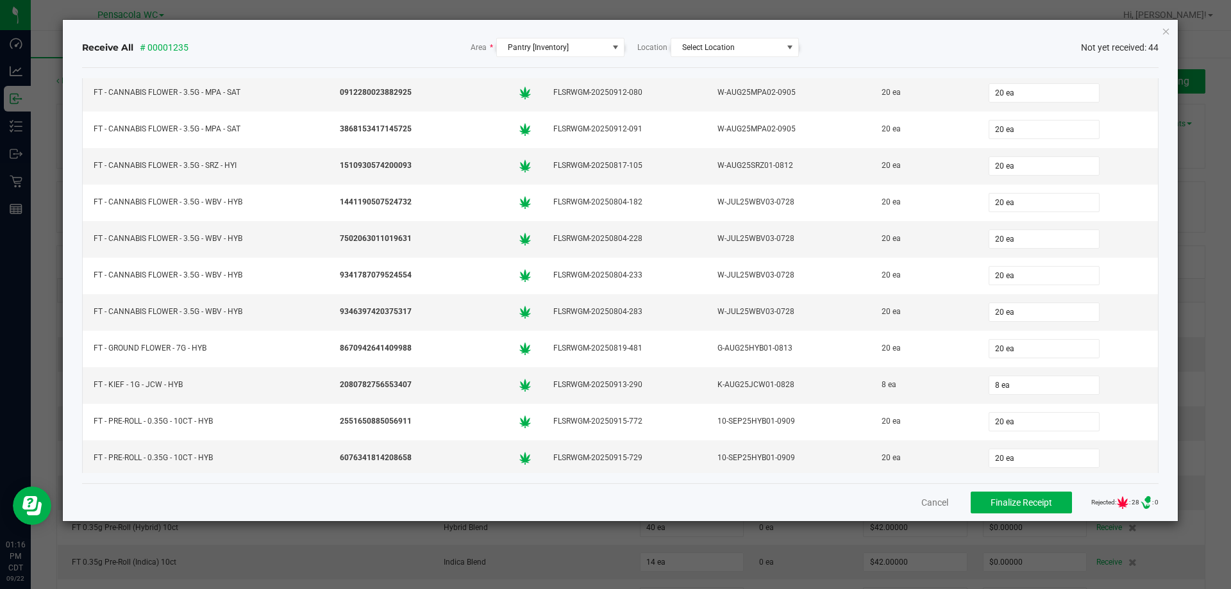
scroll to position [434, 0]
type input "14 ea"
type input "25 ea"
type input "12 ea"
type input "12"
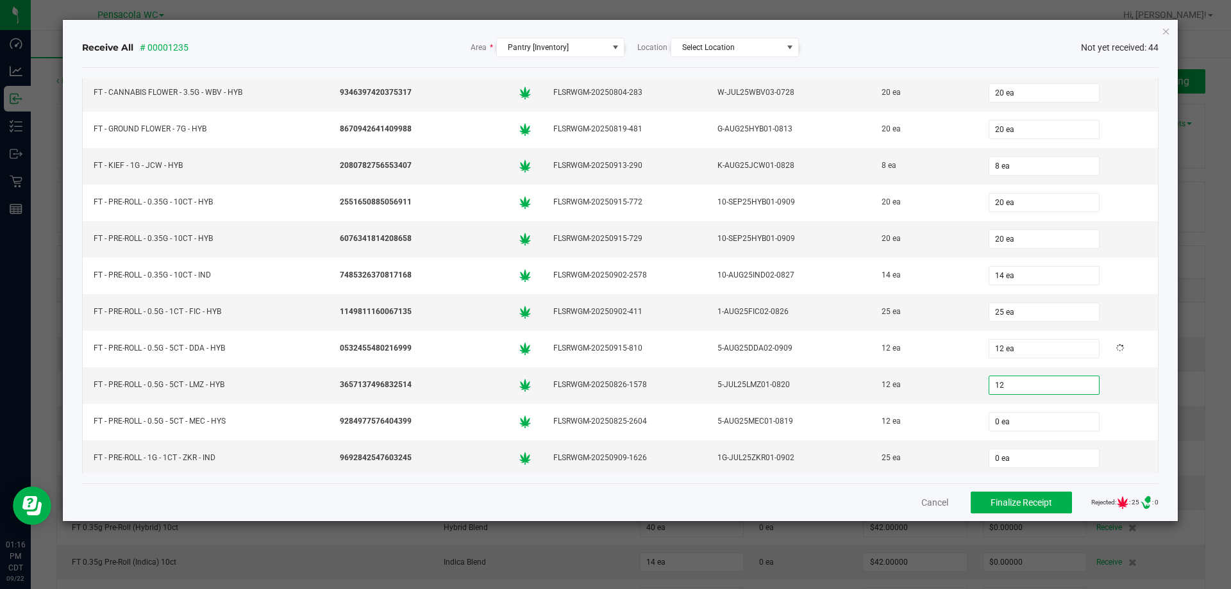
type input "0"
type input "12 ea"
type input "25 ea"
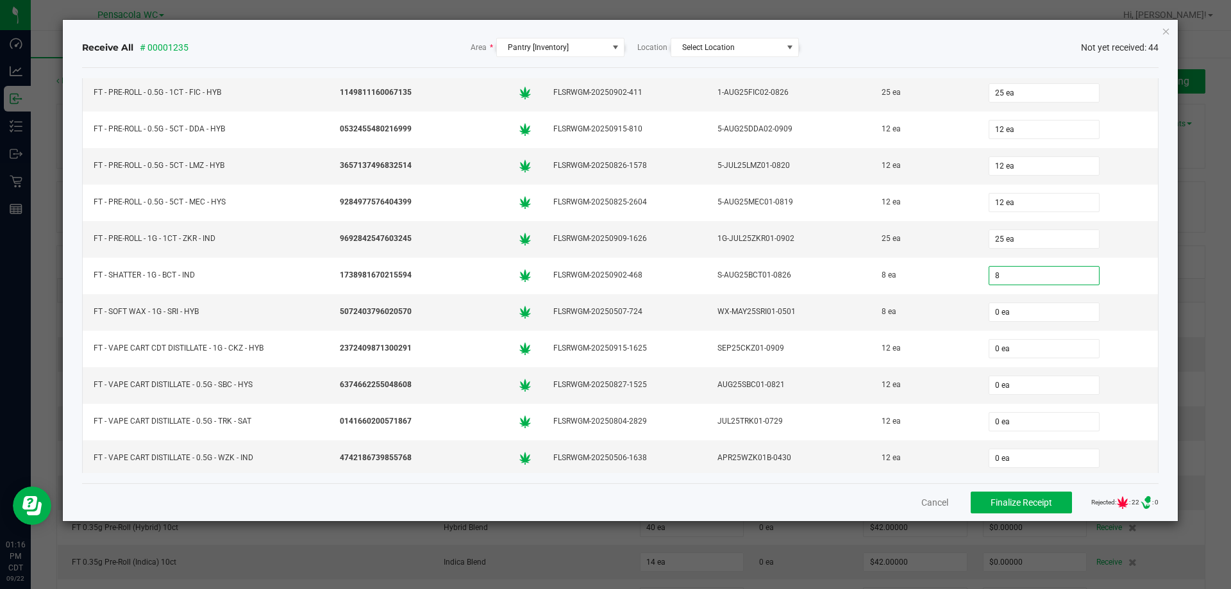
type input "8 ea"
type input "12"
type input "0"
type input "12 ea"
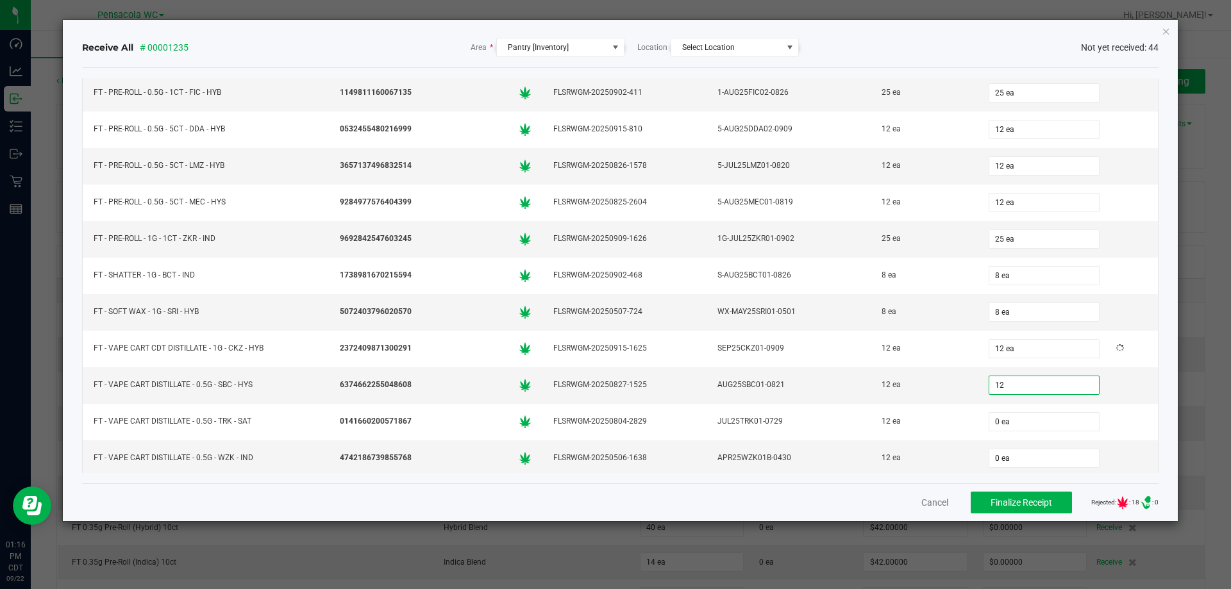
type input "12 ea"
type input "12"
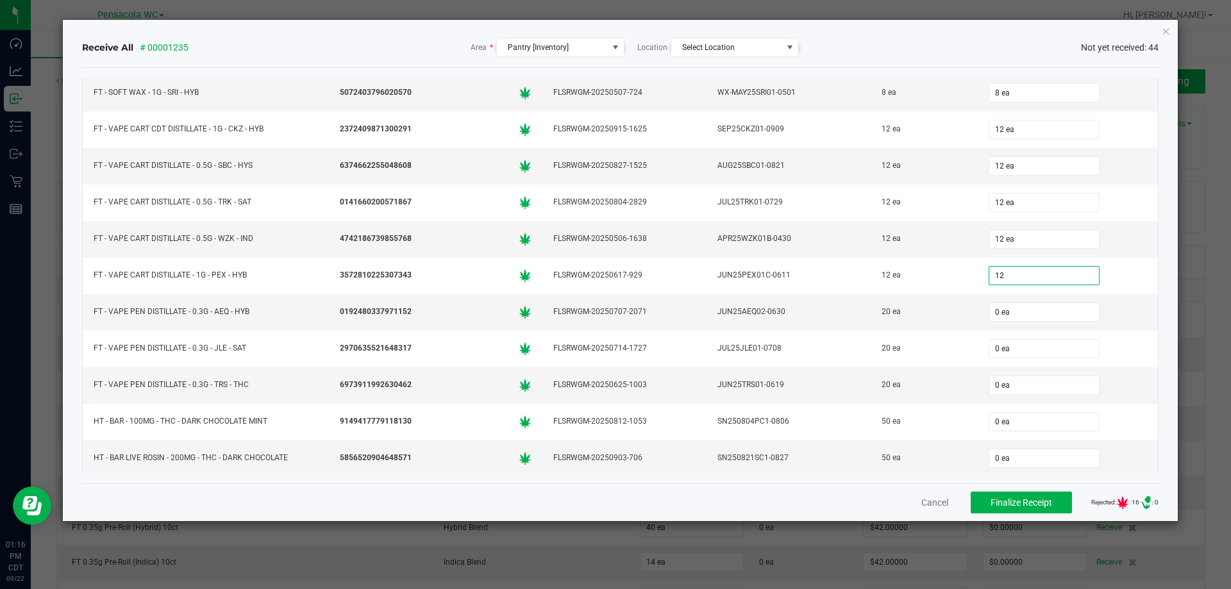
type input "0"
type input "12 ea"
type input "20 ea"
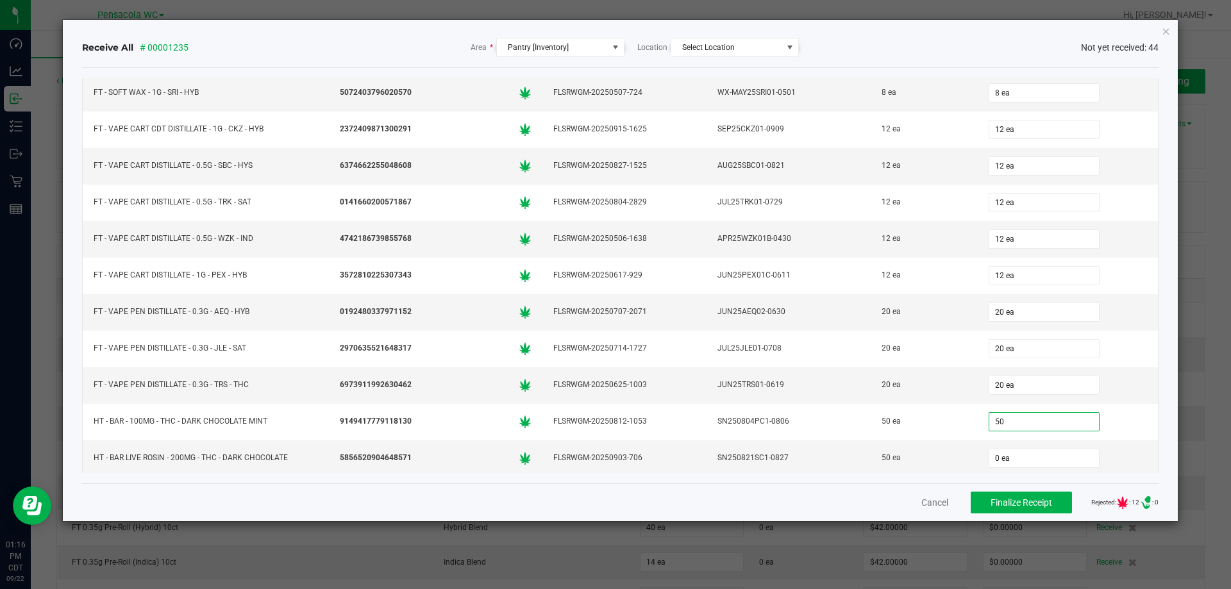
type input "50"
type input "0"
type input "50 ea"
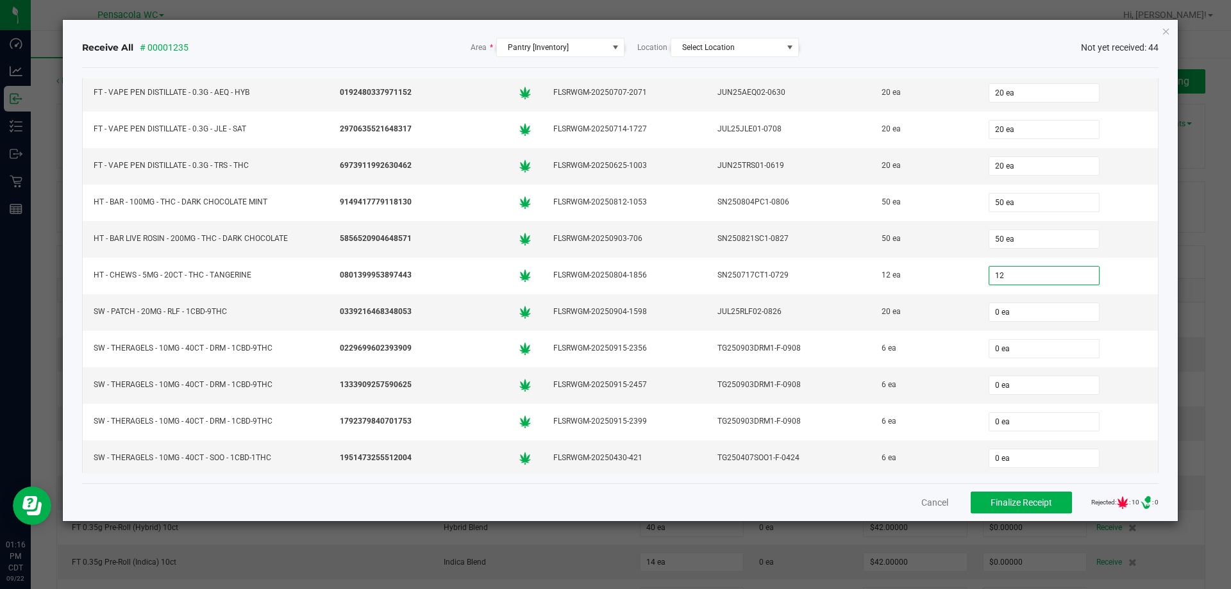
type input "12 ea"
type input "20 ea"
type input "6 ea"
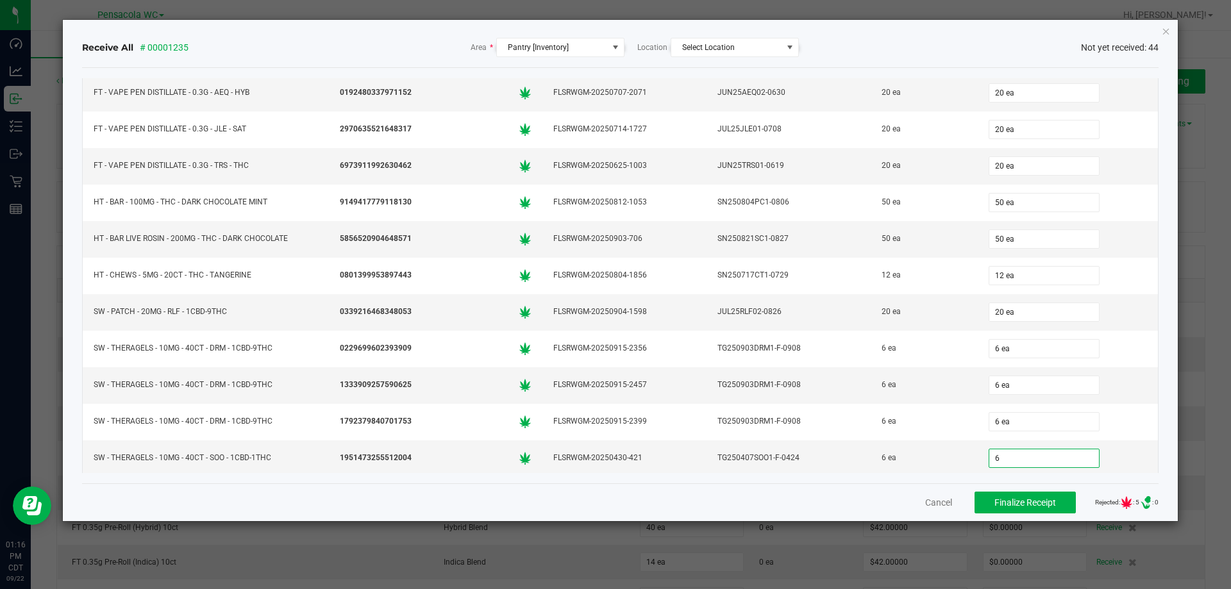
type input "6 ea"
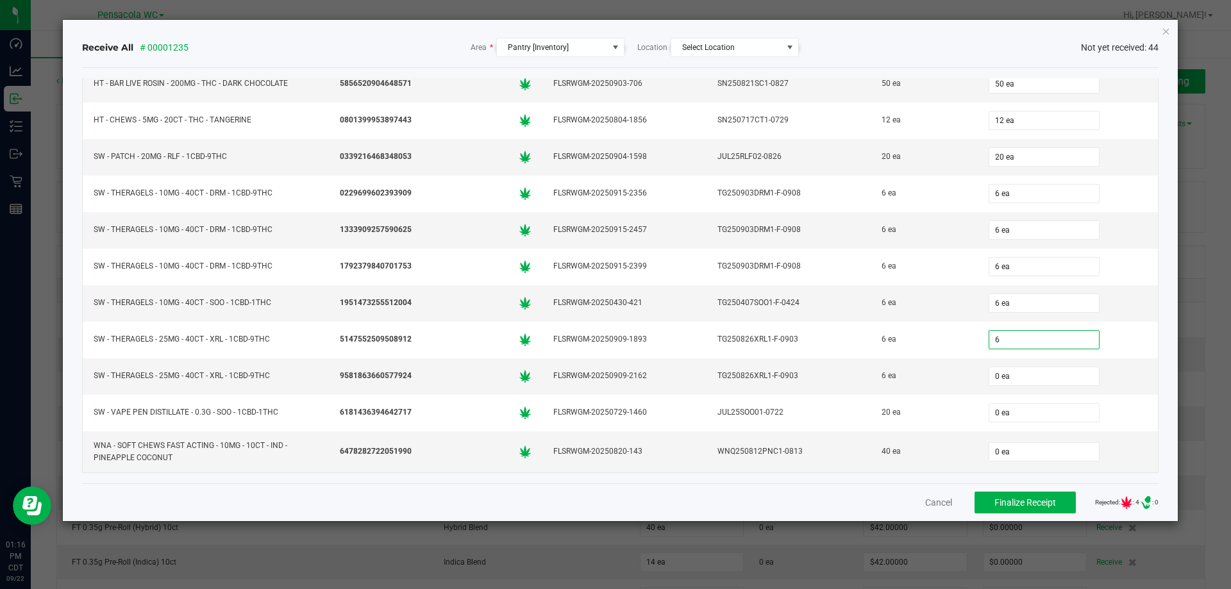
type input "6 ea"
type input "20"
type input "0"
type input "20 ea"
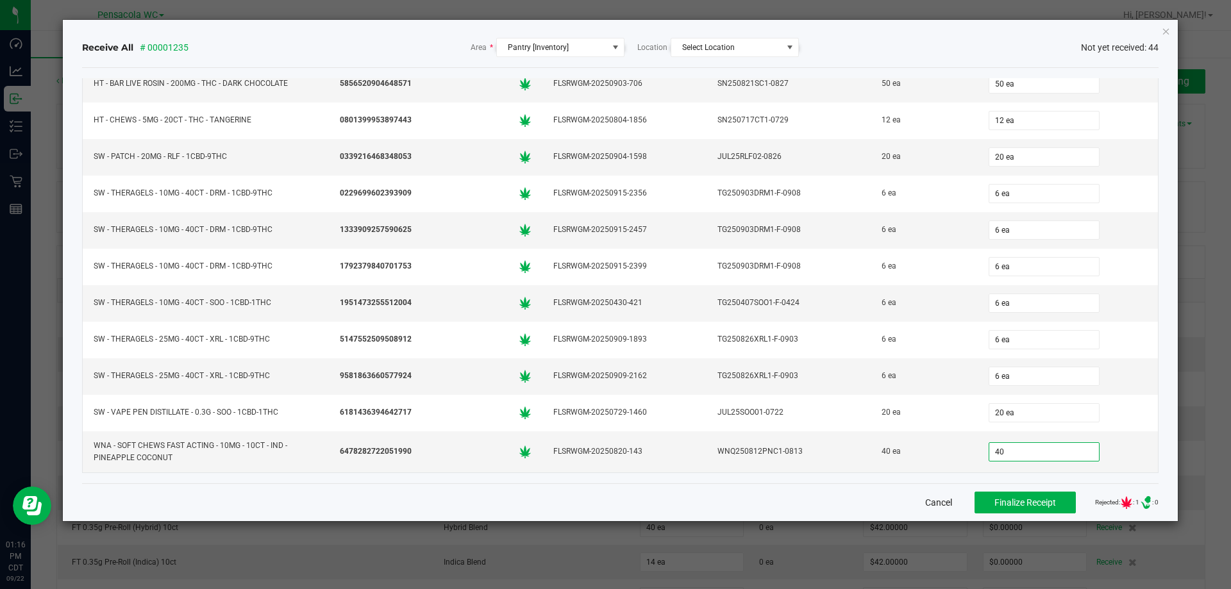
type input "40 ea"
click at [1025, 512] on button "Finalize Receipt" at bounding box center [1024, 503] width 101 height 22
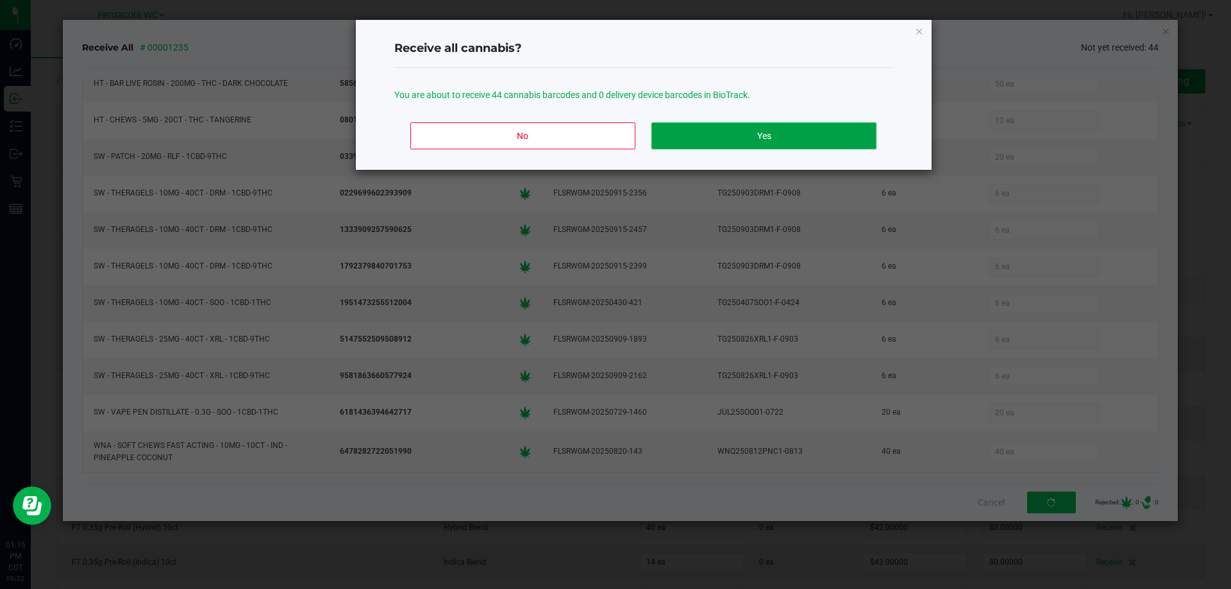
click at [789, 124] on button "Yes" at bounding box center [763, 135] width 224 height 27
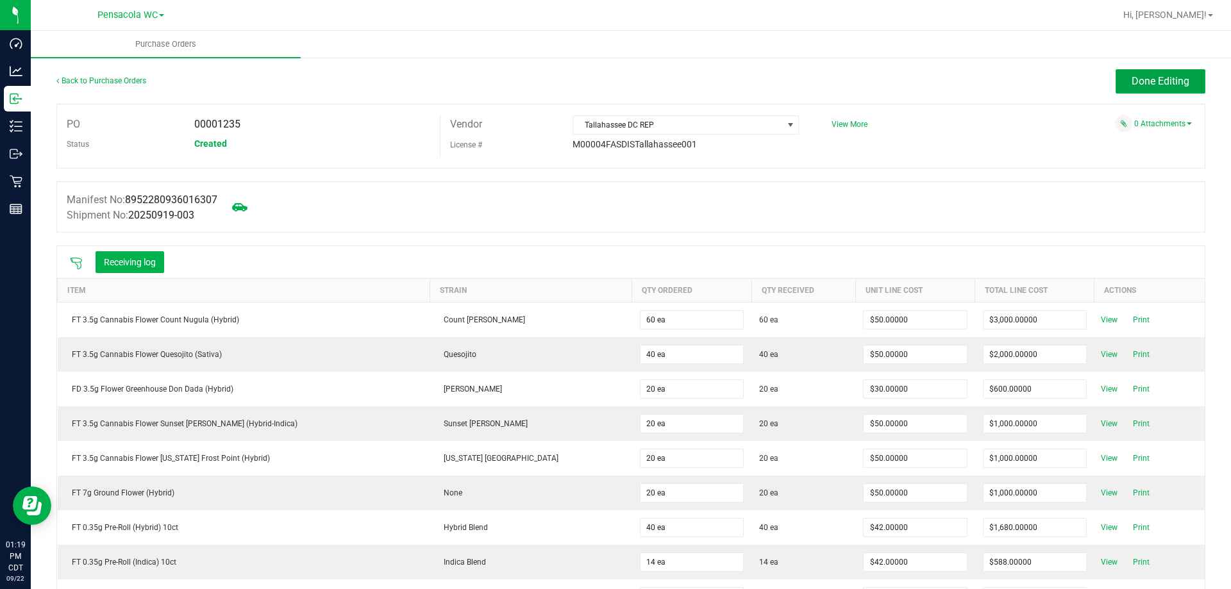
click at [1155, 78] on span "Done Editing" at bounding box center [1161, 81] width 58 height 12
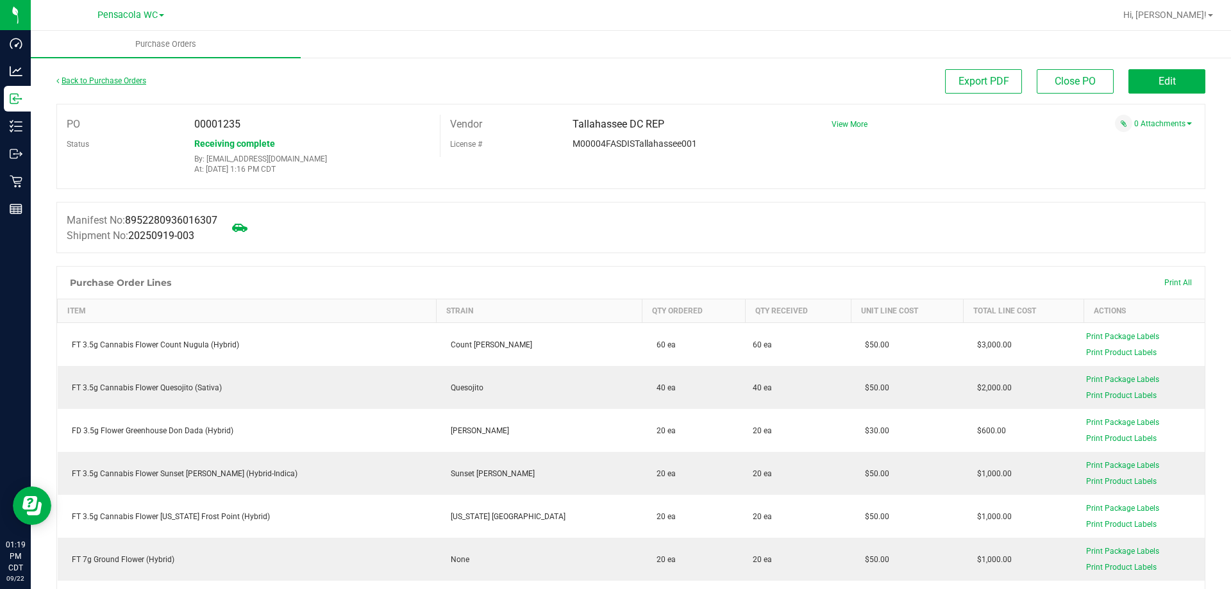
click at [121, 82] on link "Back to Purchase Orders" at bounding box center [101, 80] width 90 height 9
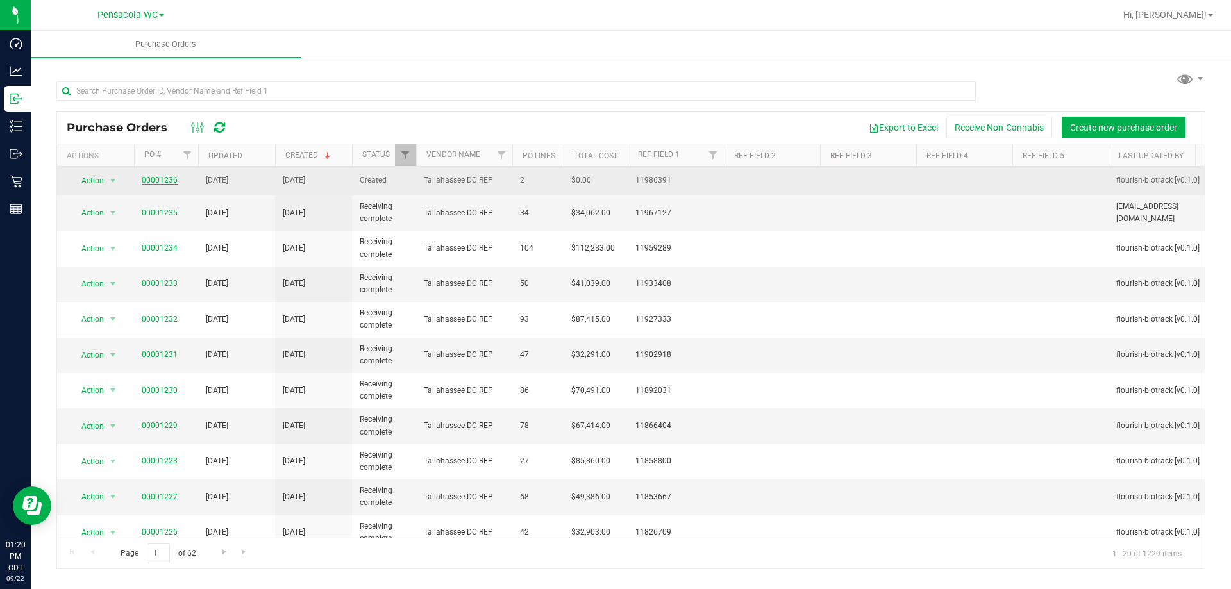
click at [149, 176] on link "00001236" at bounding box center [160, 180] width 36 height 9
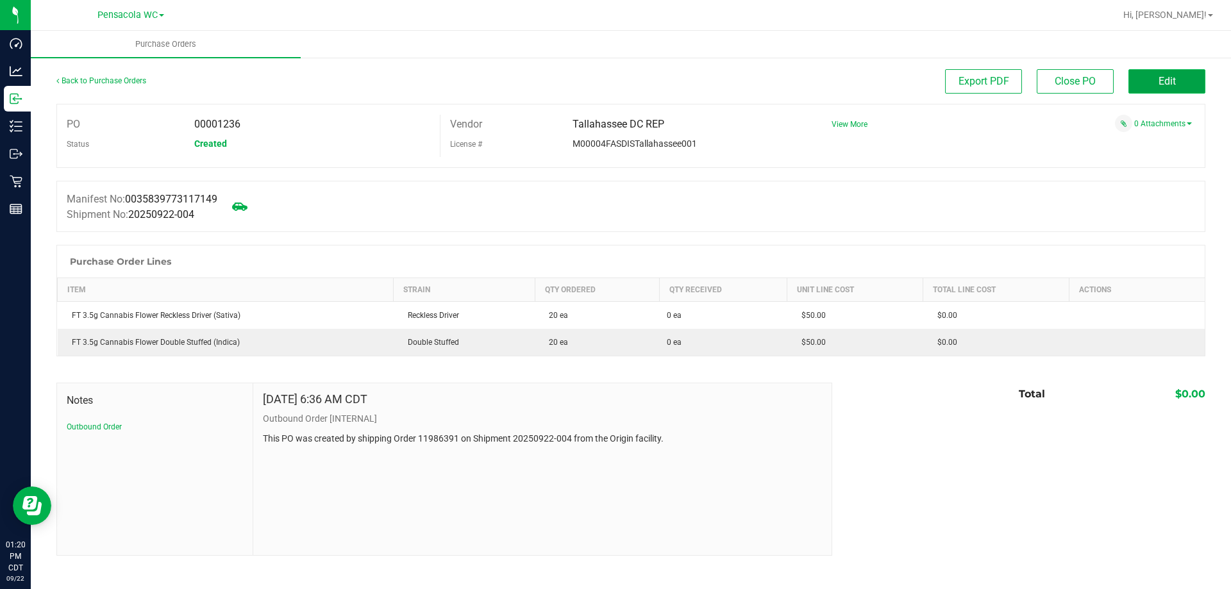
click at [1140, 78] on button "Edit" at bounding box center [1166, 81] width 77 height 24
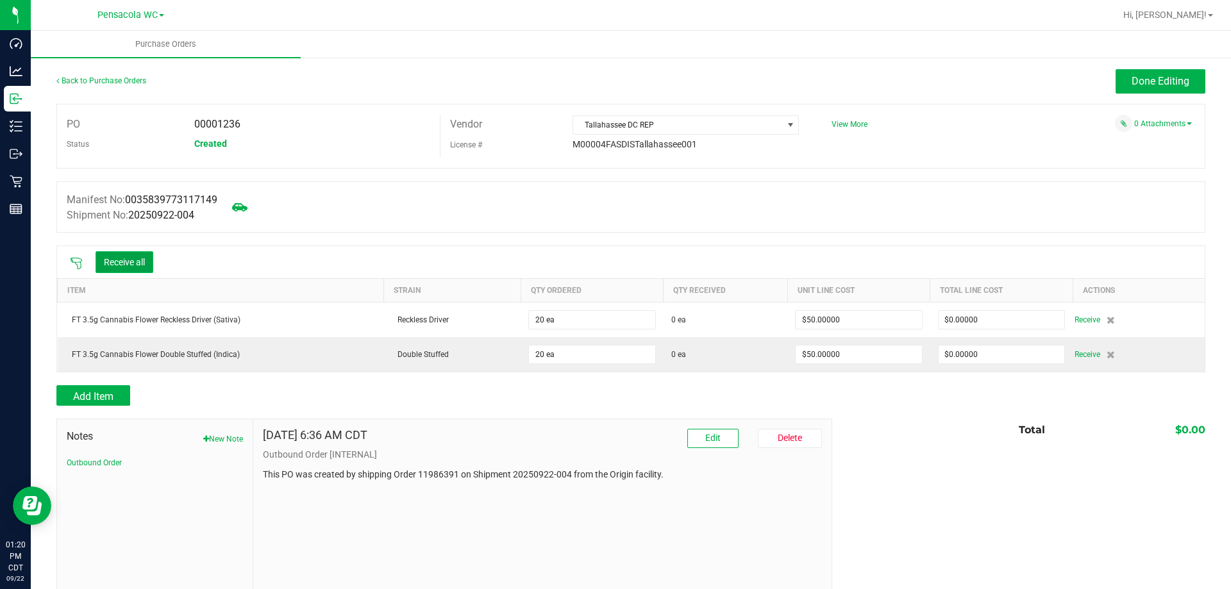
click at [137, 260] on button "Receive all" at bounding box center [125, 262] width 58 height 22
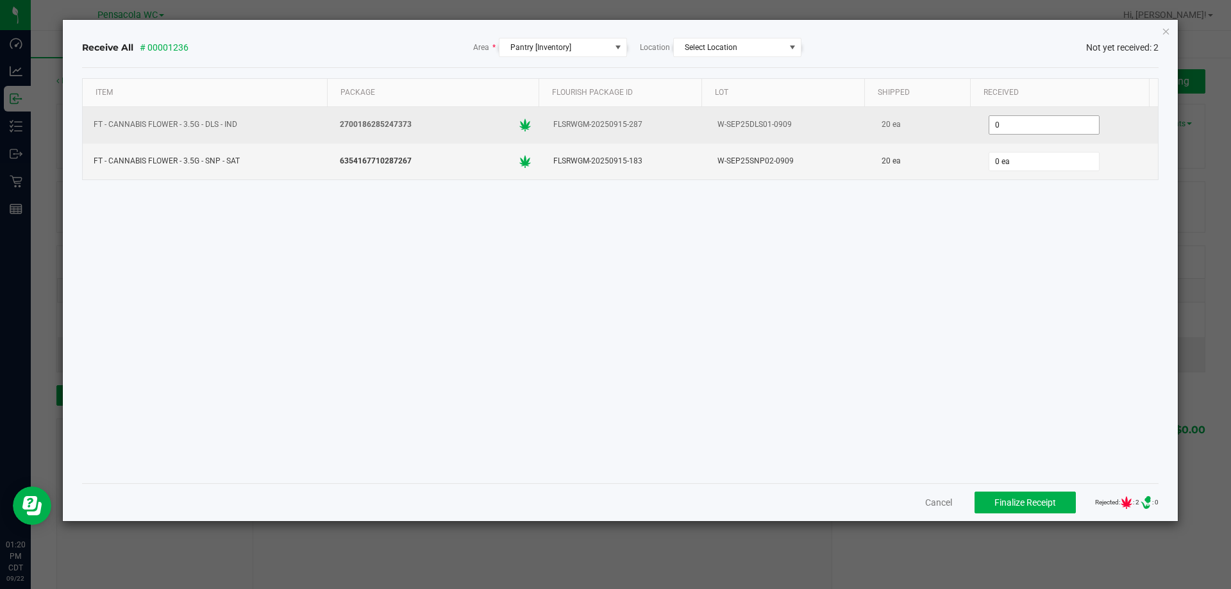
click at [1022, 128] on input "0" at bounding box center [1044, 125] width 110 height 18
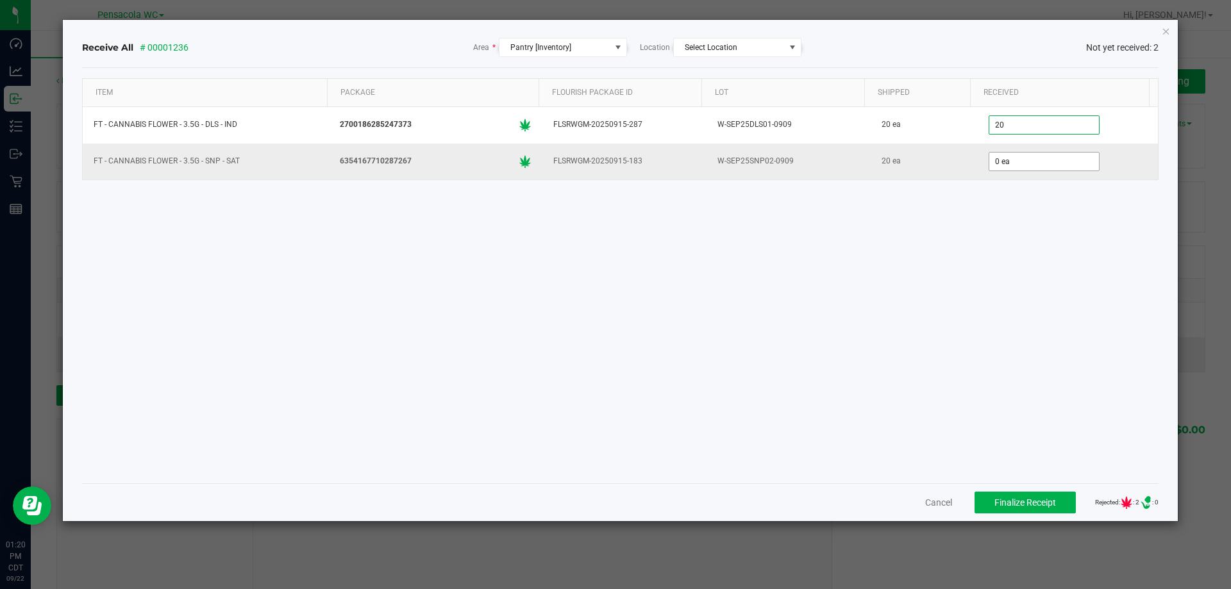
type input "20 ea"
click at [1033, 157] on input "0" at bounding box center [1044, 162] width 110 height 18
type input "20 ea"
click at [976, 501] on button "Finalize Receipt" at bounding box center [1024, 503] width 101 height 22
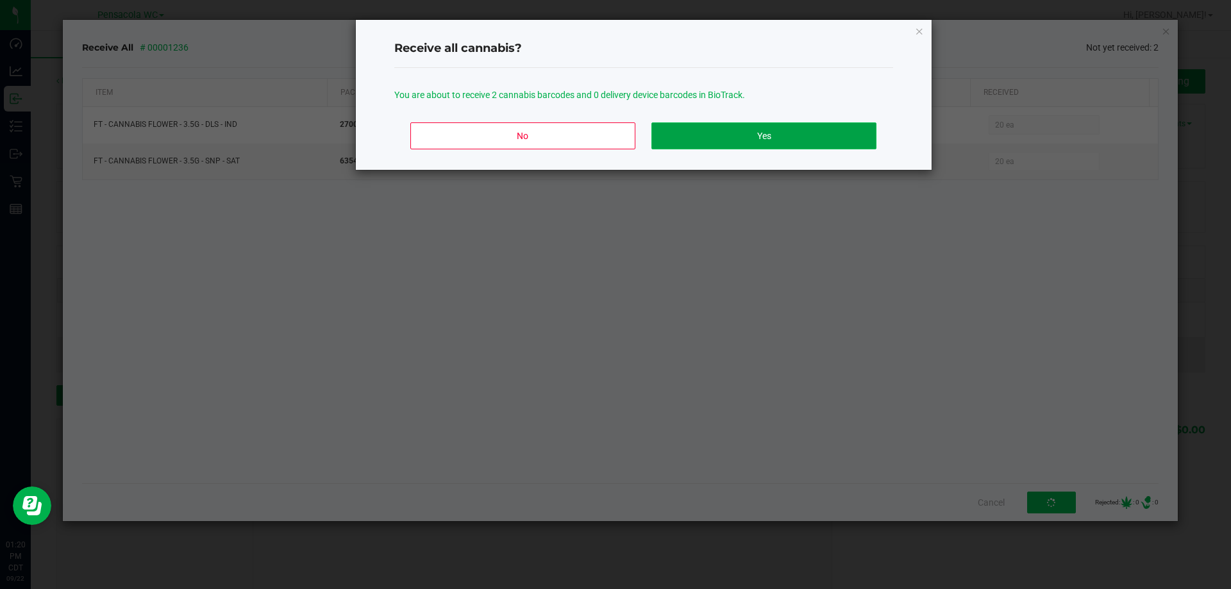
click at [871, 132] on button "Yes" at bounding box center [763, 135] width 224 height 27
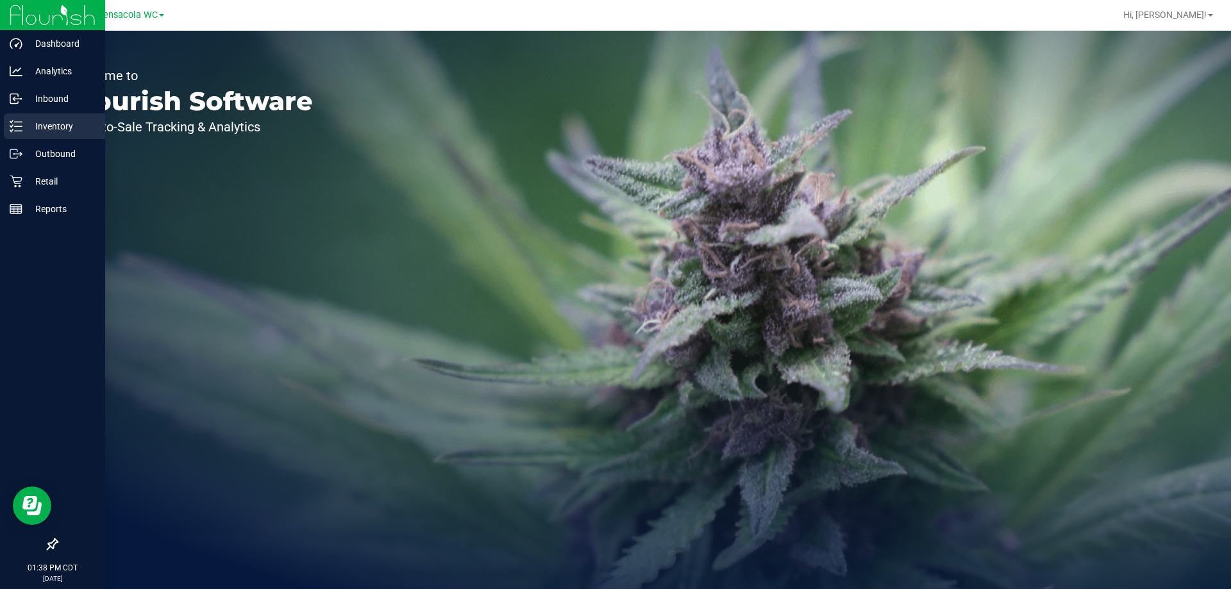
click at [3, 124] on link "Inventory" at bounding box center [52, 127] width 105 height 28
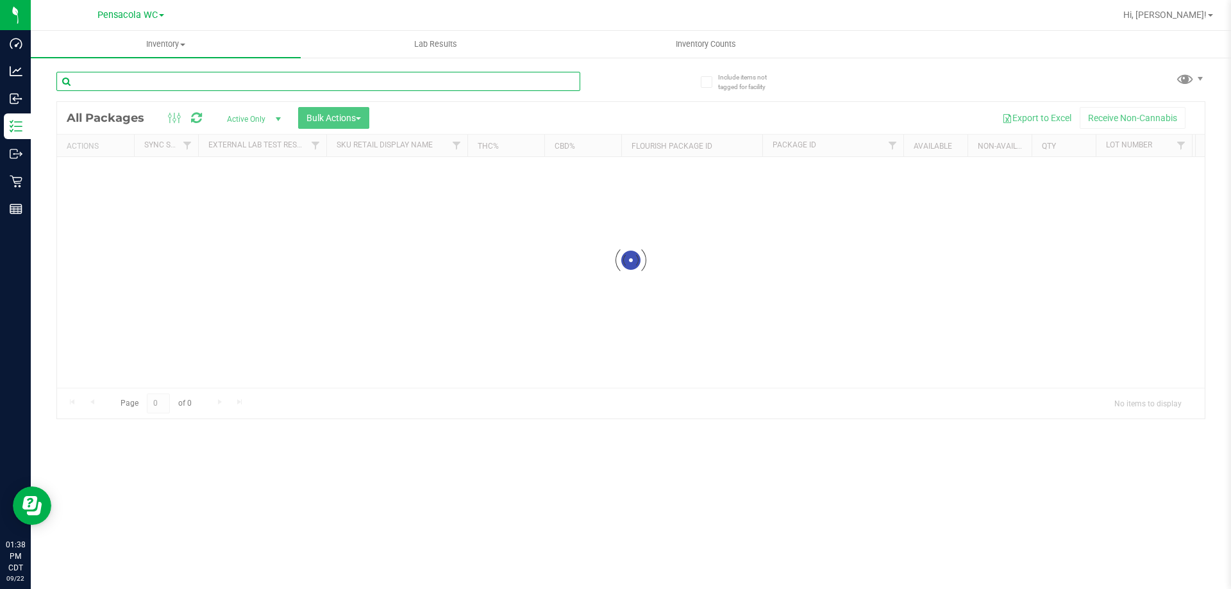
click at [141, 90] on input "text" at bounding box center [318, 81] width 524 height 19
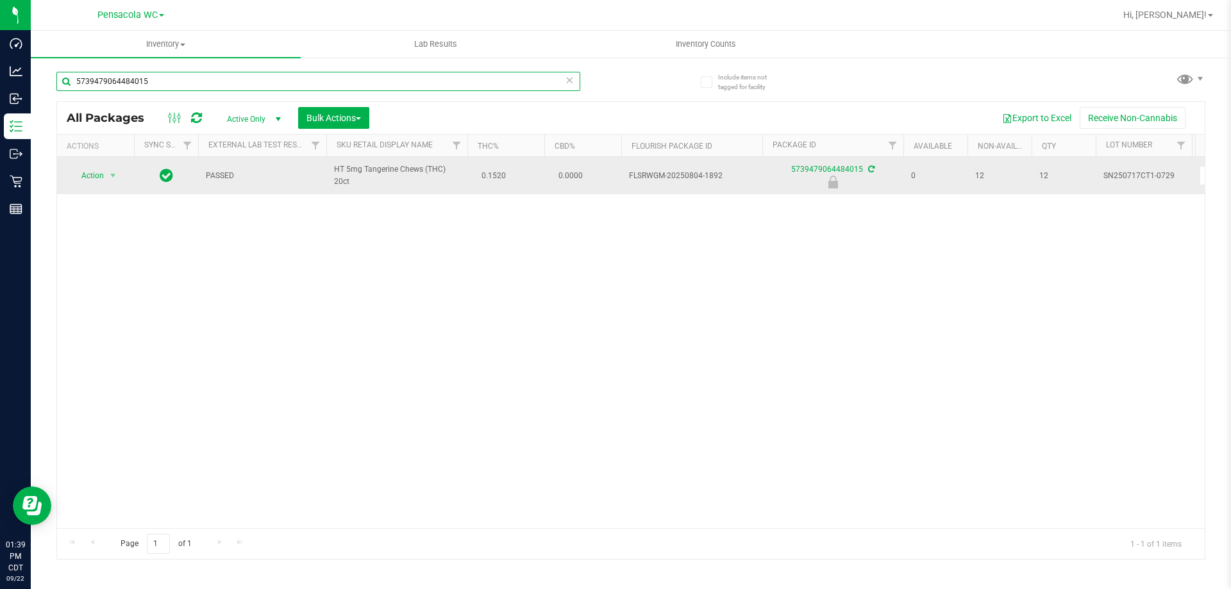
type input "5739479064484015"
click at [92, 167] on span "Action" at bounding box center [87, 176] width 35 height 18
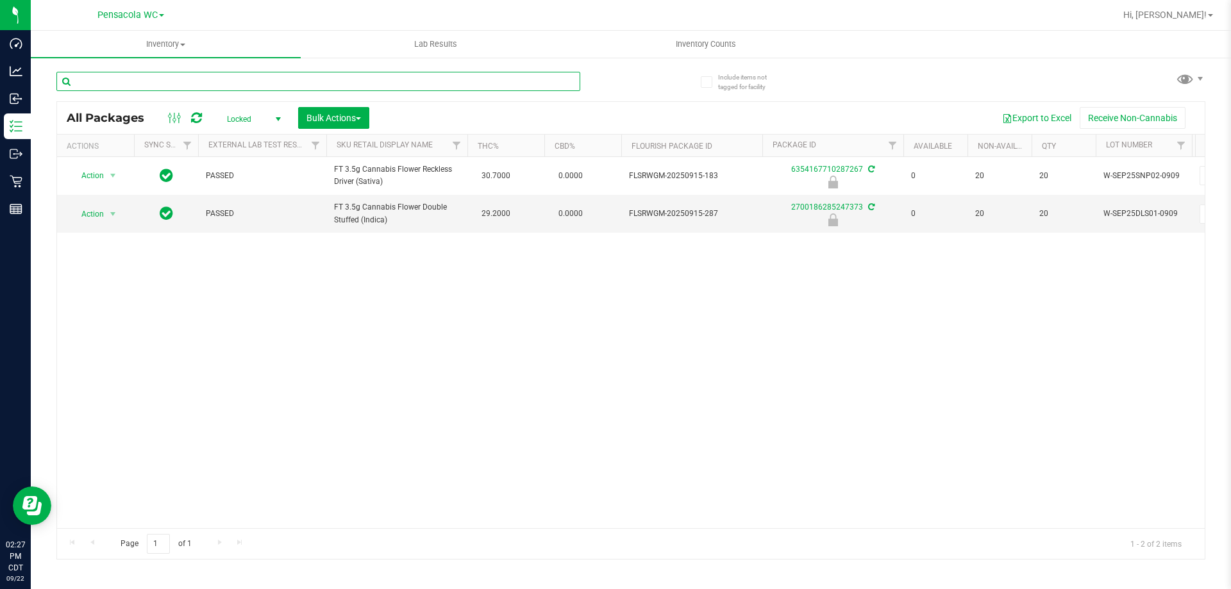
click at [124, 88] on input "text" at bounding box center [318, 81] width 524 height 19
paste input "SN250728DC1-0804"
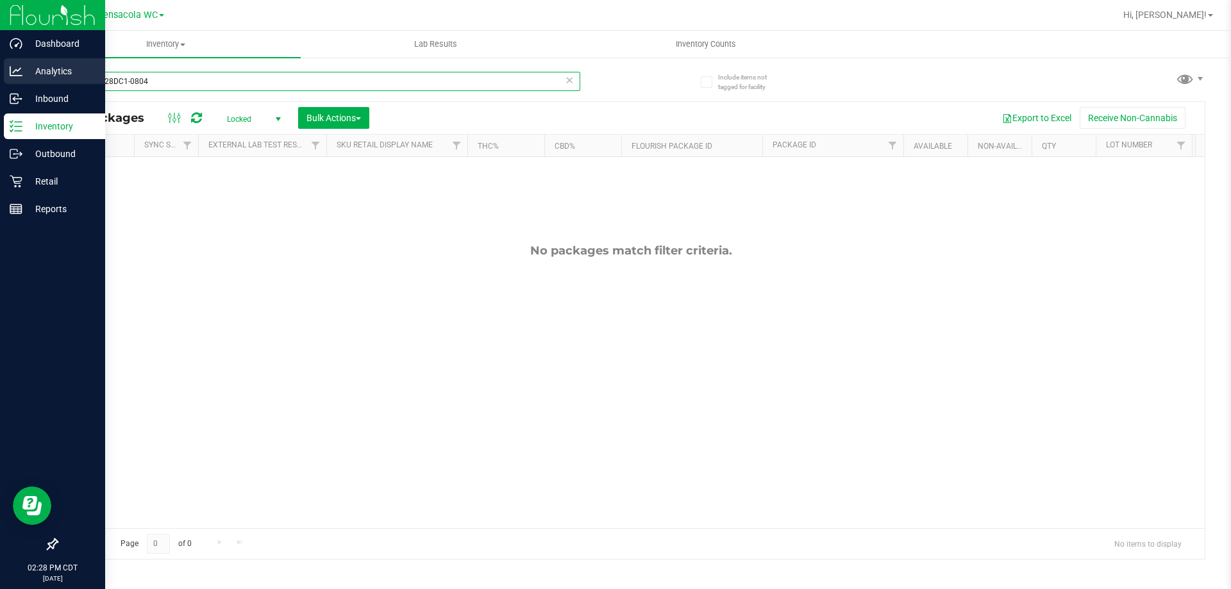
drag, startPoint x: 151, startPoint y: 75, endPoint x: 0, endPoint y: 82, distance: 150.8
click at [0, 81] on div "Dashboard Analytics Inbound Inventory Outbound Retail Reports 02:28 PM CDT [DAT…" at bounding box center [615, 294] width 1231 height 589
type input "dark c"
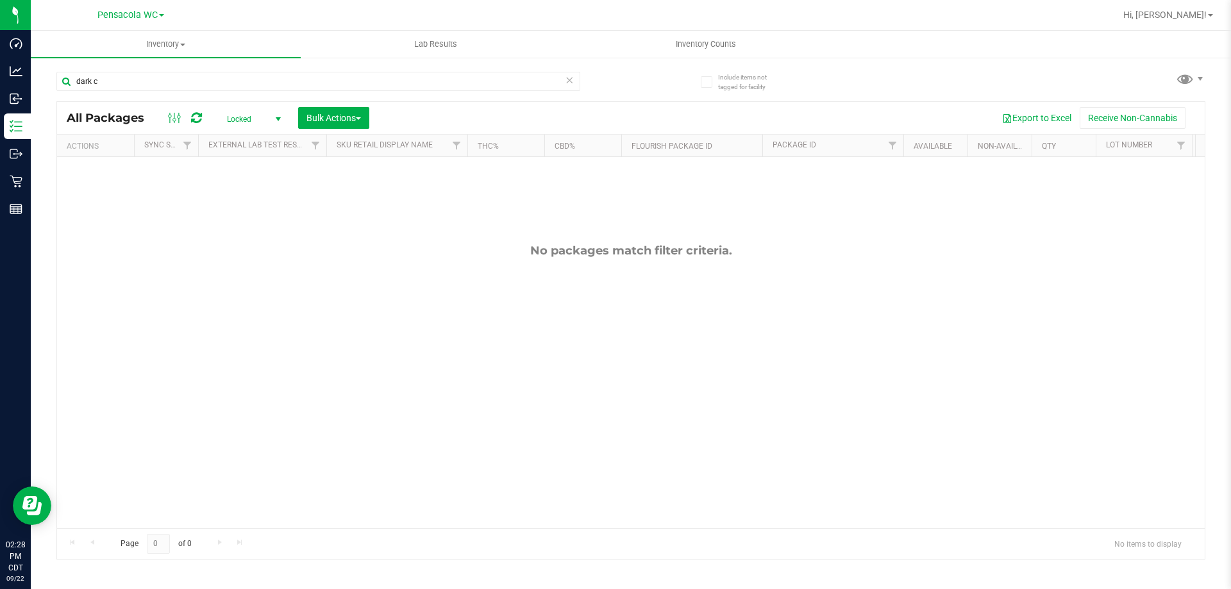
click at [260, 121] on span "Locked" at bounding box center [251, 119] width 71 height 18
click at [263, 192] on li "All" at bounding box center [250, 196] width 69 height 19
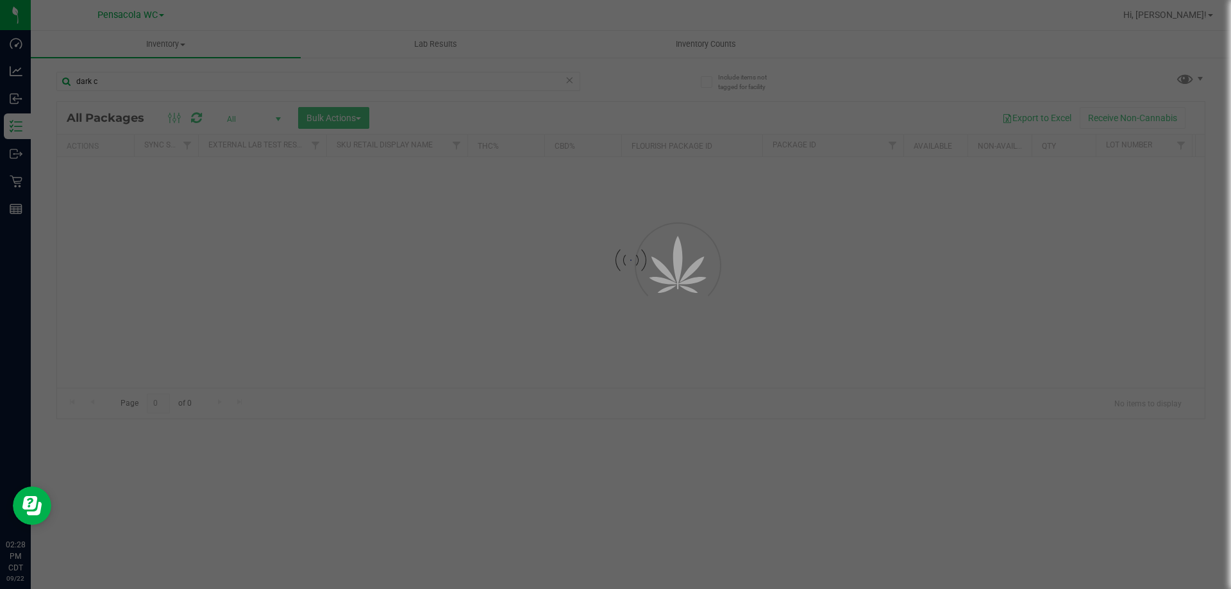
click at [277, 120] on div at bounding box center [615, 294] width 1231 height 589
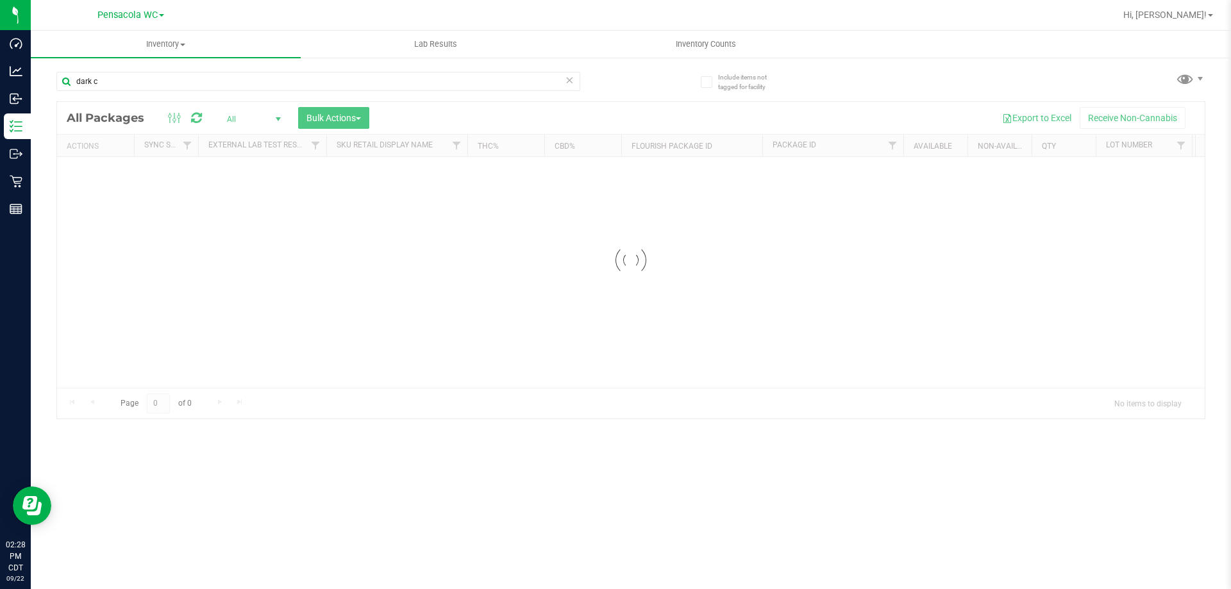
click at [277, 120] on div at bounding box center [631, 260] width 1148 height 317
click at [275, 117] on div at bounding box center [631, 330] width 1148 height 457
click at [275, 117] on span "select" at bounding box center [278, 119] width 10 height 10
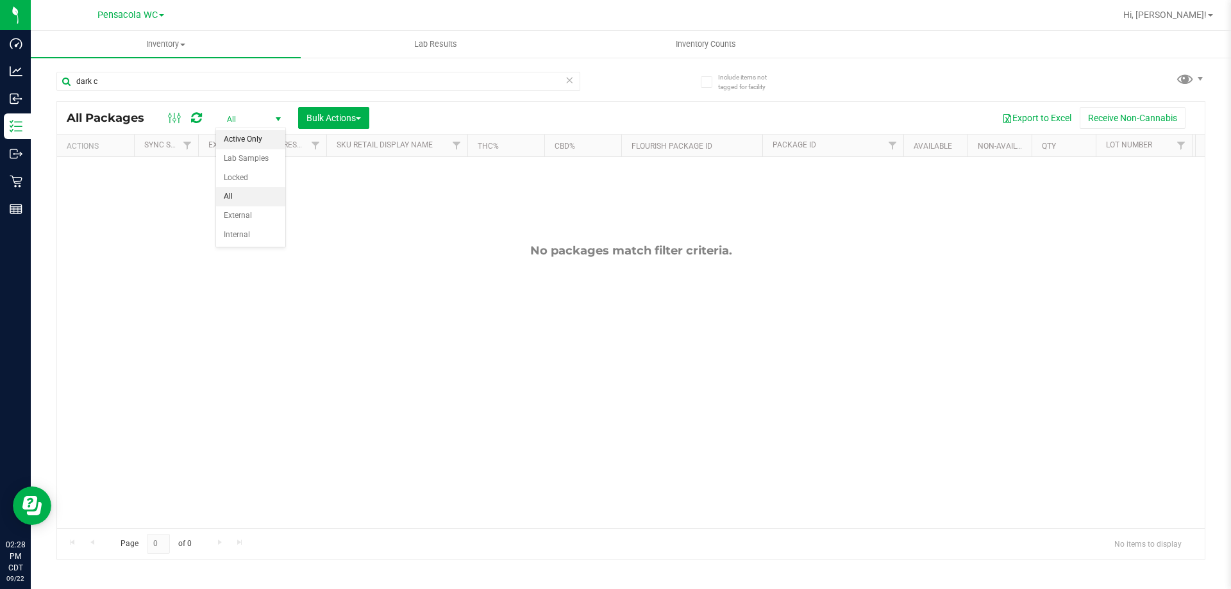
click at [249, 142] on li "Active Only" at bounding box center [250, 139] width 69 height 19
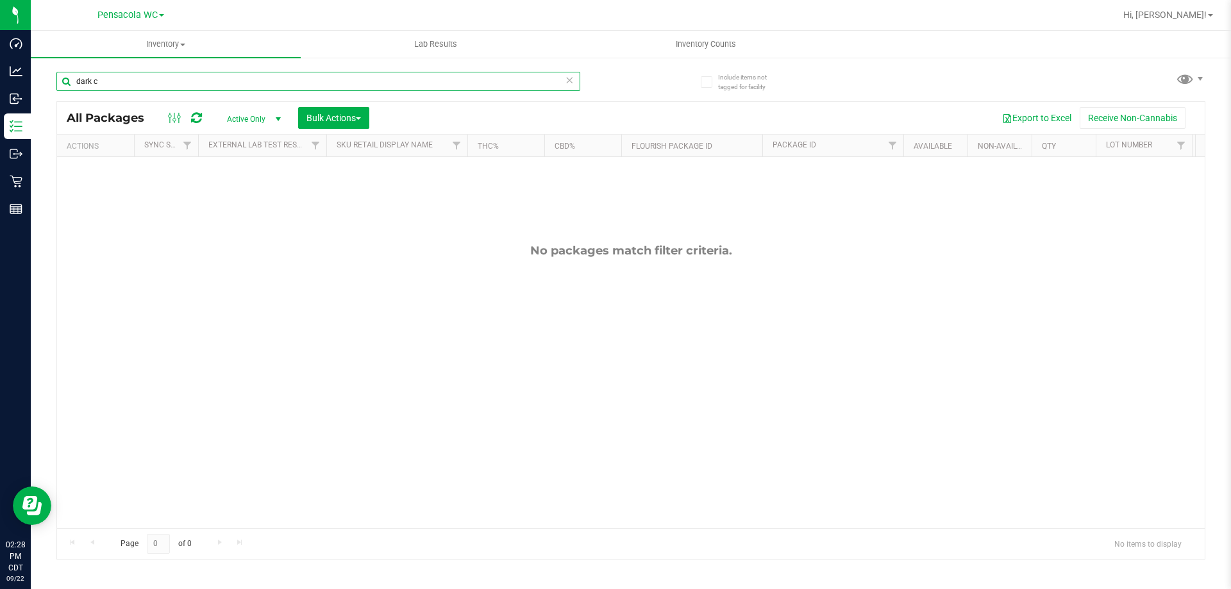
click at [99, 83] on input "dark c" at bounding box center [318, 81] width 524 height 19
type input "dark"
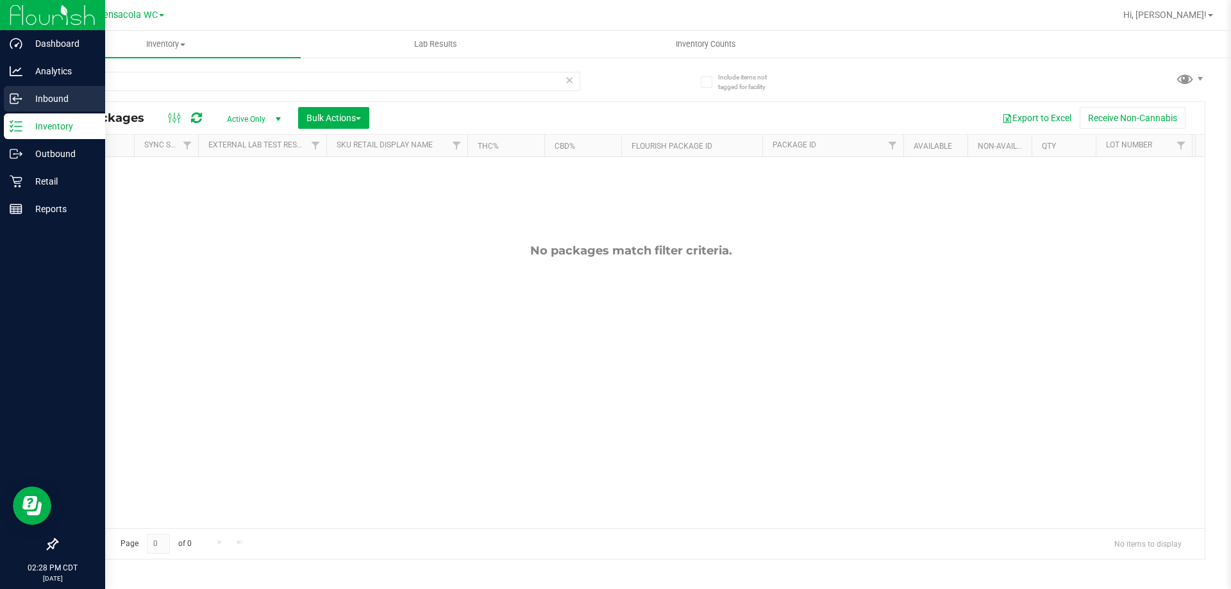
click at [22, 104] on icon at bounding box center [16, 98] width 13 height 13
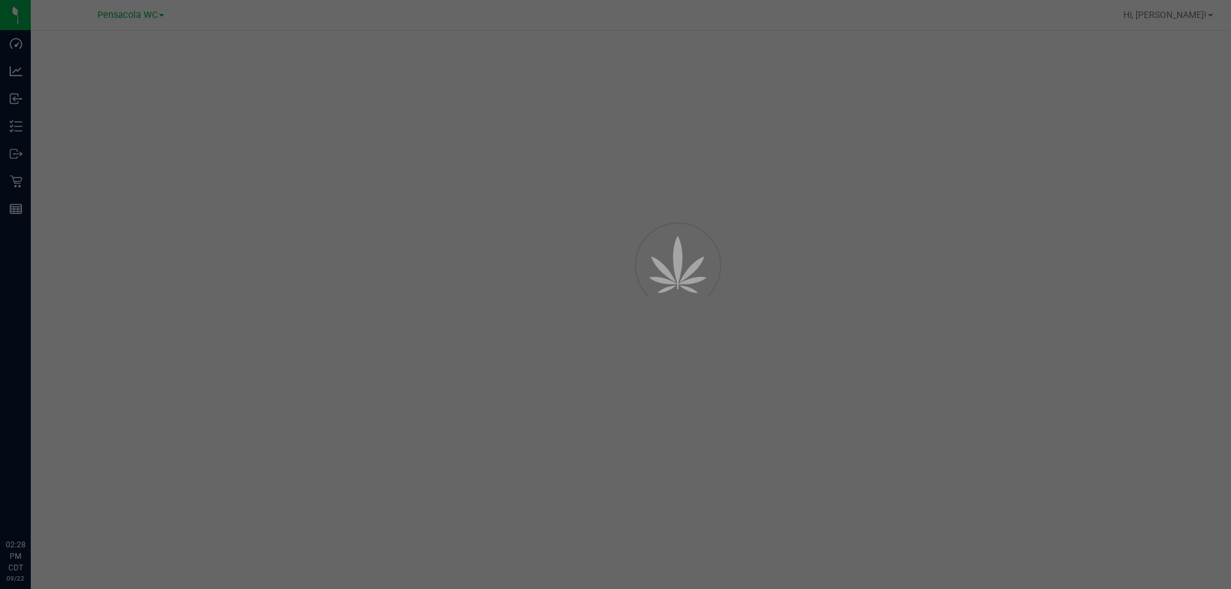
click at [22, 123] on div at bounding box center [615, 294] width 1231 height 589
click at [21, 126] on div at bounding box center [615, 294] width 1231 height 589
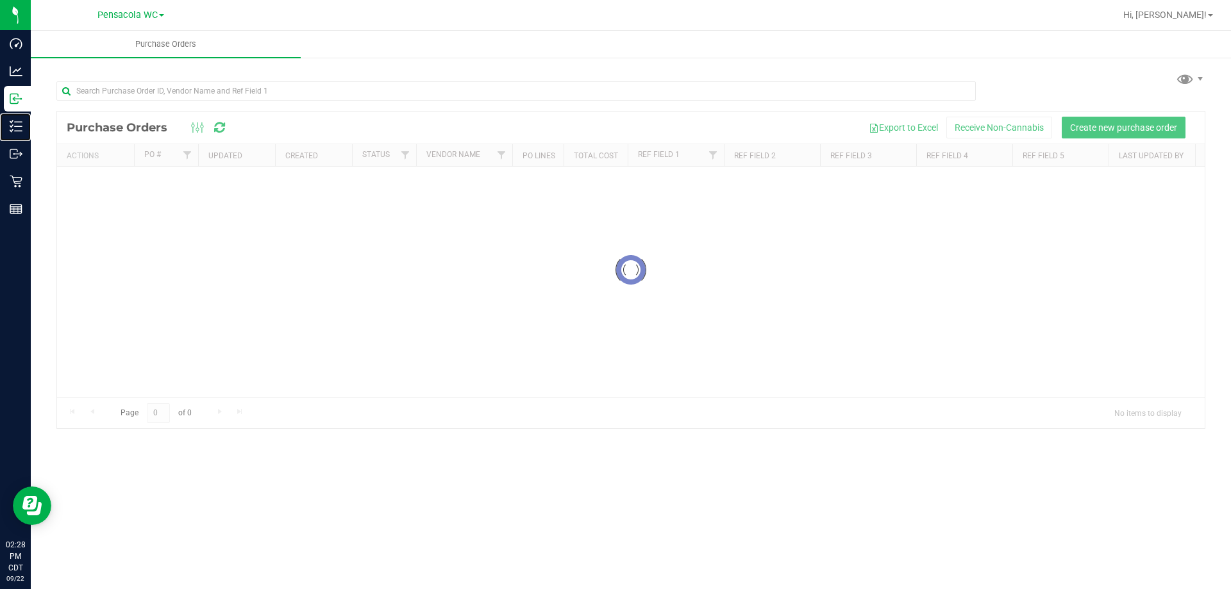
click at [21, 126] on icon at bounding box center [16, 126] width 13 height 13
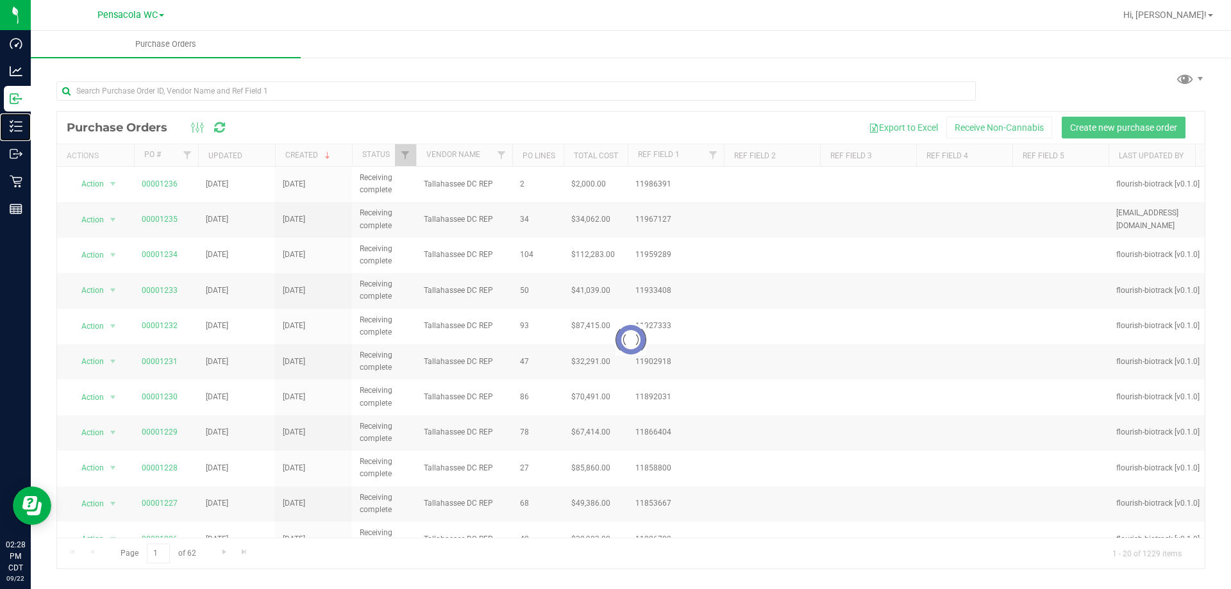
click at [21, 126] on icon at bounding box center [16, 126] width 13 height 13
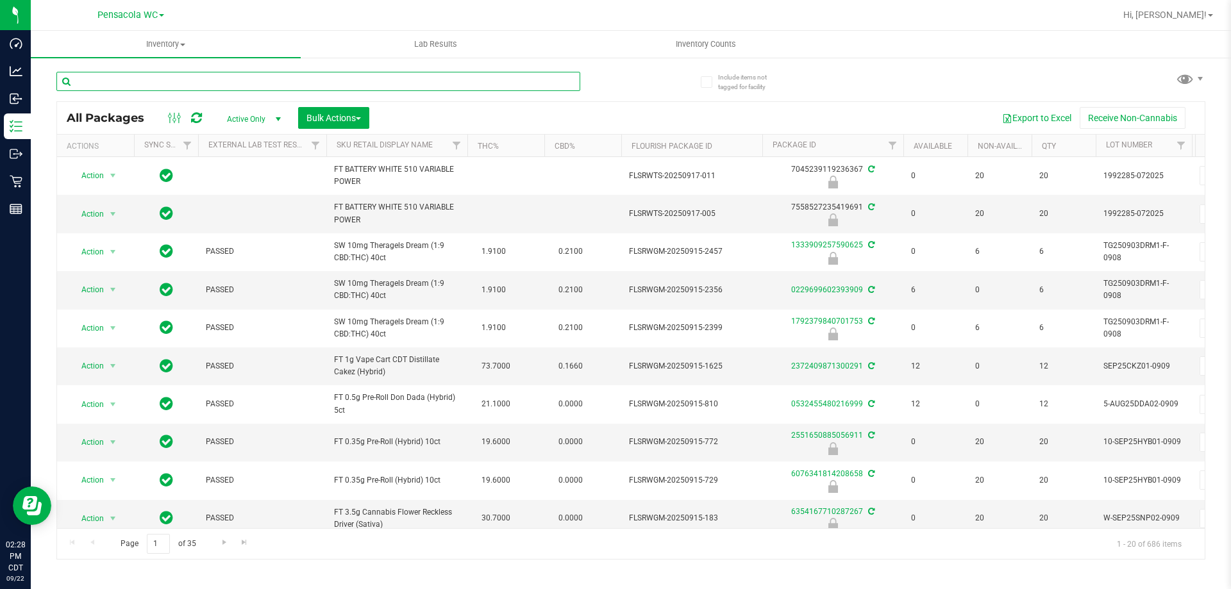
click at [140, 82] on input "text" at bounding box center [318, 81] width 524 height 19
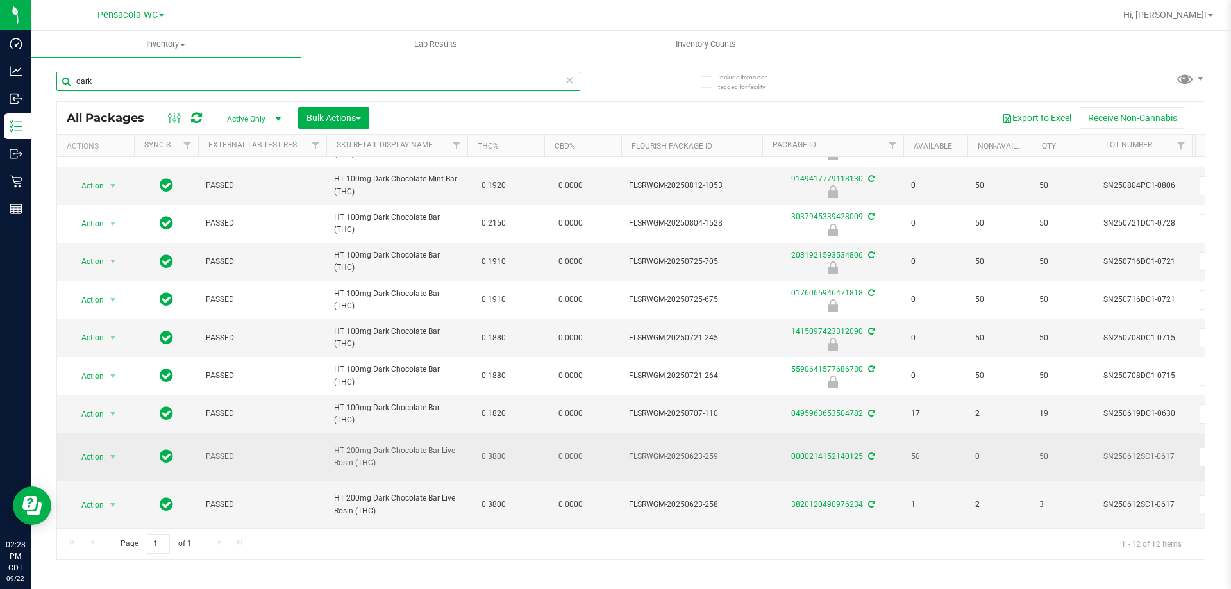
scroll to position [124, 0]
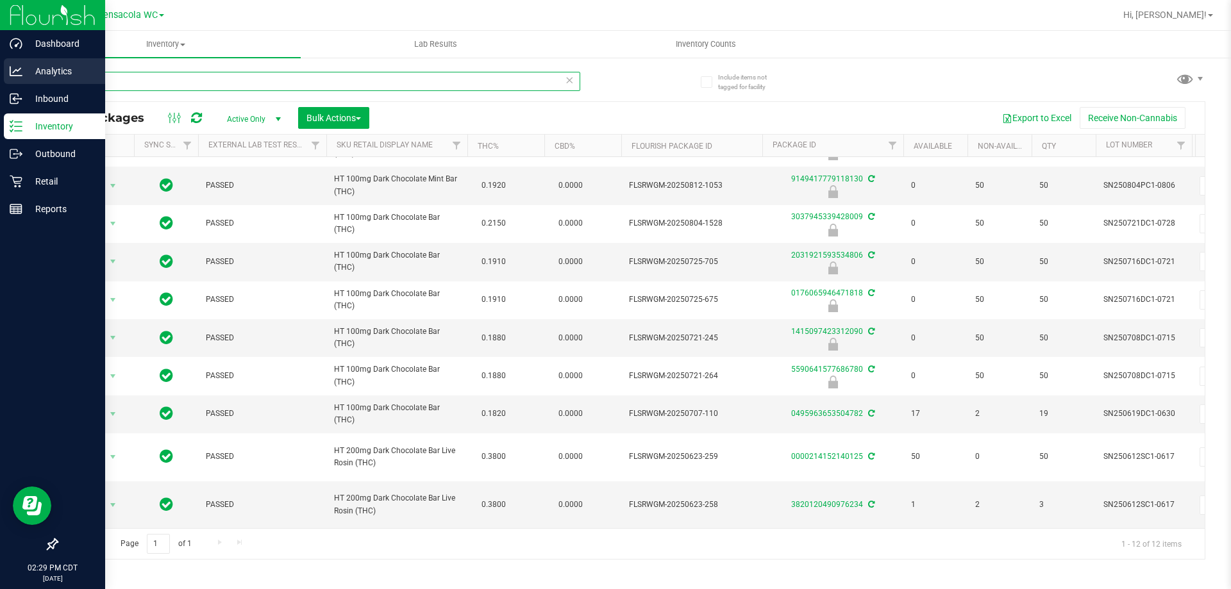
drag, startPoint x: 96, startPoint y: 78, endPoint x: 12, endPoint y: 70, distance: 84.4
click at [12, 70] on div "Dashboard Analytics Inbound Inventory Outbound Retail Reports 02:29 PM CDT [DAT…" at bounding box center [615, 294] width 1231 height 589
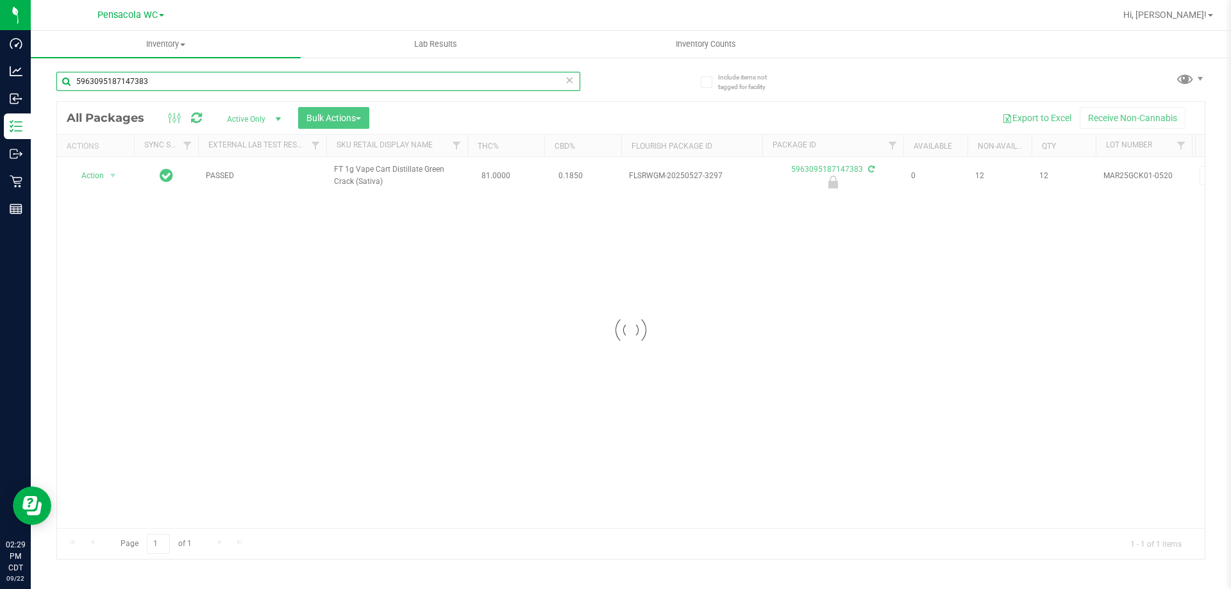
type input "5963095187147383"
click at [114, 171] on div at bounding box center [631, 330] width 1148 height 457
click at [113, 172] on div at bounding box center [631, 330] width 1148 height 457
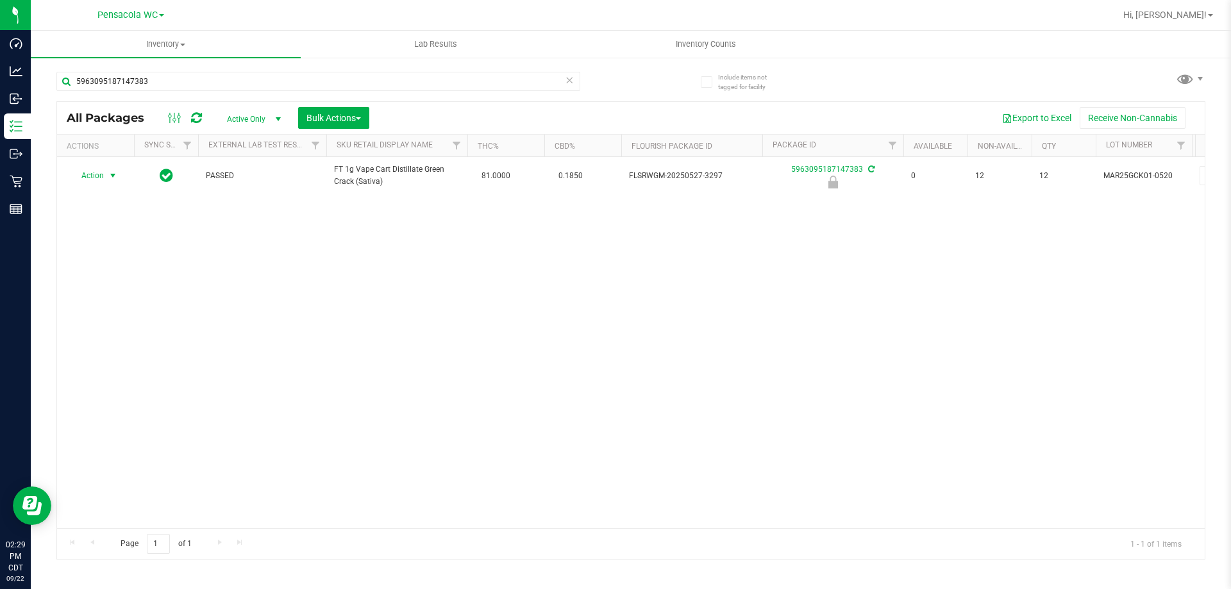
click at [113, 172] on span "select" at bounding box center [113, 176] width 10 height 10
click at [110, 319] on li "Unlock package" at bounding box center [112, 328] width 82 height 19
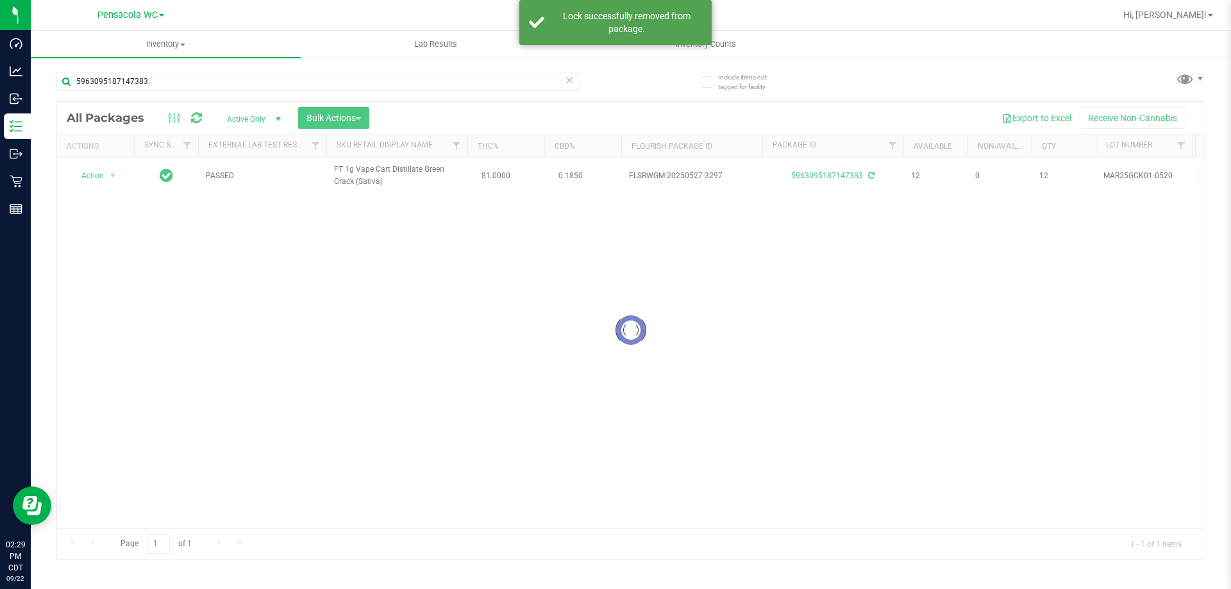
click at [109, 172] on div at bounding box center [631, 330] width 1148 height 457
click at [109, 172] on span "select" at bounding box center [113, 176] width 10 height 10
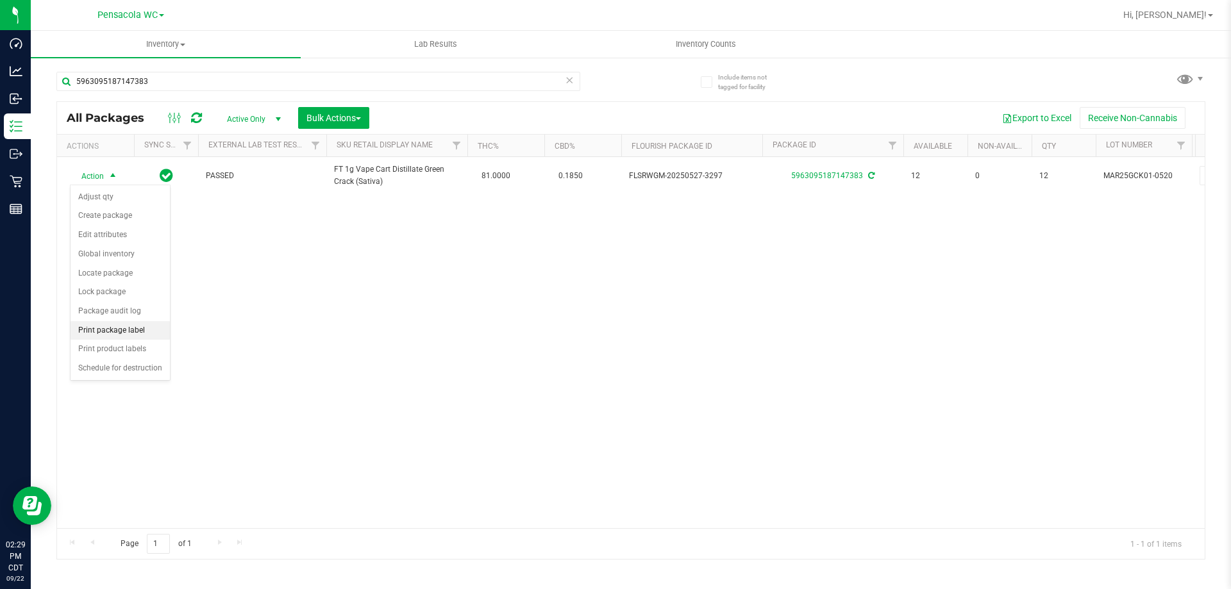
click at [151, 331] on li "Print package label" at bounding box center [120, 330] width 99 height 19
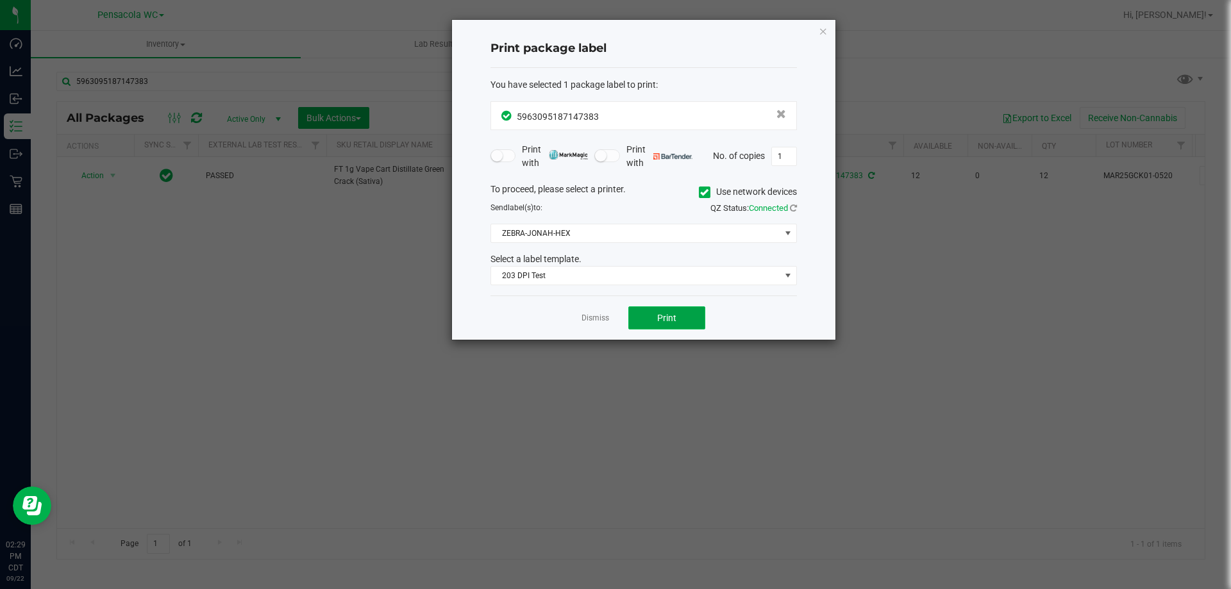
click at [641, 317] on button "Print" at bounding box center [666, 317] width 77 height 23
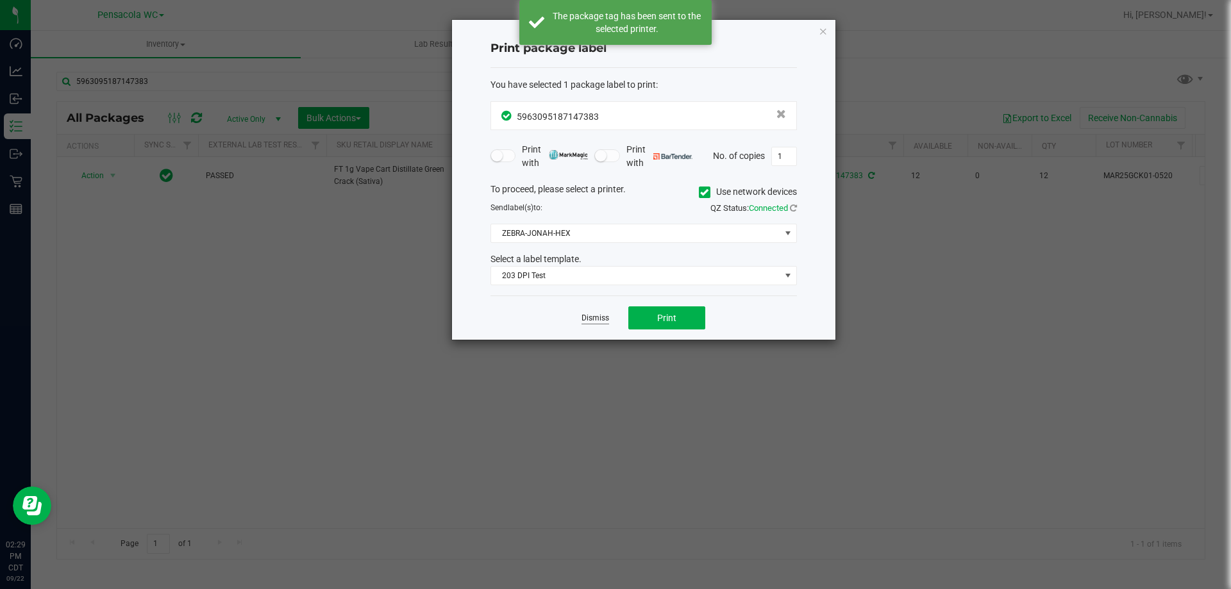
click at [590, 321] on link "Dismiss" at bounding box center [595, 318] width 28 height 11
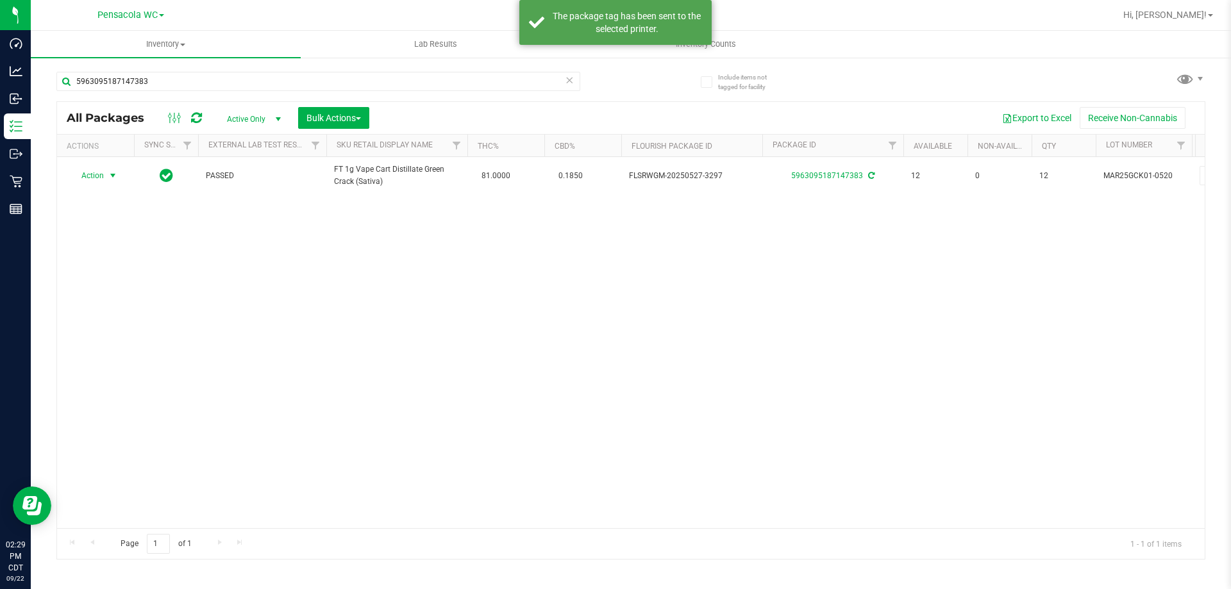
click at [594, 333] on div "Action Action Adjust qty Create package Edit attributes Global inventory Locate…" at bounding box center [631, 342] width 1148 height 371
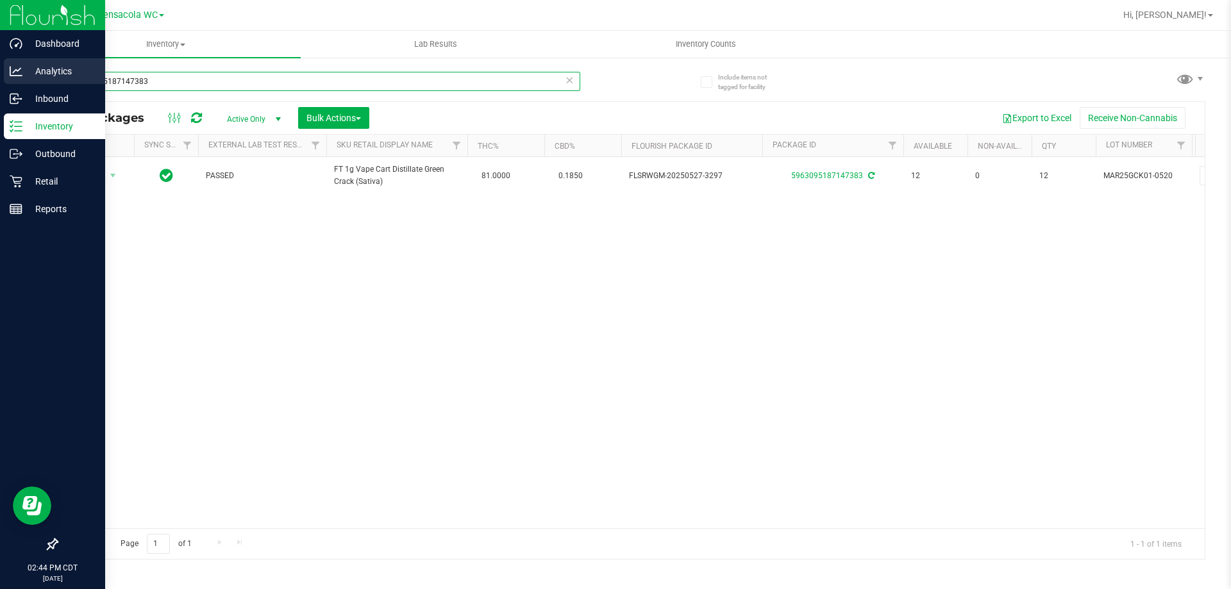
drag, startPoint x: 83, startPoint y: 78, endPoint x: 0, endPoint y: 76, distance: 82.7
click at [0, 76] on div "Dashboard Analytics Inbound Inventory Outbound Retail Reports 02:44 PM CDT [DAT…" at bounding box center [615, 294] width 1231 height 589
type input "lime"
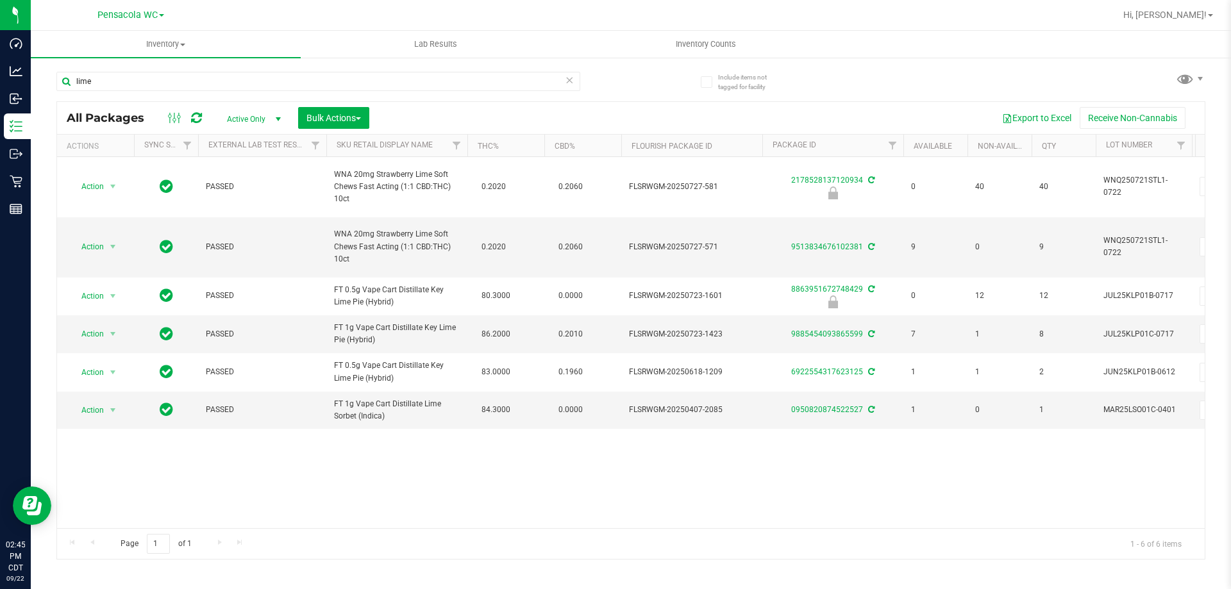
click at [372, 437] on div "Action Action Edit attributes Global inventory Locate package Package audit log…" at bounding box center [631, 342] width 1148 height 371
click at [392, 465] on div "Action Action Edit attributes Global inventory Locate package Package audit log…" at bounding box center [631, 342] width 1148 height 371
click at [235, 507] on div "Action Action Edit attributes Global inventory Locate package Package audit log…" at bounding box center [631, 342] width 1148 height 371
click at [216, 489] on div "Action Action Edit attributes Global inventory Locate package Package audit log…" at bounding box center [631, 342] width 1148 height 371
drag, startPoint x: 392, startPoint y: 419, endPoint x: 378, endPoint y: 413, distance: 16.1
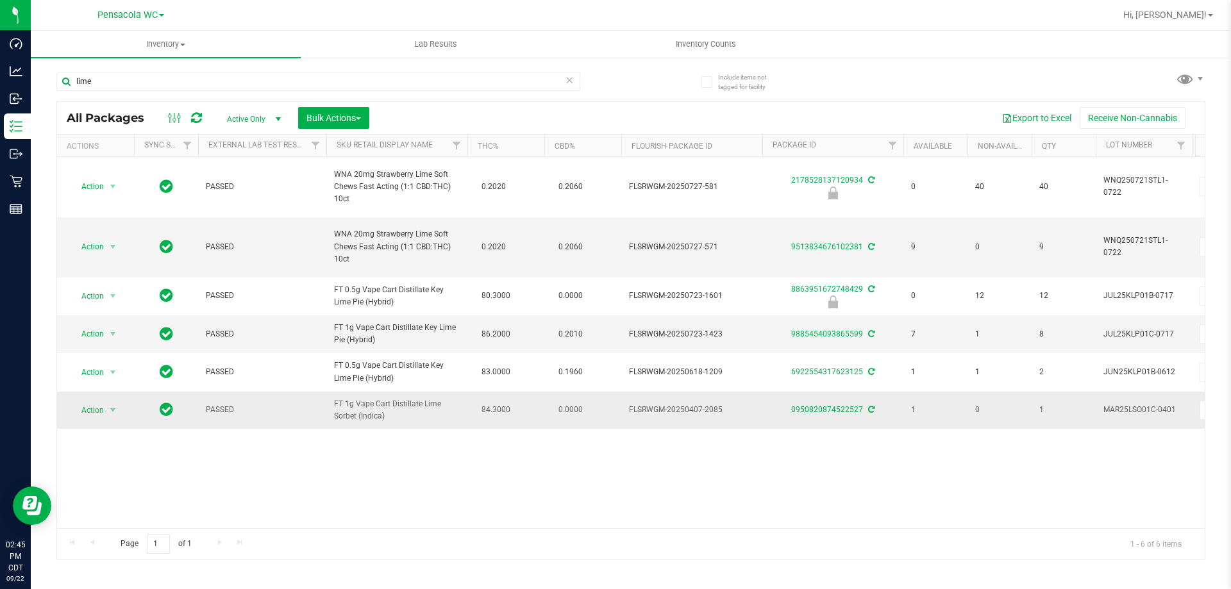
click at [378, 413] on span "FT 1g Vape Cart Distillate Lime Sorbet (Indica)" at bounding box center [397, 410] width 126 height 24
click at [387, 427] on td "FT 1g Vape Cart Distillate Lime Sorbet (Indica)" at bounding box center [396, 410] width 141 height 37
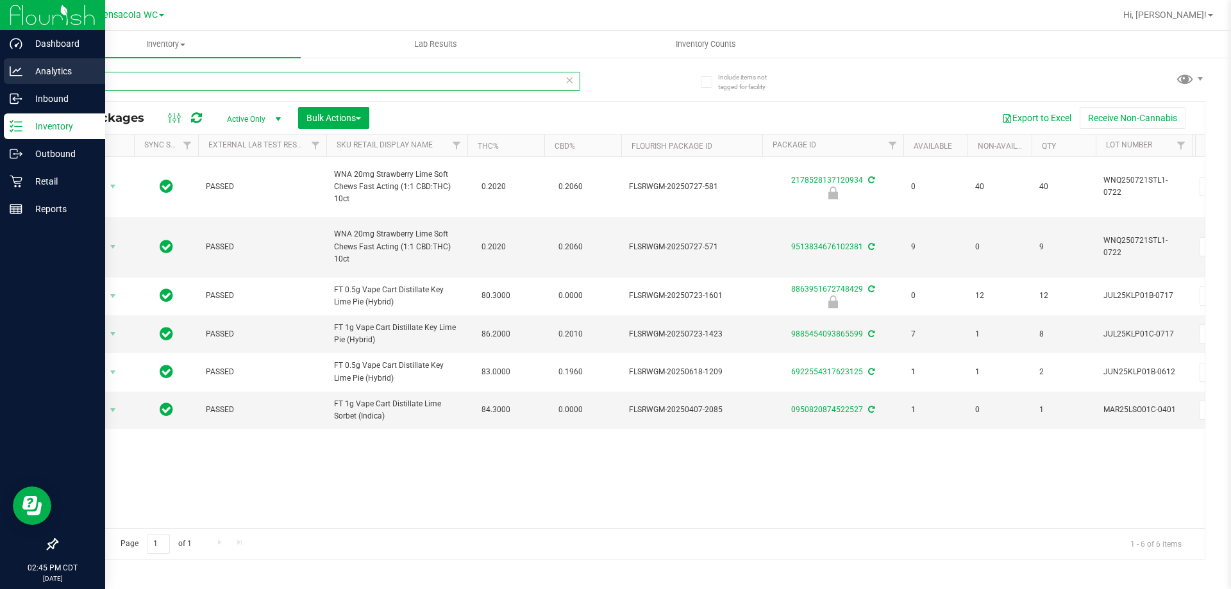
drag, startPoint x: 201, startPoint y: 88, endPoint x: 0, endPoint y: 67, distance: 202.5
click at [0, 65] on div "Dashboard Analytics Inbound Inventory Outbound Retail Reports 02:45 PM CDT [DAT…" at bounding box center [615, 294] width 1231 height 589
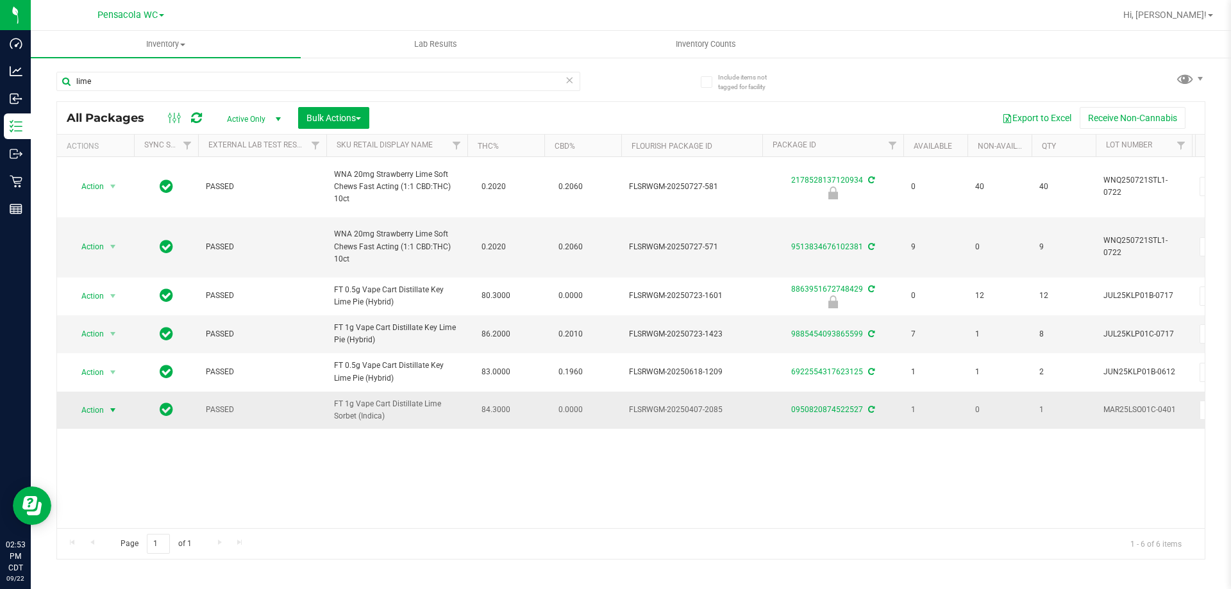
click at [97, 413] on span "Action" at bounding box center [87, 410] width 35 height 18
click at [105, 308] on li "Lock package" at bounding box center [120, 312] width 99 height 19
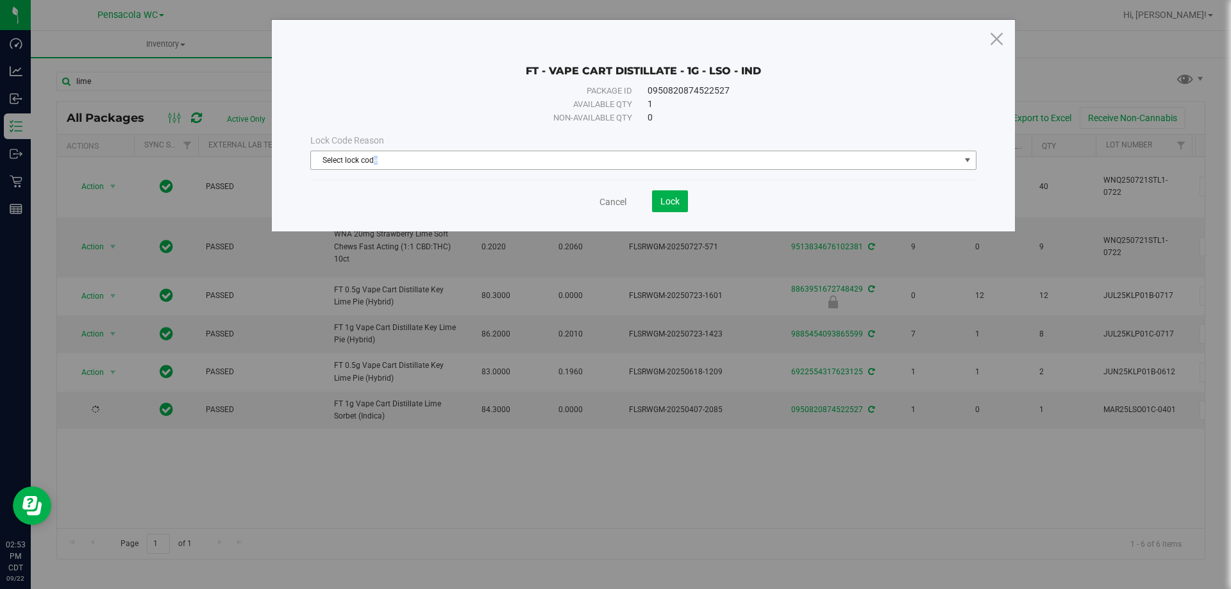
click at [376, 163] on span "Select lock code" at bounding box center [635, 160] width 649 height 18
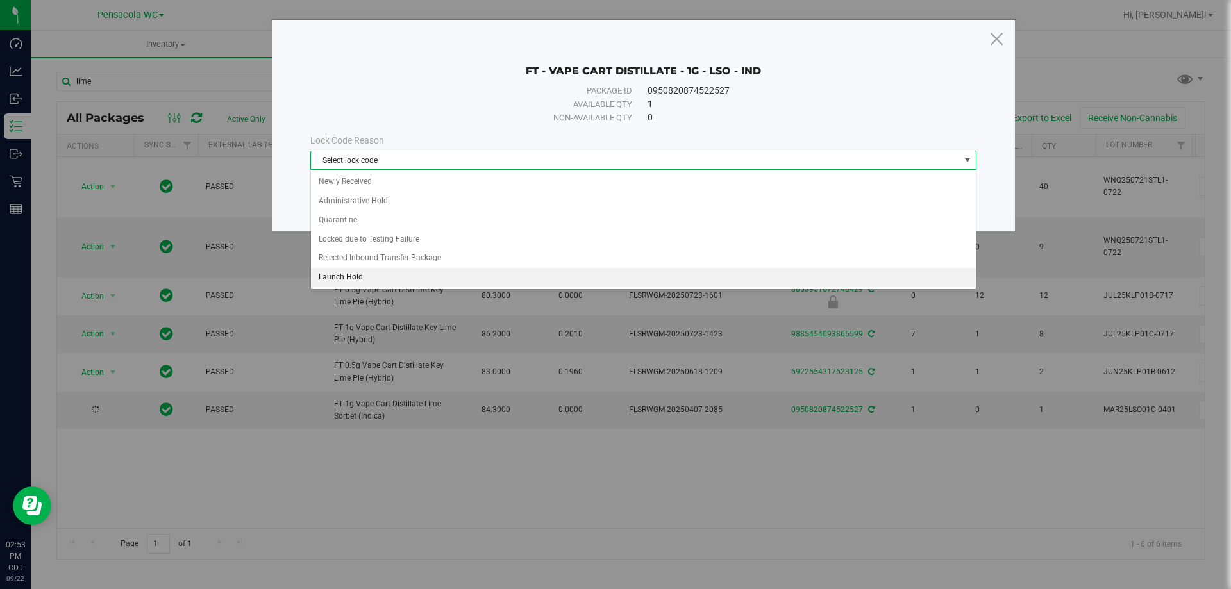
click at [398, 278] on li "Launch Hold" at bounding box center [643, 277] width 665 height 19
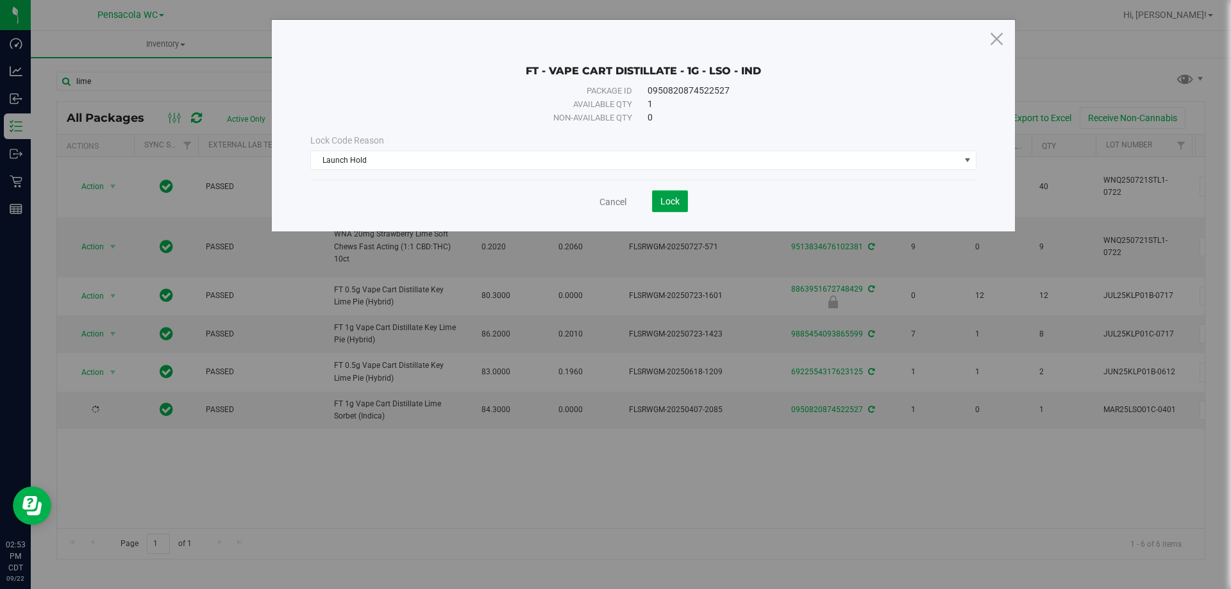
click at [666, 201] on span "Lock" at bounding box center [669, 201] width 19 height 10
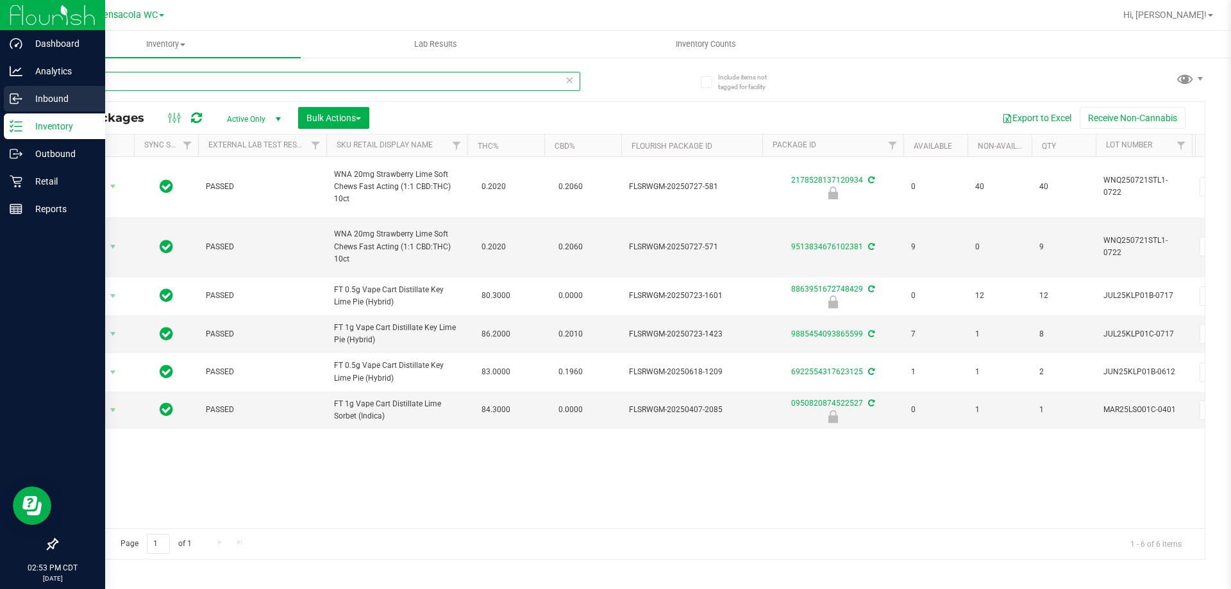
drag, startPoint x: 138, startPoint y: 78, endPoint x: 0, endPoint y: 86, distance: 138.1
click at [0, 86] on div "Dashboard Analytics Inbound Inventory Outbound Retail Reports 02:53 PM CDT [DAT…" at bounding box center [615, 294] width 1231 height 589
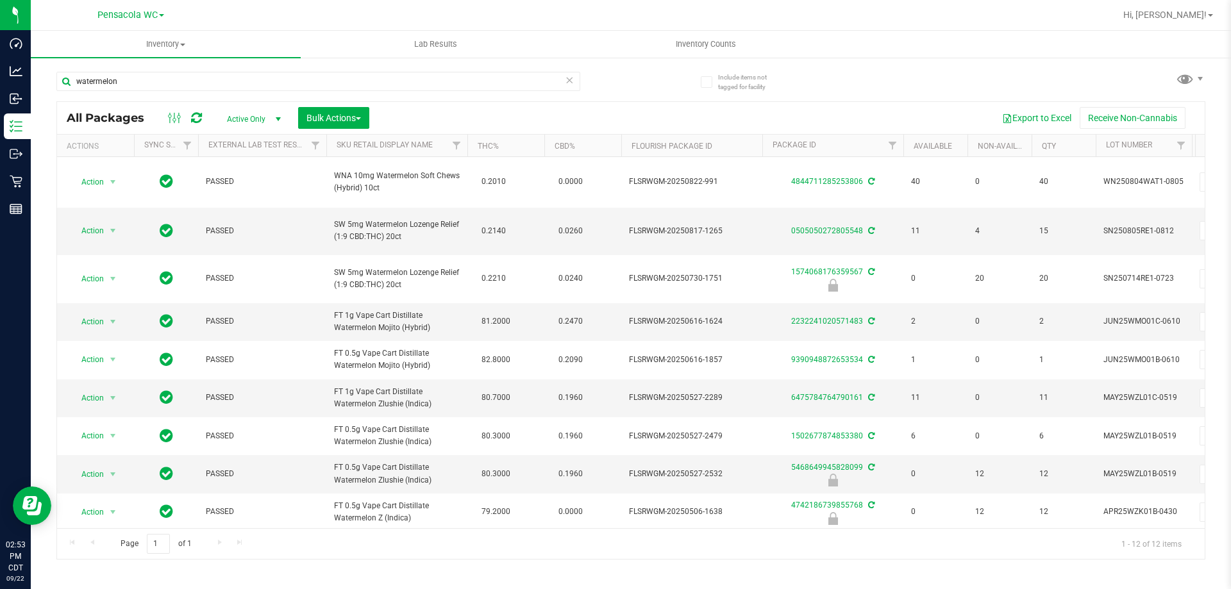
click at [442, 150] on th "Sku Retail Display Name" at bounding box center [396, 146] width 141 height 22
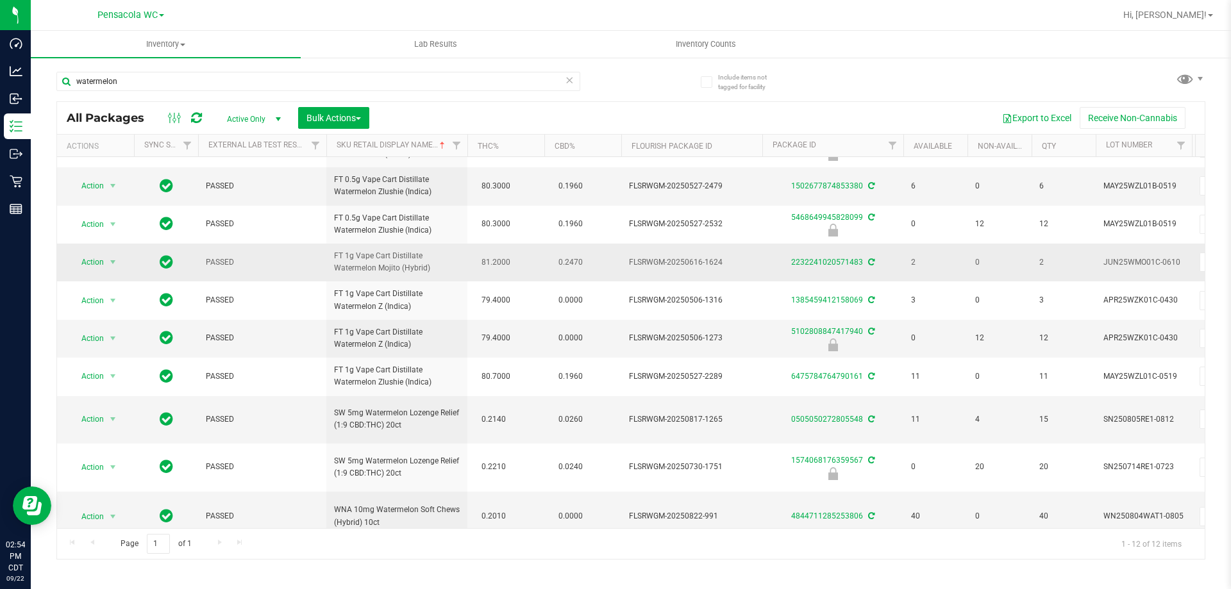
scroll to position [75, 0]
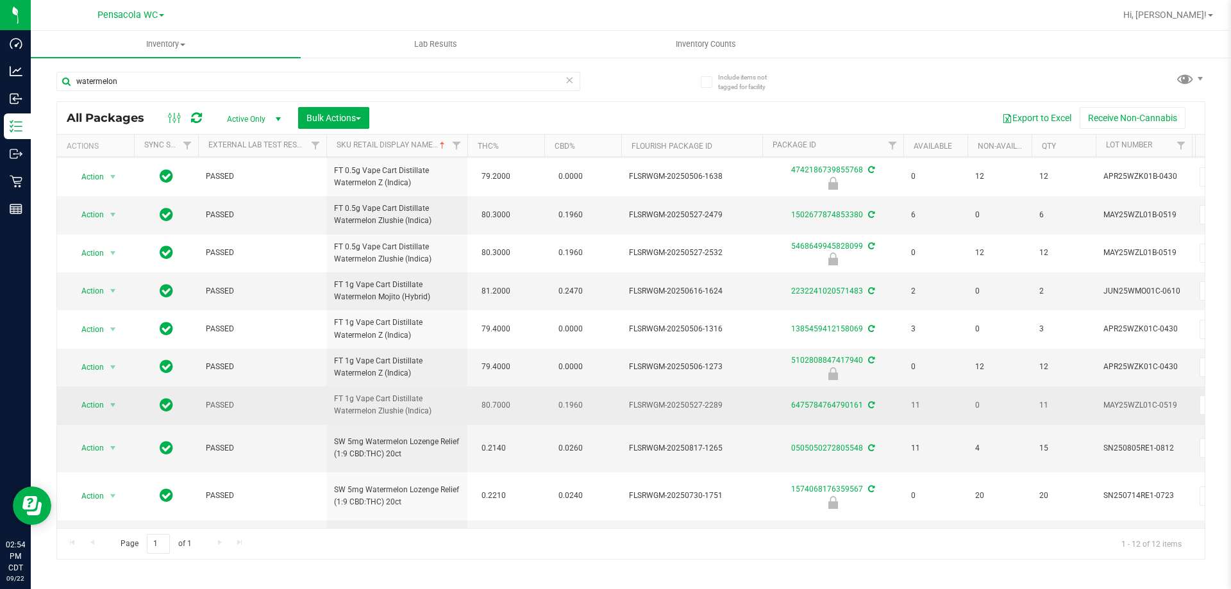
drag, startPoint x: 376, startPoint y: 426, endPoint x: 418, endPoint y: 428, distance: 41.7
click at [419, 424] on td "FT 1g Vape Cart Distillate Watermelon Zlushie (Indica)" at bounding box center [396, 406] width 141 height 38
click at [417, 417] on span "FT 1g Vape Cart Distillate Watermelon Zlushie (Indica)" at bounding box center [397, 405] width 126 height 24
click at [394, 413] on span "FT 1g Vape Cart Distillate Watermelon Zlushie (Indica)" at bounding box center [397, 405] width 126 height 24
drag, startPoint x: 402, startPoint y: 418, endPoint x: 419, endPoint y: 425, distance: 18.1
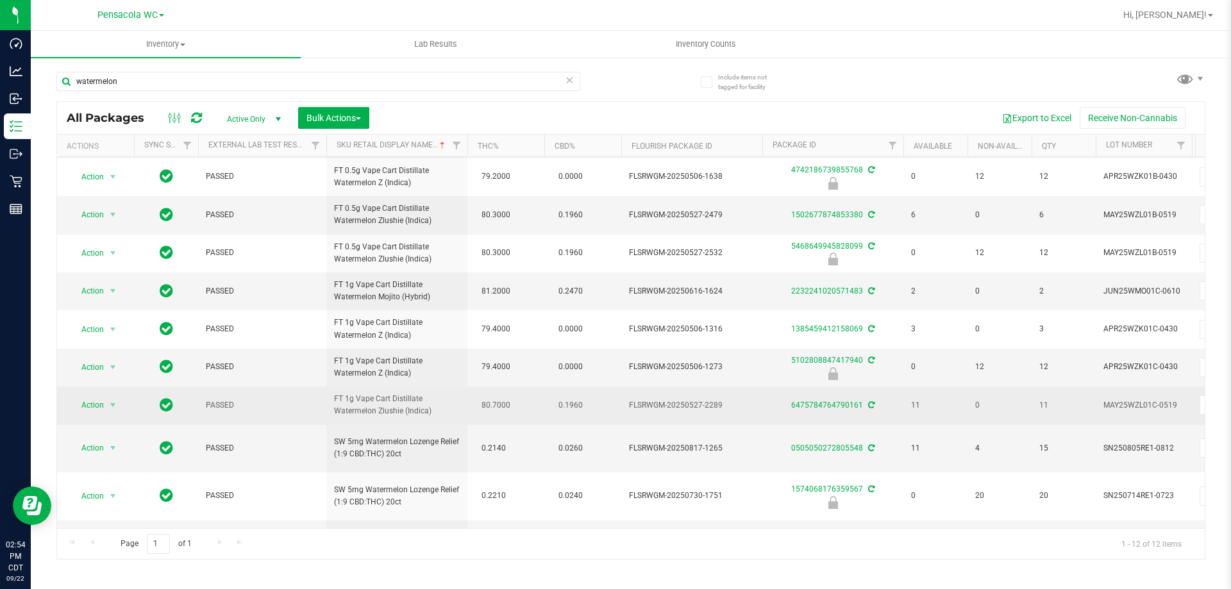
click at [419, 417] on span "FT 1g Vape Cart Distillate Watermelon Zlushie (Indica)" at bounding box center [397, 405] width 126 height 24
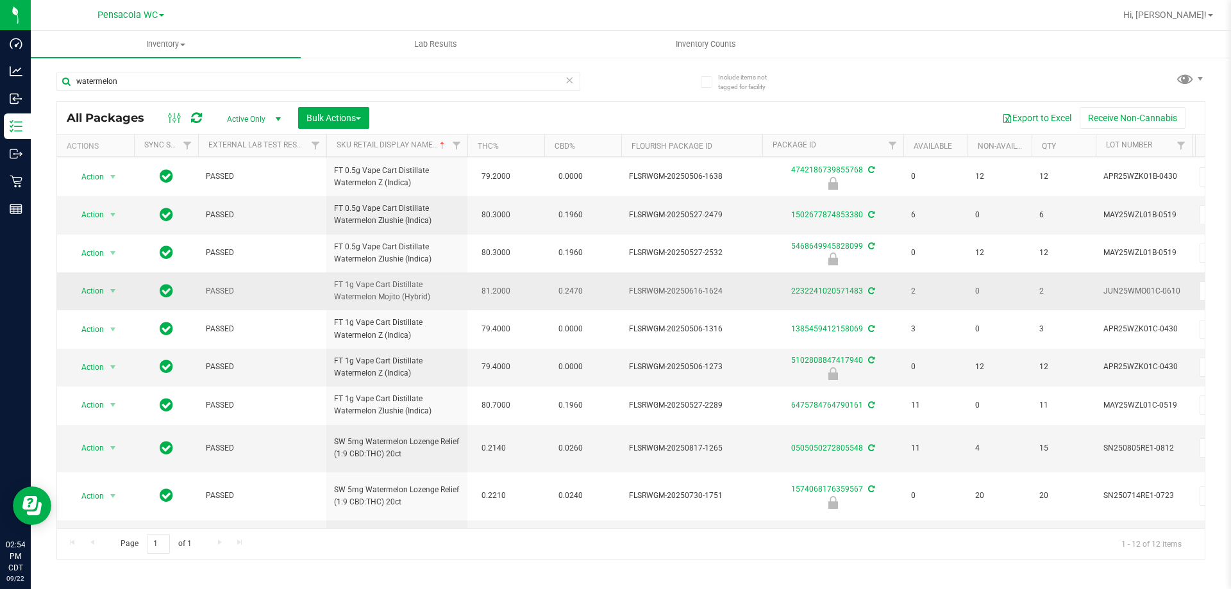
drag, startPoint x: 414, startPoint y: 303, endPoint x: 403, endPoint y: 298, distance: 11.2
click at [403, 298] on span "FT 1g Vape Cart Distillate Watermelon Mojito (Hybrid)" at bounding box center [397, 291] width 126 height 24
click at [396, 300] on span "FT 1g Vape Cart Distillate Watermelon Mojito (Hybrid)" at bounding box center [397, 291] width 126 height 24
drag, startPoint x: 574, startPoint y: 79, endPoint x: 513, endPoint y: 67, distance: 62.1
click at [573, 79] on div "watermelon" at bounding box center [318, 81] width 524 height 19
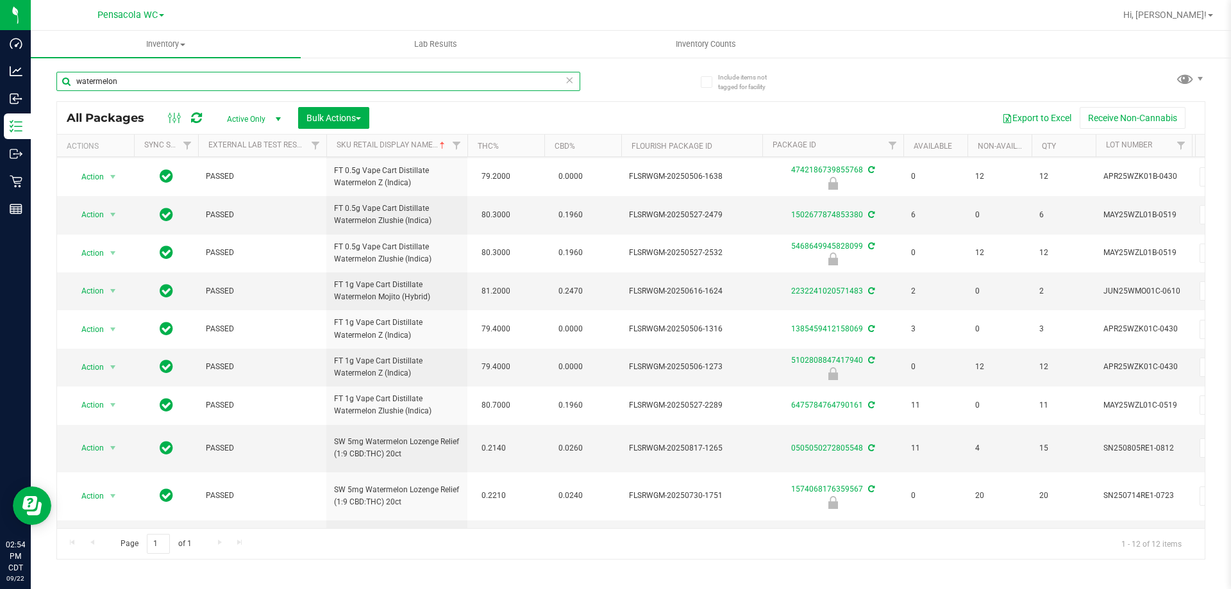
click at [410, 83] on input "watermelon" at bounding box center [318, 81] width 524 height 19
drag, startPoint x: 402, startPoint y: 79, endPoint x: 40, endPoint y: 45, distance: 363.2
click at [40, 45] on inventory "Inventory All packages All inventory Waste log Create inventory Lab Results Inv…" at bounding box center [631, 239] width 1200 height 417
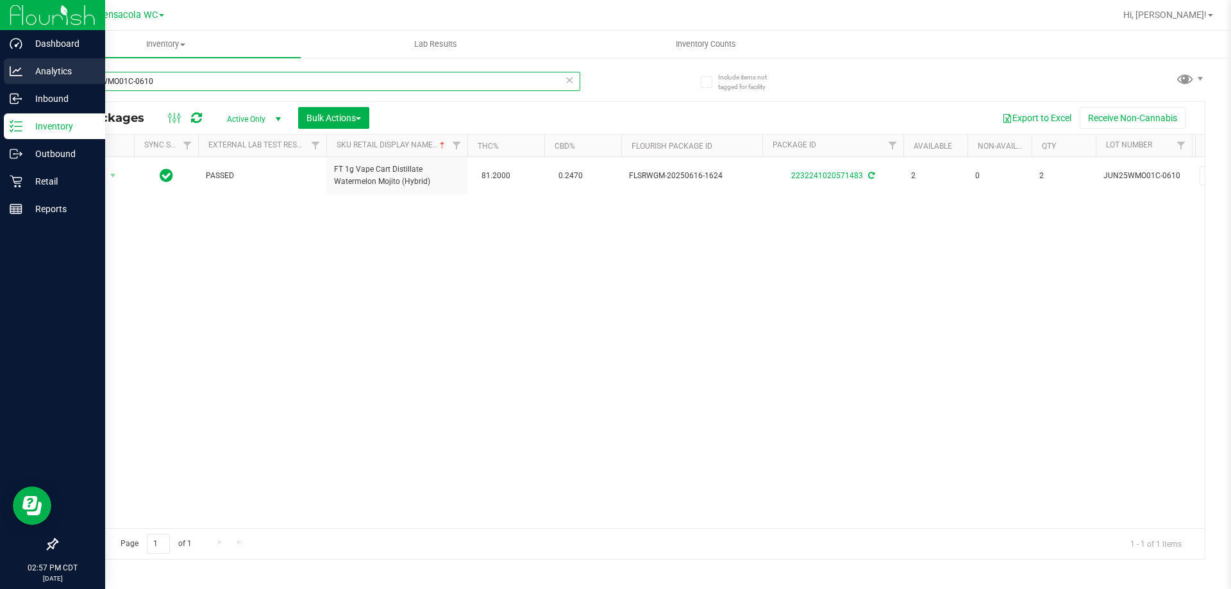
drag, startPoint x: 203, startPoint y: 76, endPoint x: 31, endPoint y: 63, distance: 172.3
click at [5, 68] on div "Dashboard Analytics Inbound Inventory Outbound Retail Reports 02:57 PM CDT [DAT…" at bounding box center [615, 294] width 1231 height 589
type input "lime"
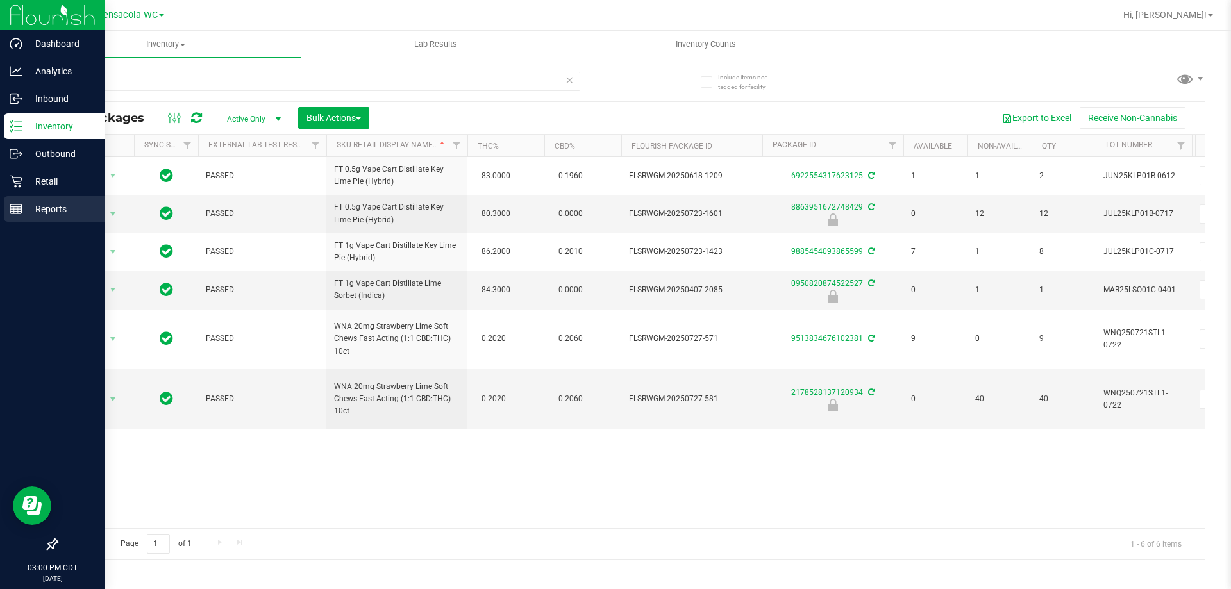
click at [52, 221] on div "Reports" at bounding box center [54, 209] width 101 height 26
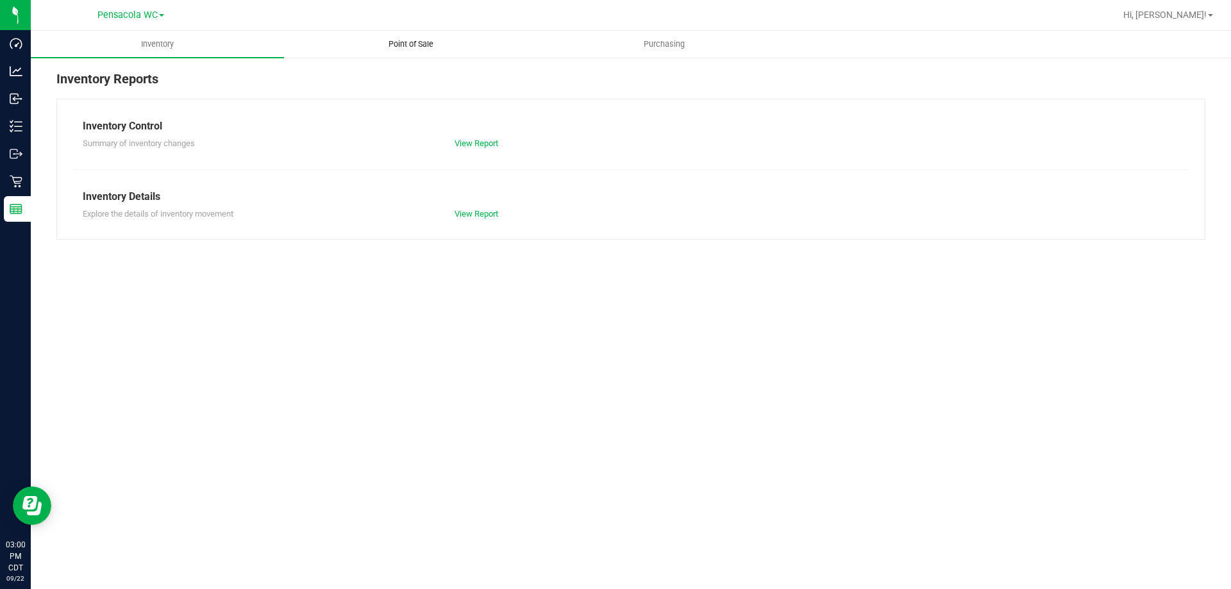
click at [426, 51] on uib-tab-heading "Point of Sale" at bounding box center [411, 44] width 252 height 26
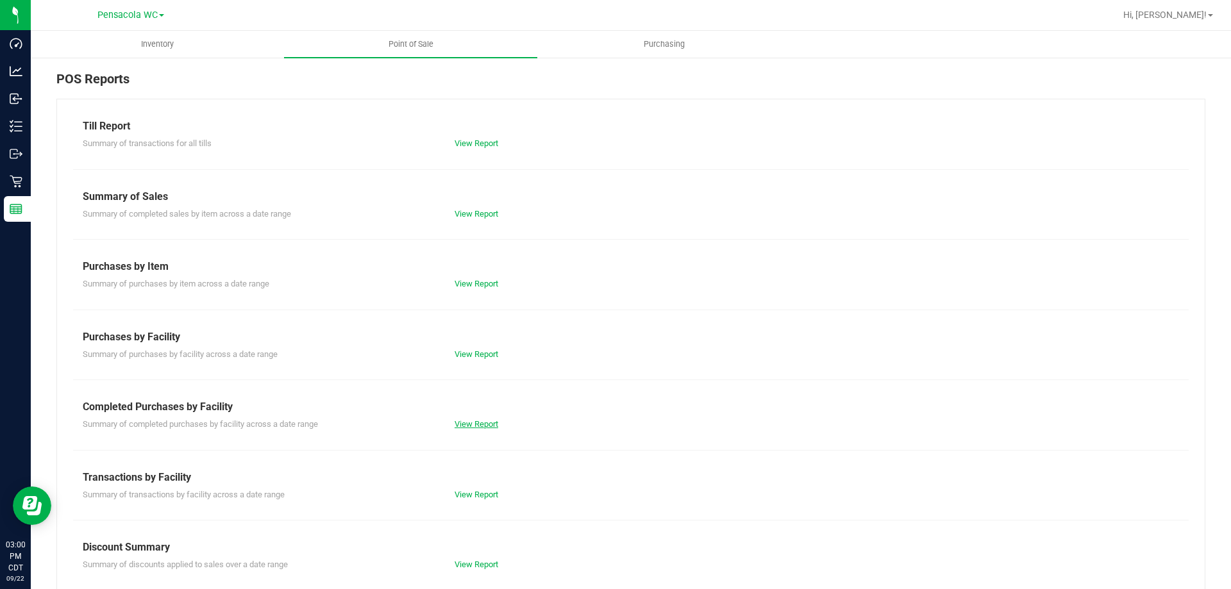
click at [465, 428] on link "View Report" at bounding box center [477, 424] width 44 height 10
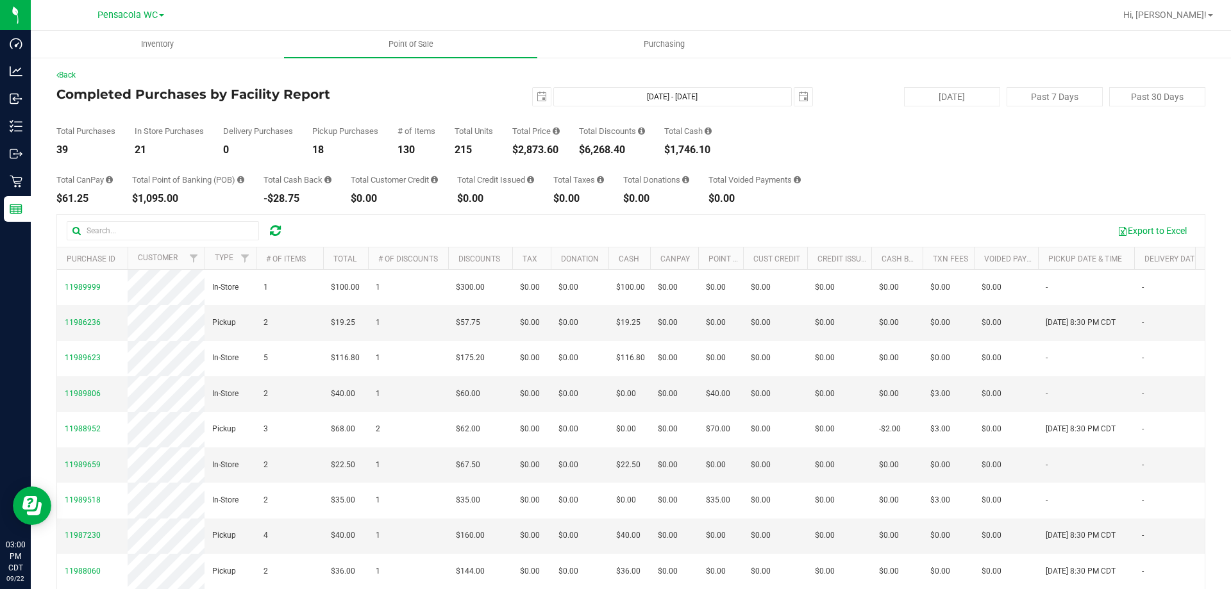
drag, startPoint x: 562, startPoint y: 154, endPoint x: 522, endPoint y: 155, distance: 39.8
click at [522, 155] on div "$2,873.60" at bounding box center [535, 150] width 47 height 10
copy div "2,873.60"
